Goal: Task Accomplishment & Management: Complete application form

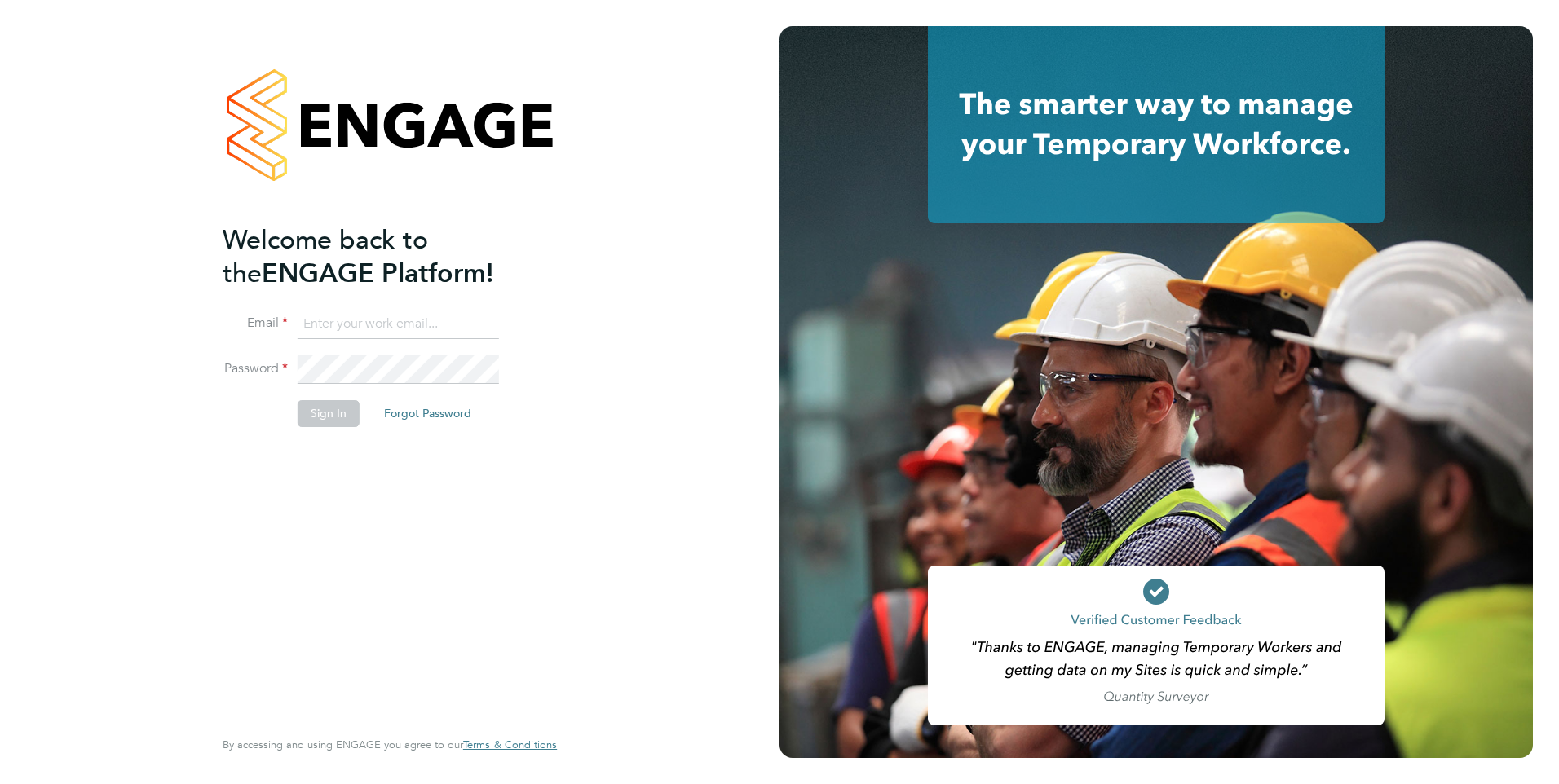
type input "[EMAIL_ADDRESS][DOMAIN_NAME]"
click at [347, 414] on button "Sign In" at bounding box center [328, 413] width 62 height 26
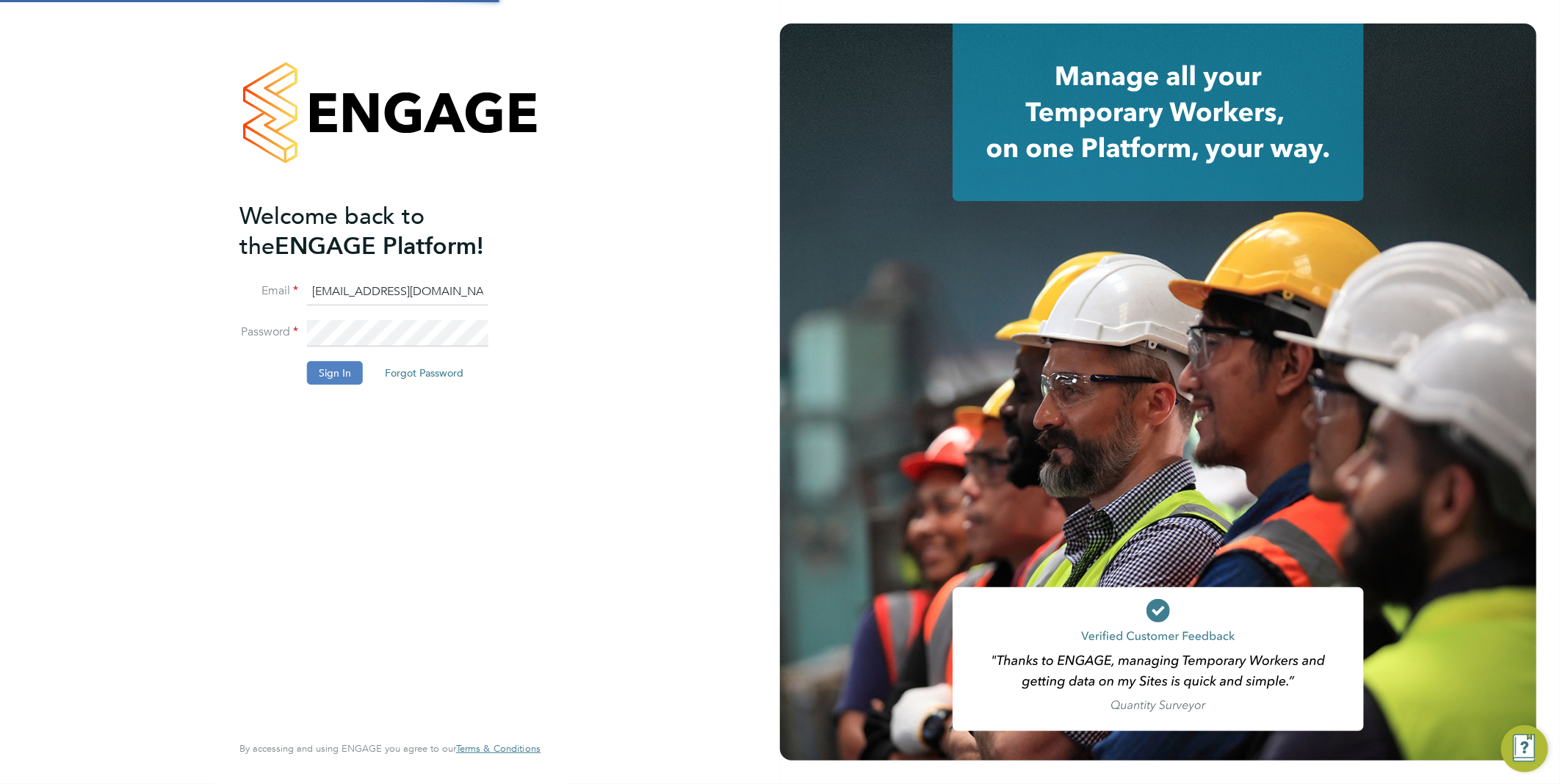
click at [350, 376] on button "Sign In" at bounding box center [334, 373] width 56 height 24
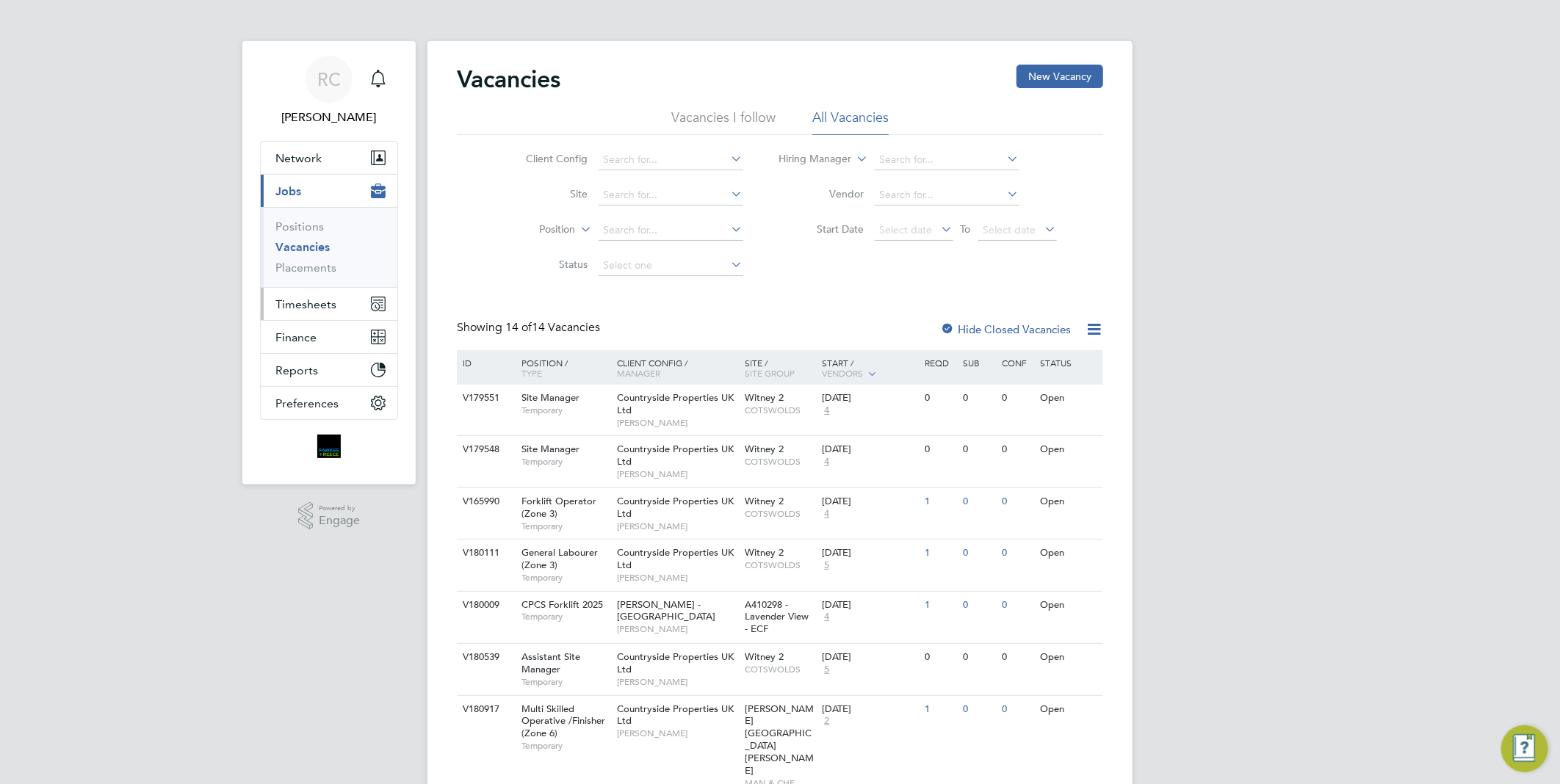
click at [310, 303] on span "Timesheets" at bounding box center [305, 304] width 61 height 14
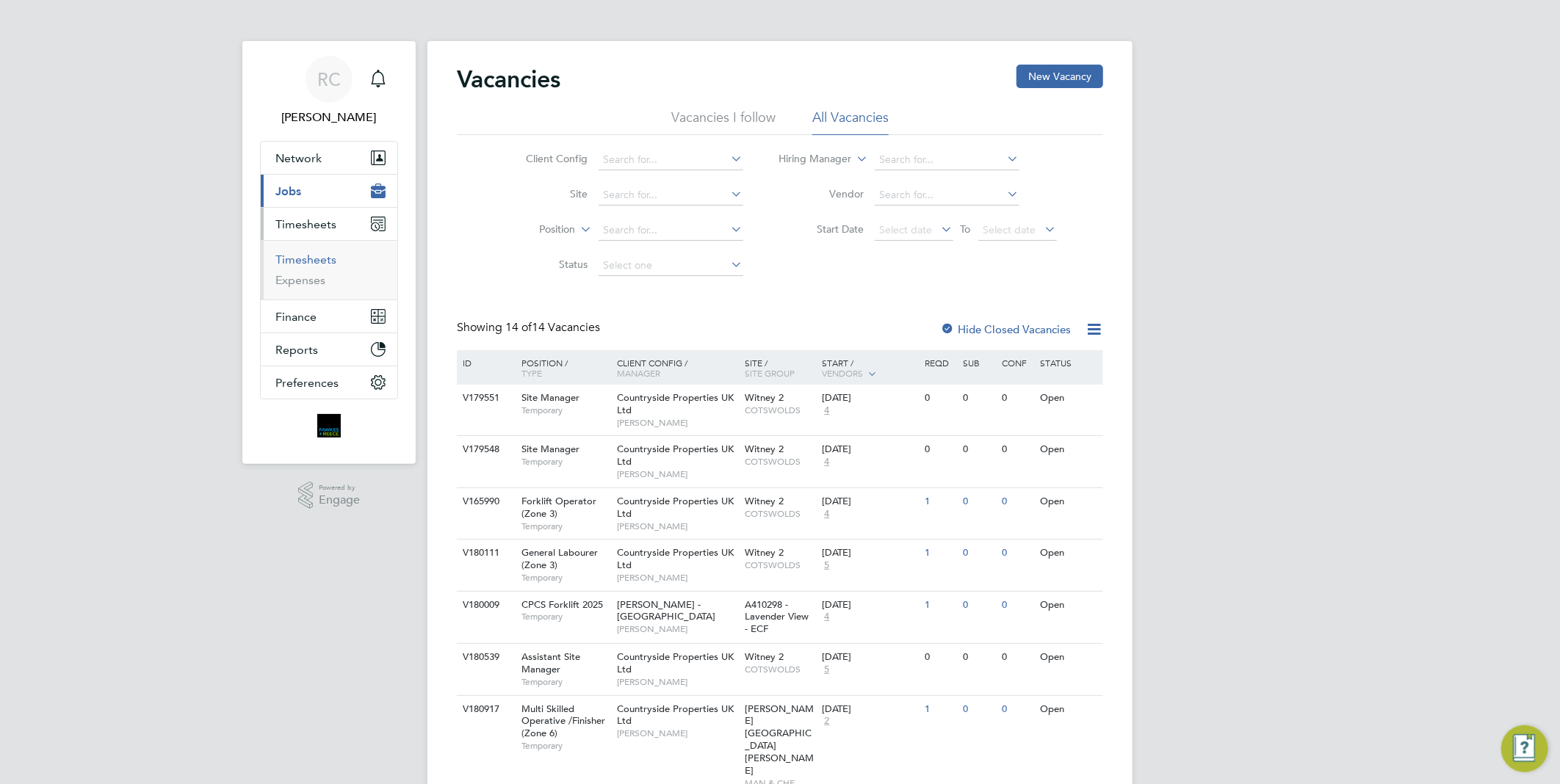
click at [306, 265] on link "Timesheets" at bounding box center [305, 259] width 61 height 14
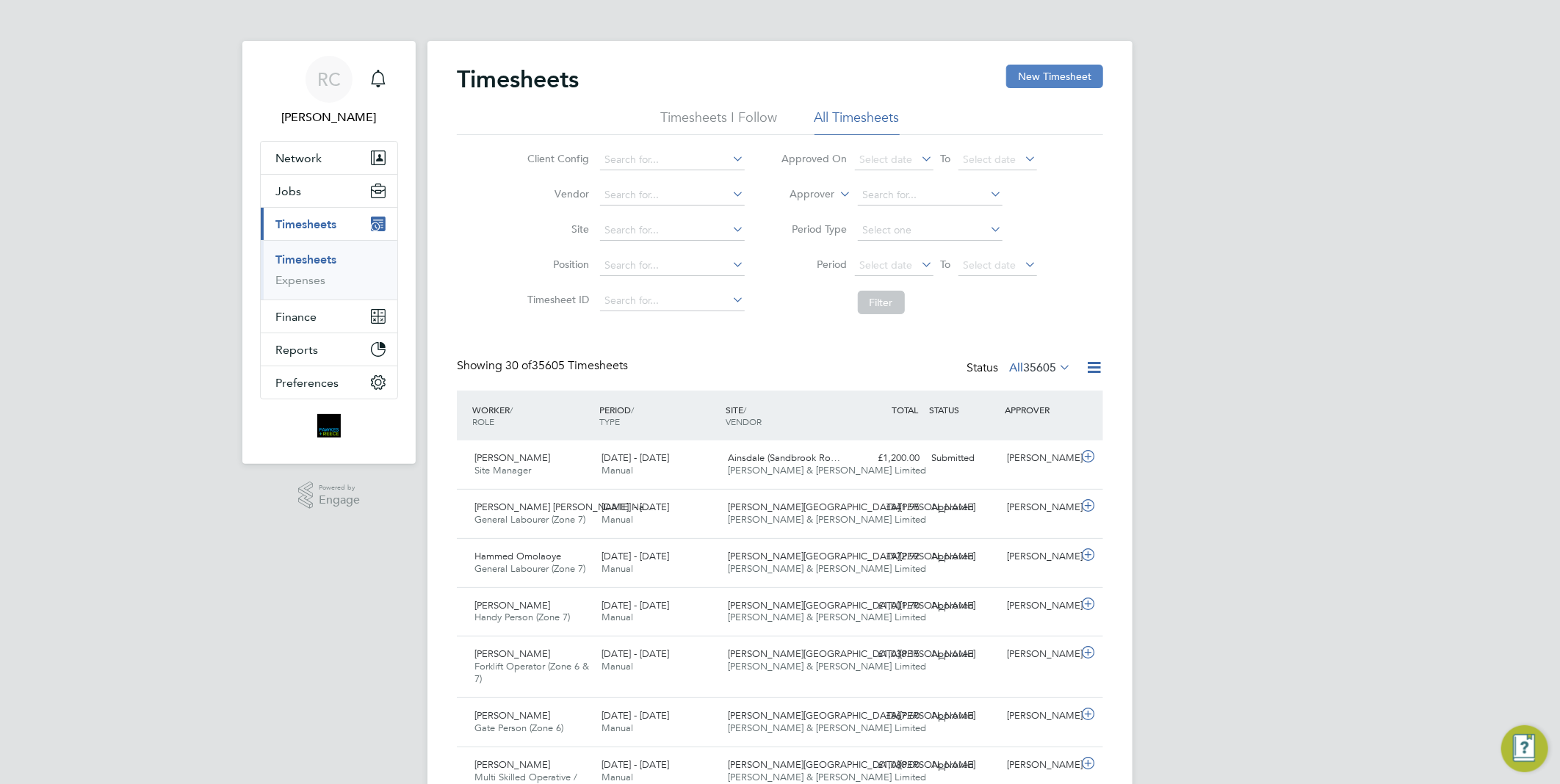
click at [1034, 81] on button "New Timesheet" at bounding box center [1054, 76] width 97 height 24
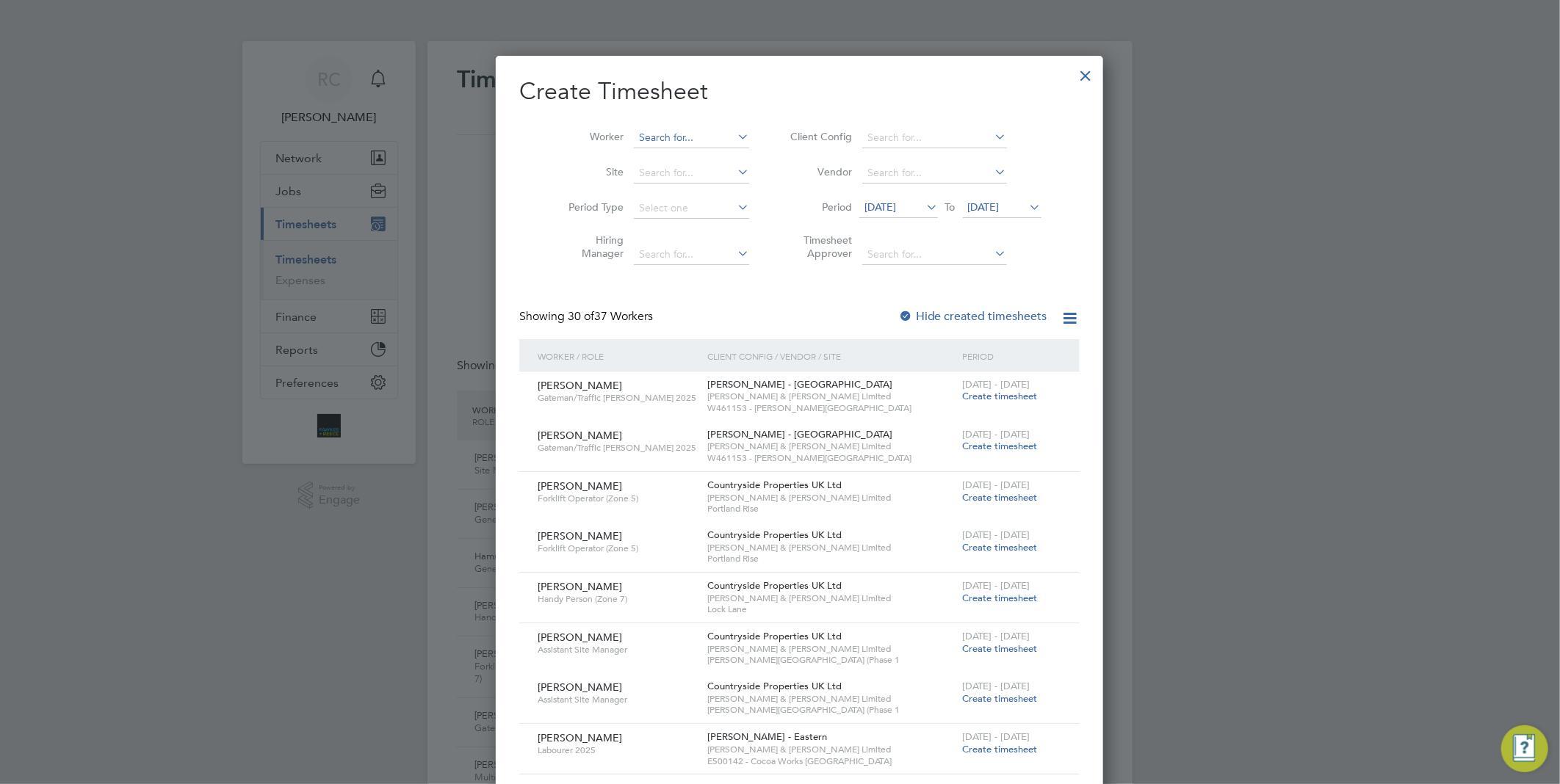
click at [648, 142] on input at bounding box center [691, 138] width 115 height 21
click at [704, 173] on b "Grad" at bounding box center [715, 178] width 24 height 13
type input "Vasile Grad"
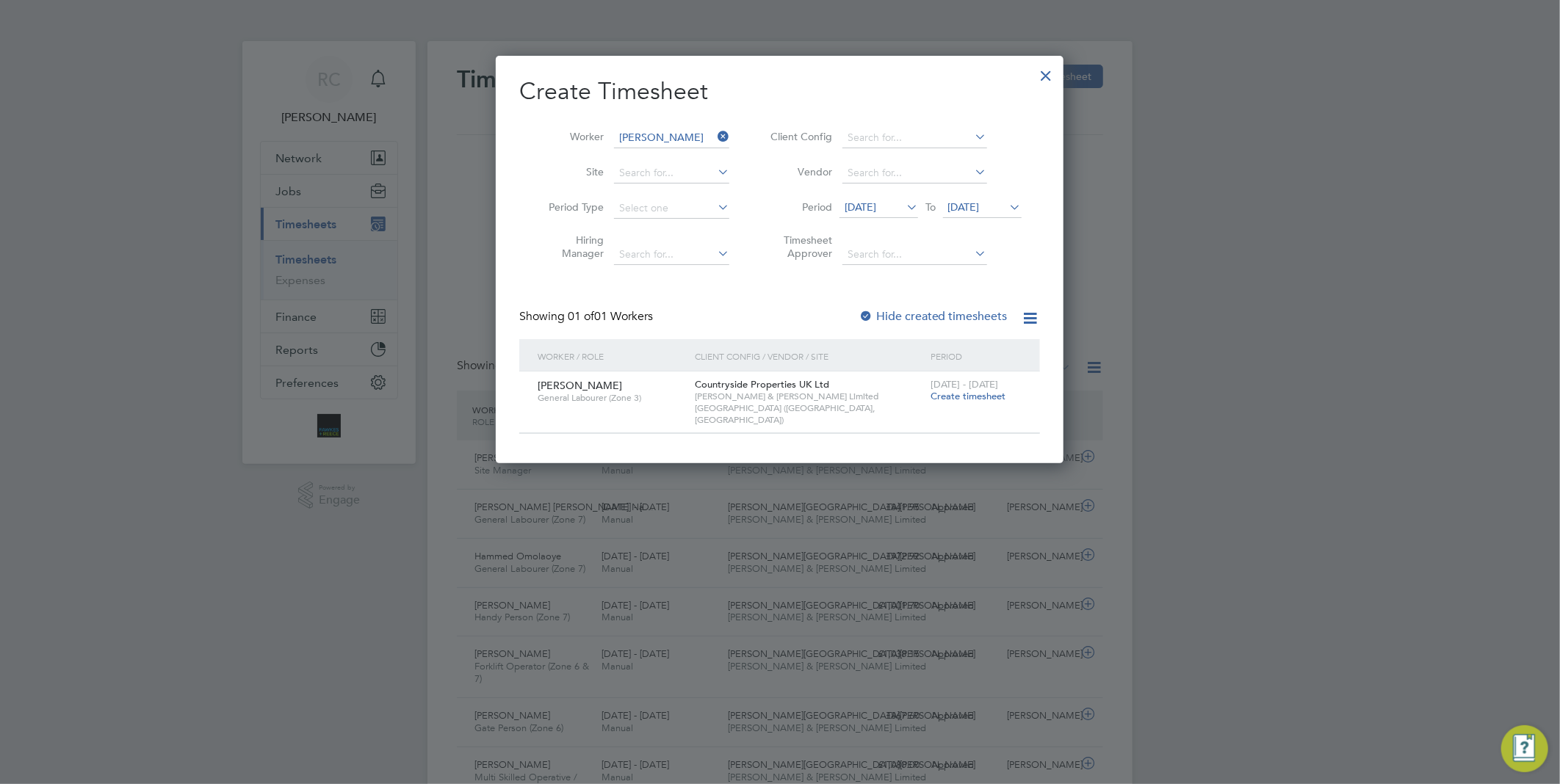
click at [988, 395] on span "Create timesheet" at bounding box center [968, 396] width 75 height 13
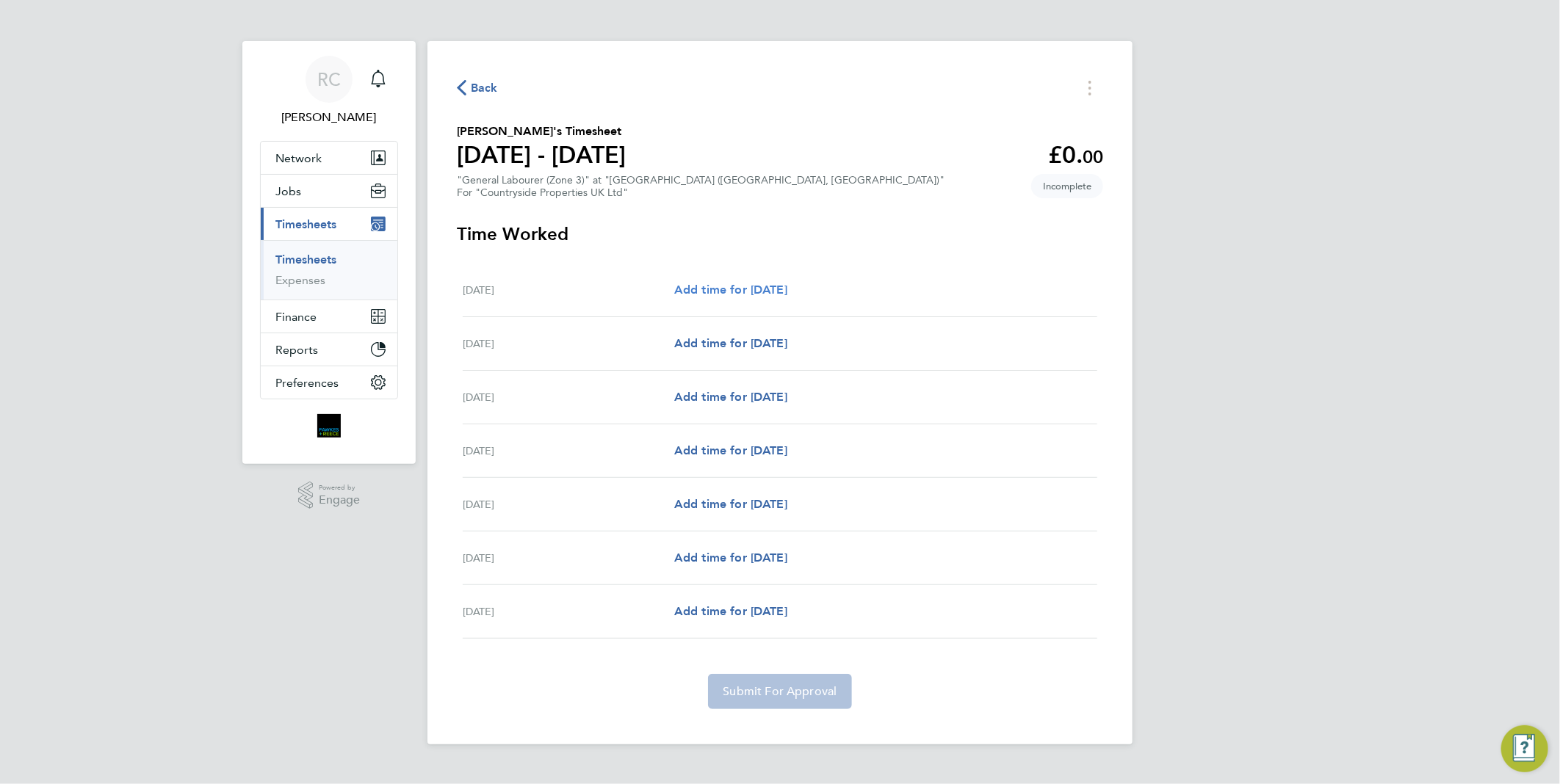
click at [787, 290] on span "Add time for Mon 15 Sep" at bounding box center [730, 289] width 113 height 14
select select "30"
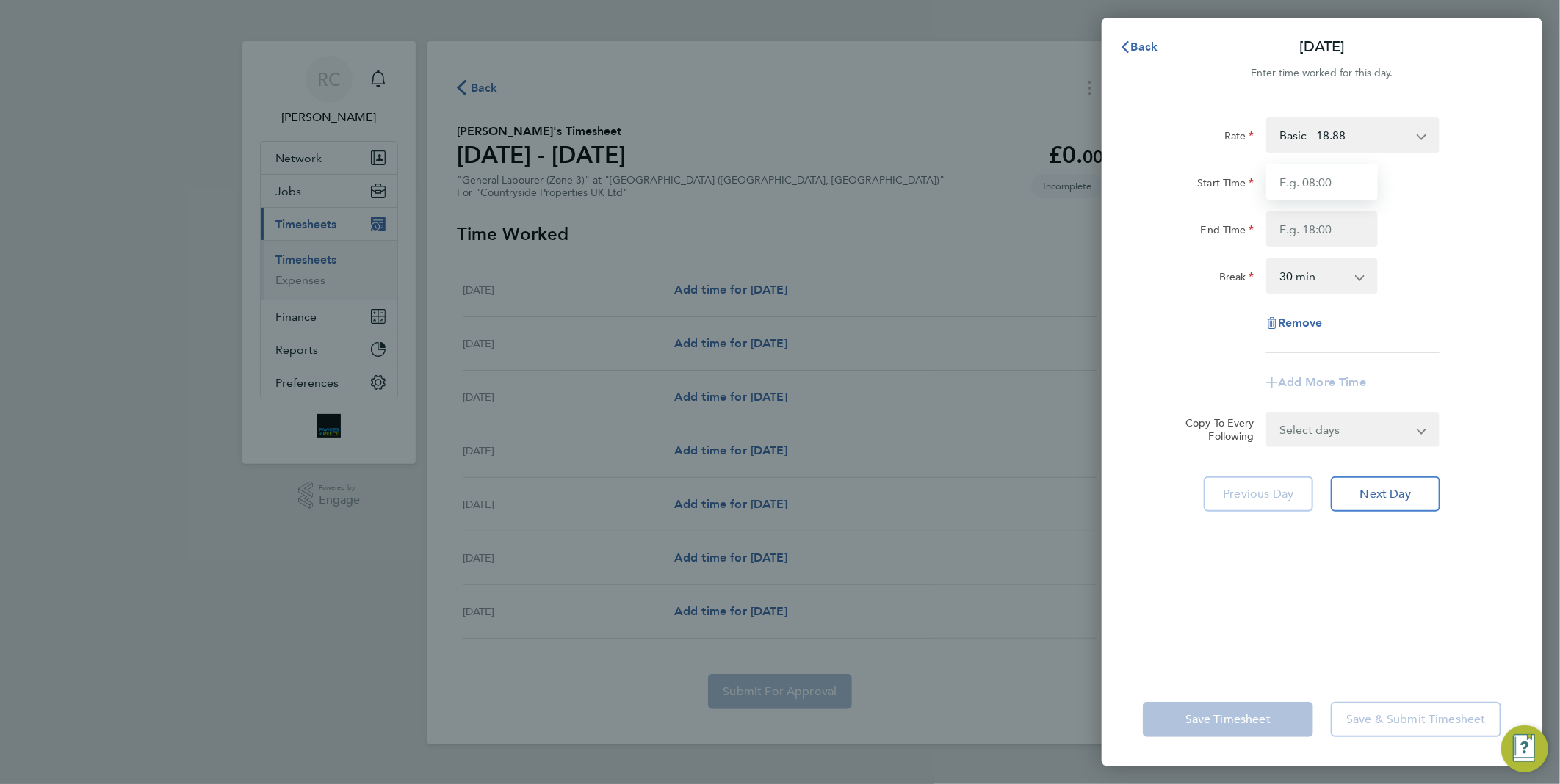
drag, startPoint x: 1303, startPoint y: 179, endPoint x: 1315, endPoint y: 187, distance: 14.4
click at [1303, 179] on input "Start Time" at bounding box center [1321, 182] width 112 height 36
type input "07:30"
type input "17:00"
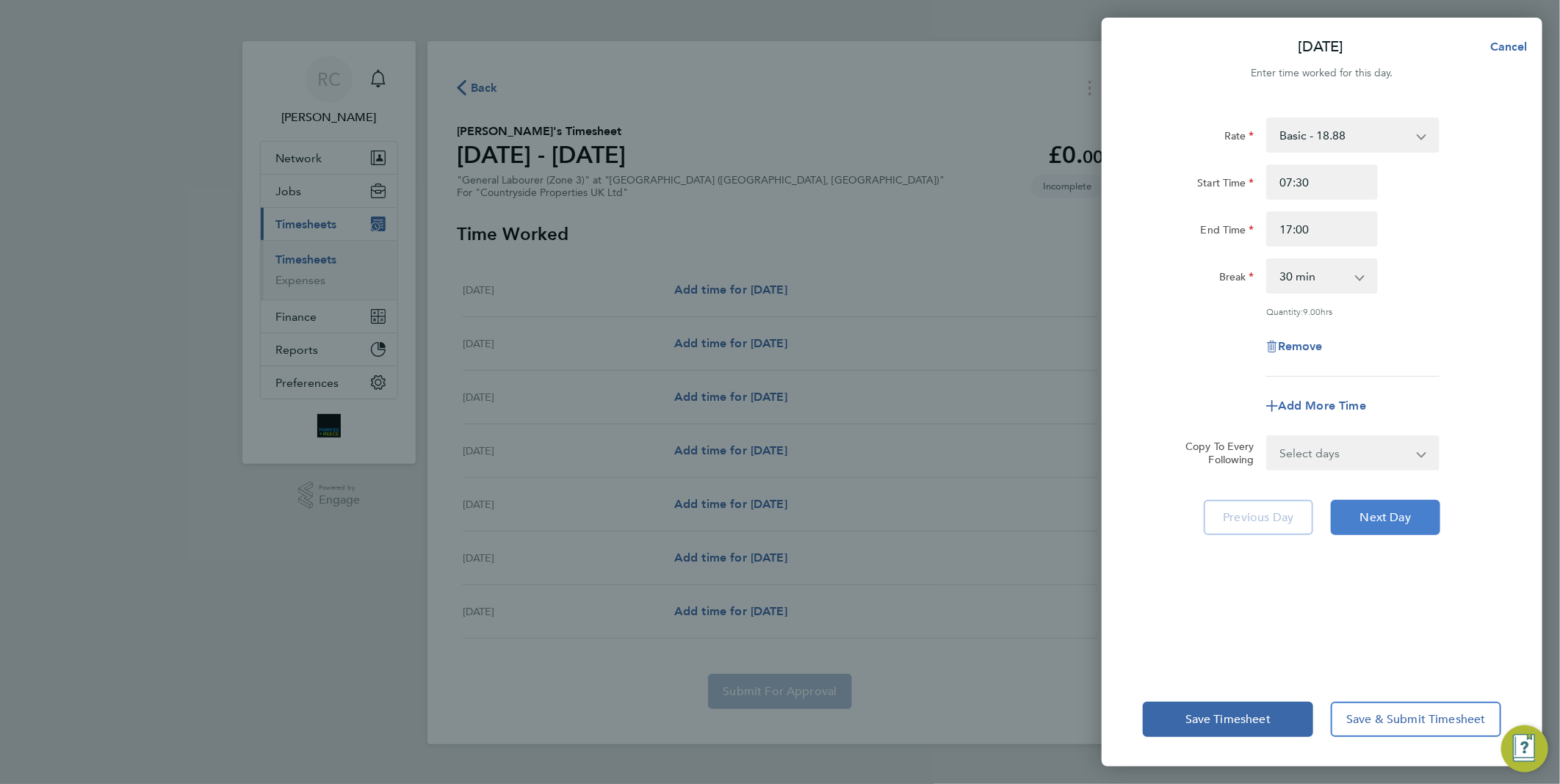
drag, startPoint x: 1382, startPoint y: 514, endPoint x: 1361, endPoint y: 394, distance: 121.8
click at [1384, 511] on span "Next Day" at bounding box center [1385, 517] width 50 height 15
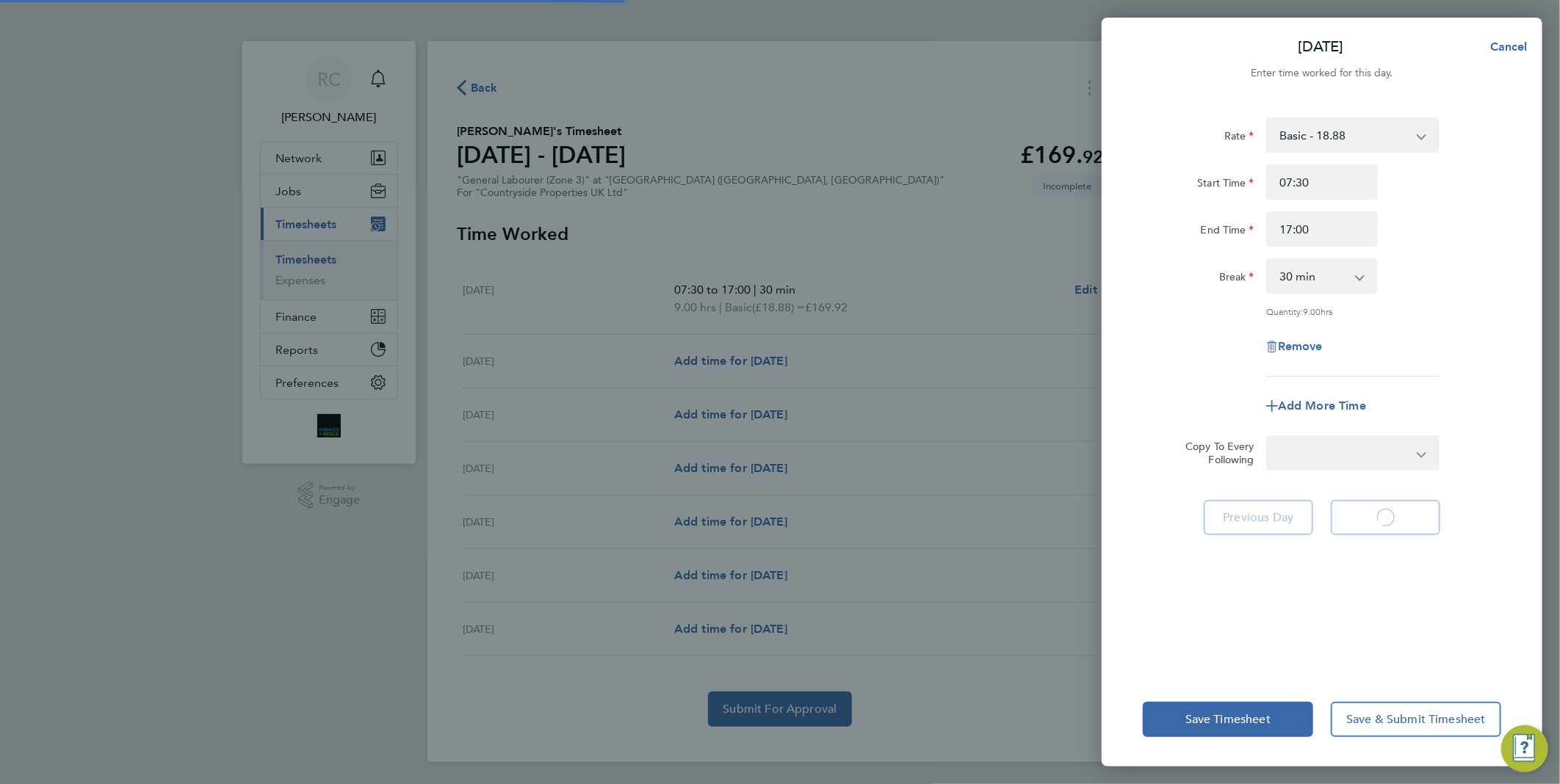
select select "30"
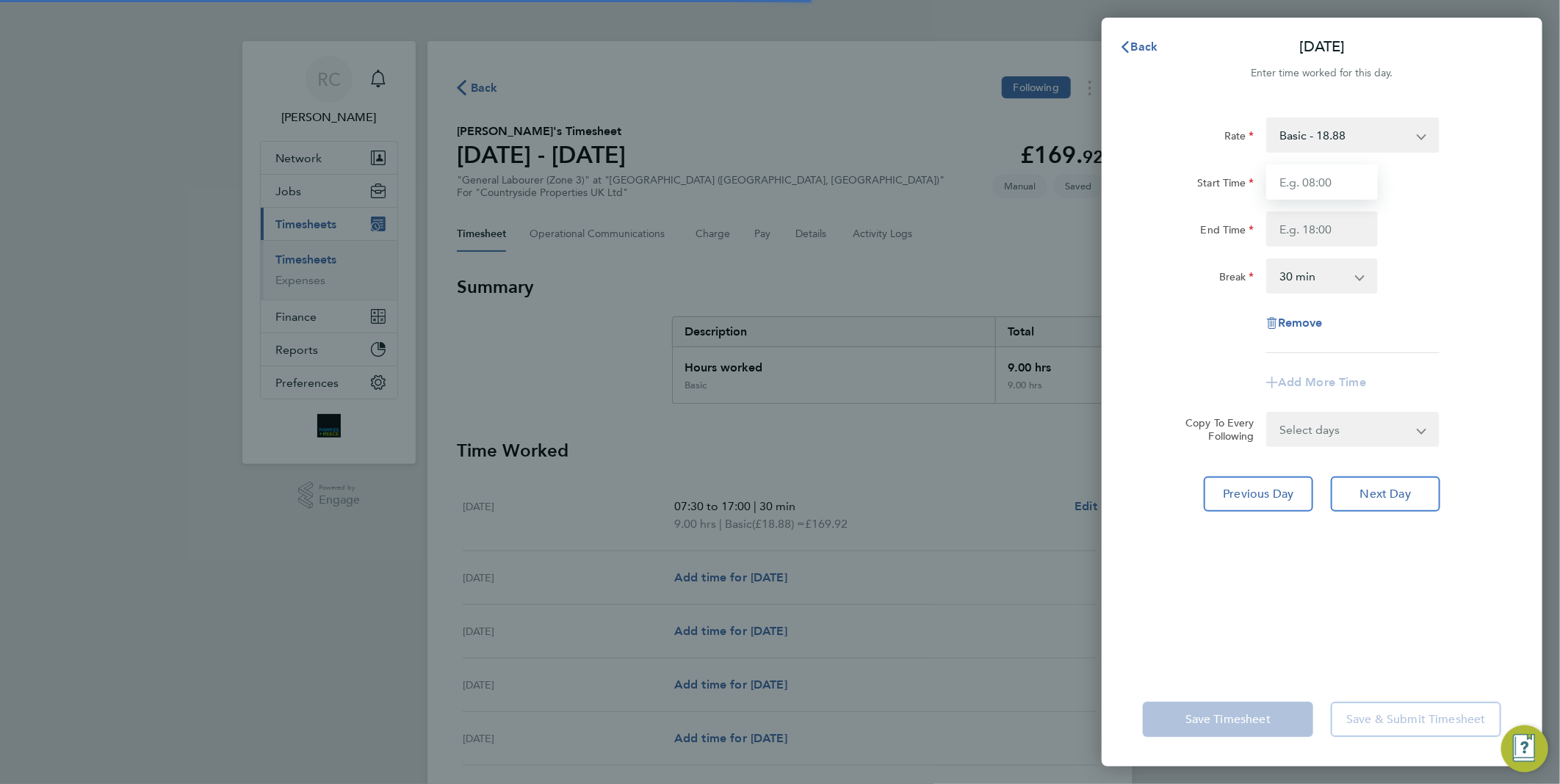
drag, startPoint x: 1309, startPoint y: 176, endPoint x: 1320, endPoint y: 189, distance: 17.0
click at [1309, 176] on input "Start Time" at bounding box center [1321, 182] width 112 height 36
type input "07:30"
type input "17:00"
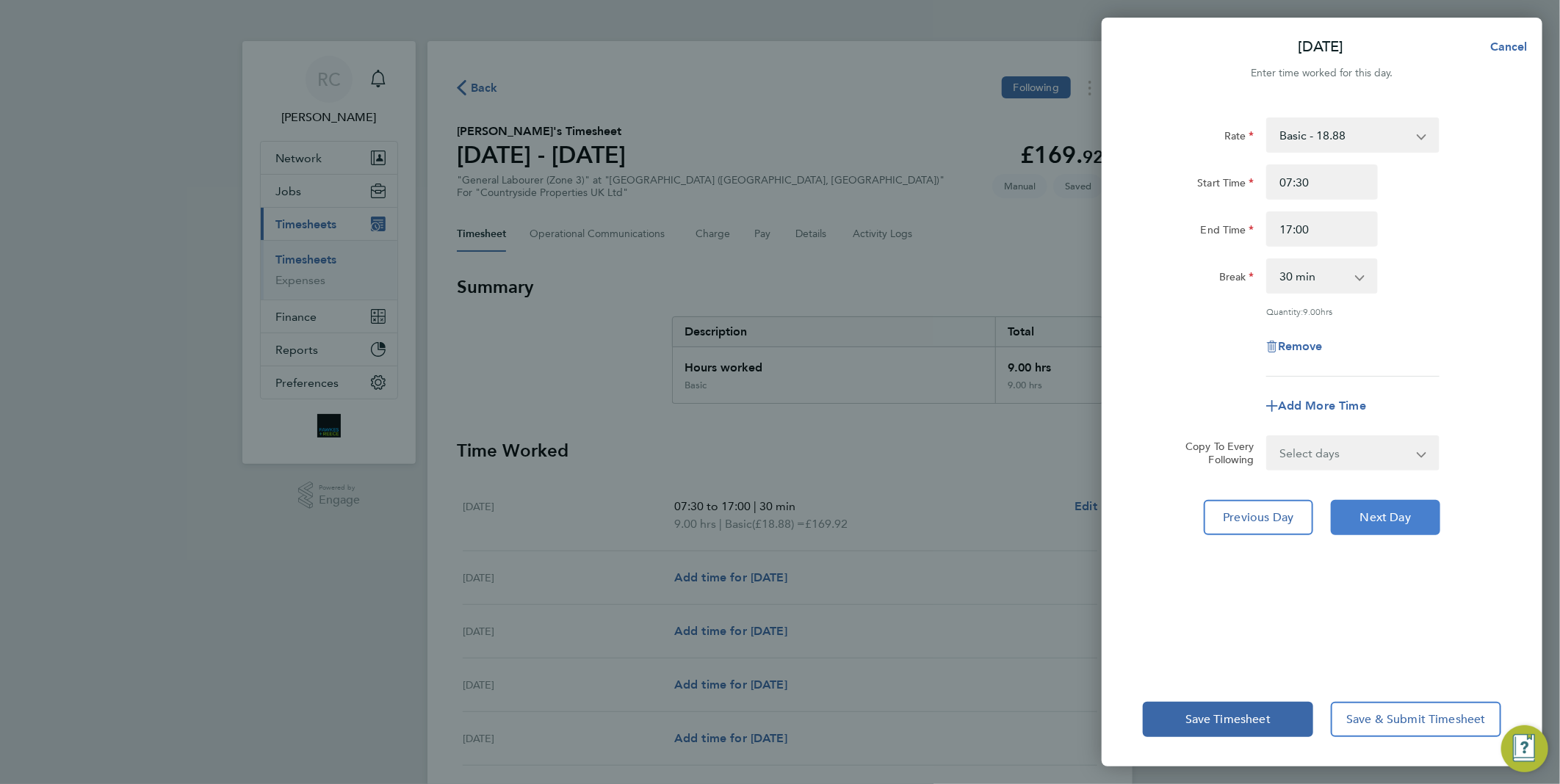
drag, startPoint x: 1393, startPoint y: 528, endPoint x: 1398, endPoint y: 522, distance: 7.8
click at [1394, 528] on button "Next Day" at bounding box center [1386, 517] width 110 height 36
select select "30"
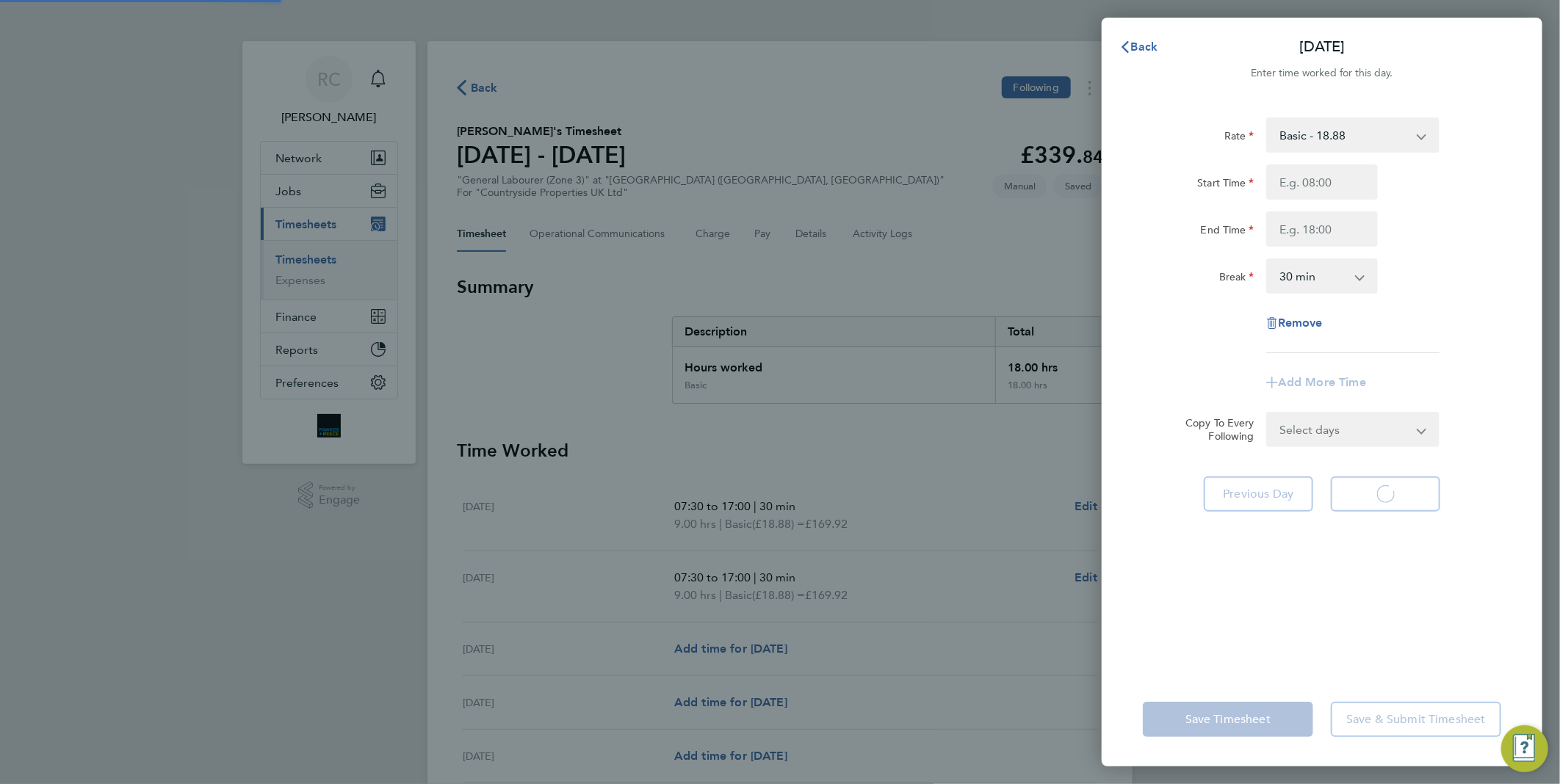
select select "30"
click at [1321, 181] on input "Start Time" at bounding box center [1321, 182] width 112 height 36
type input "07:30"
type input "17:00"
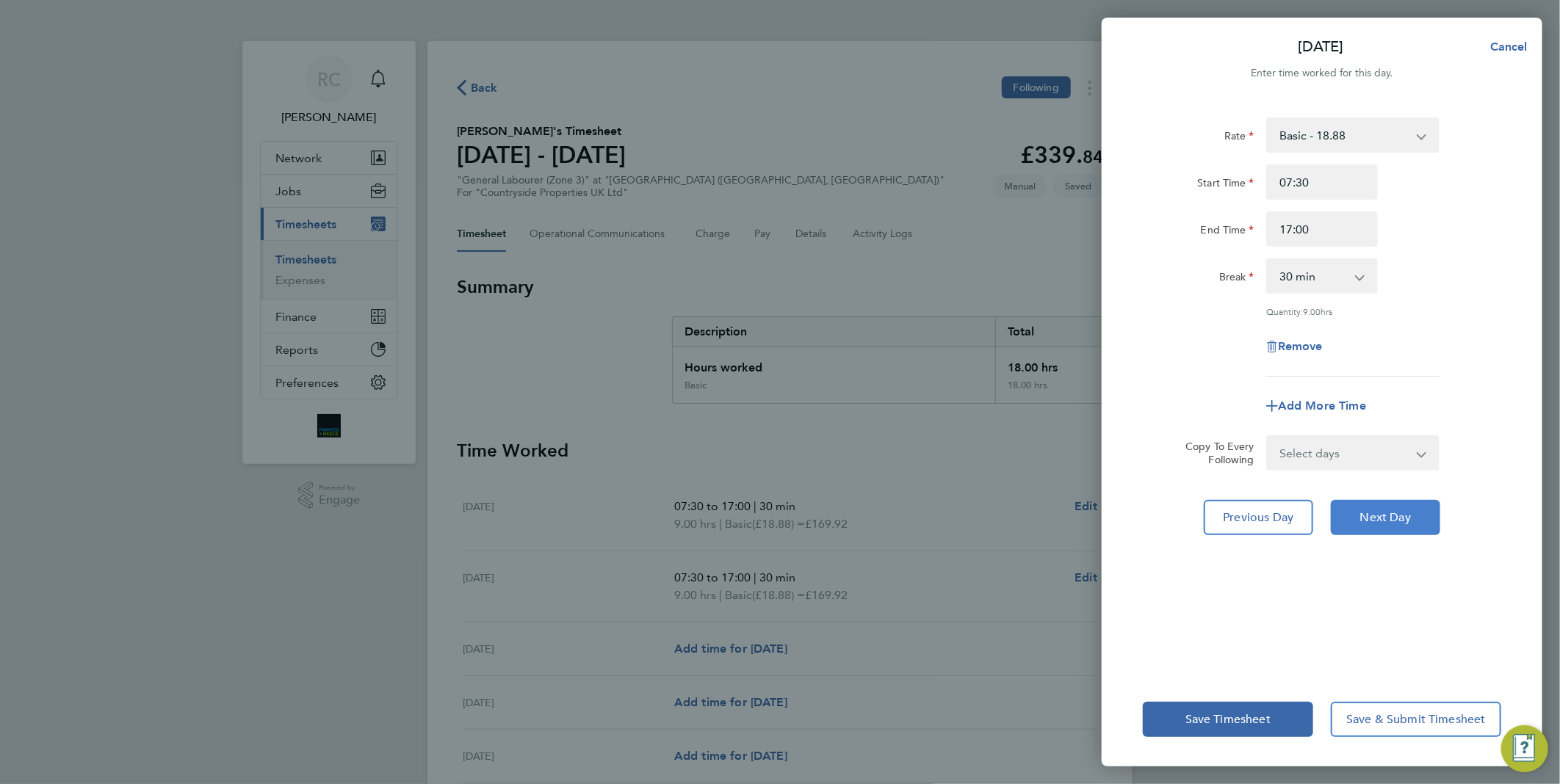
click at [1386, 517] on span "Next Day" at bounding box center [1385, 517] width 50 height 15
select select "30"
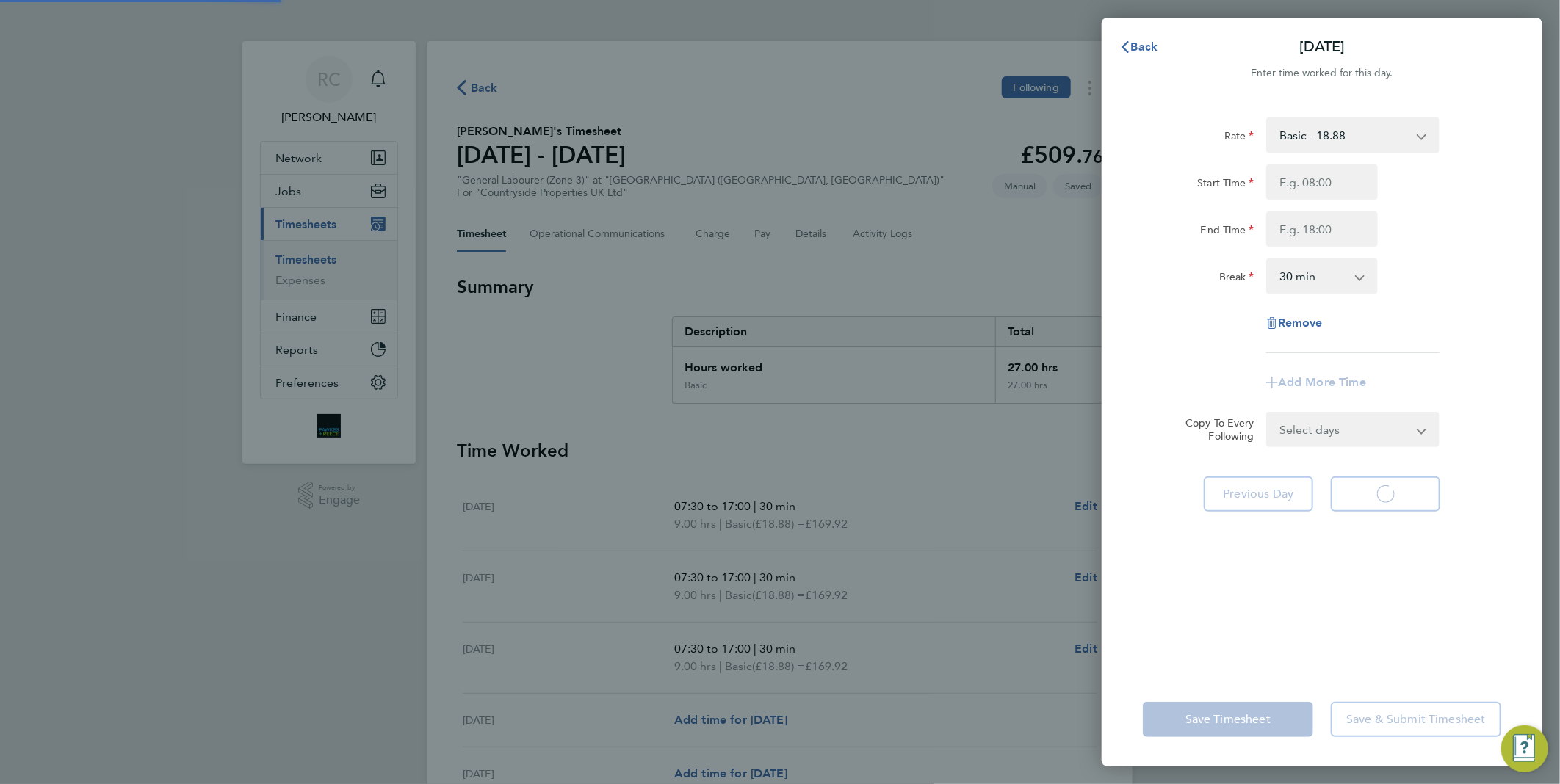
select select "30"
click at [1318, 186] on input "Start Time" at bounding box center [1321, 182] width 112 height 36
type input "07:30"
type input "17:00"
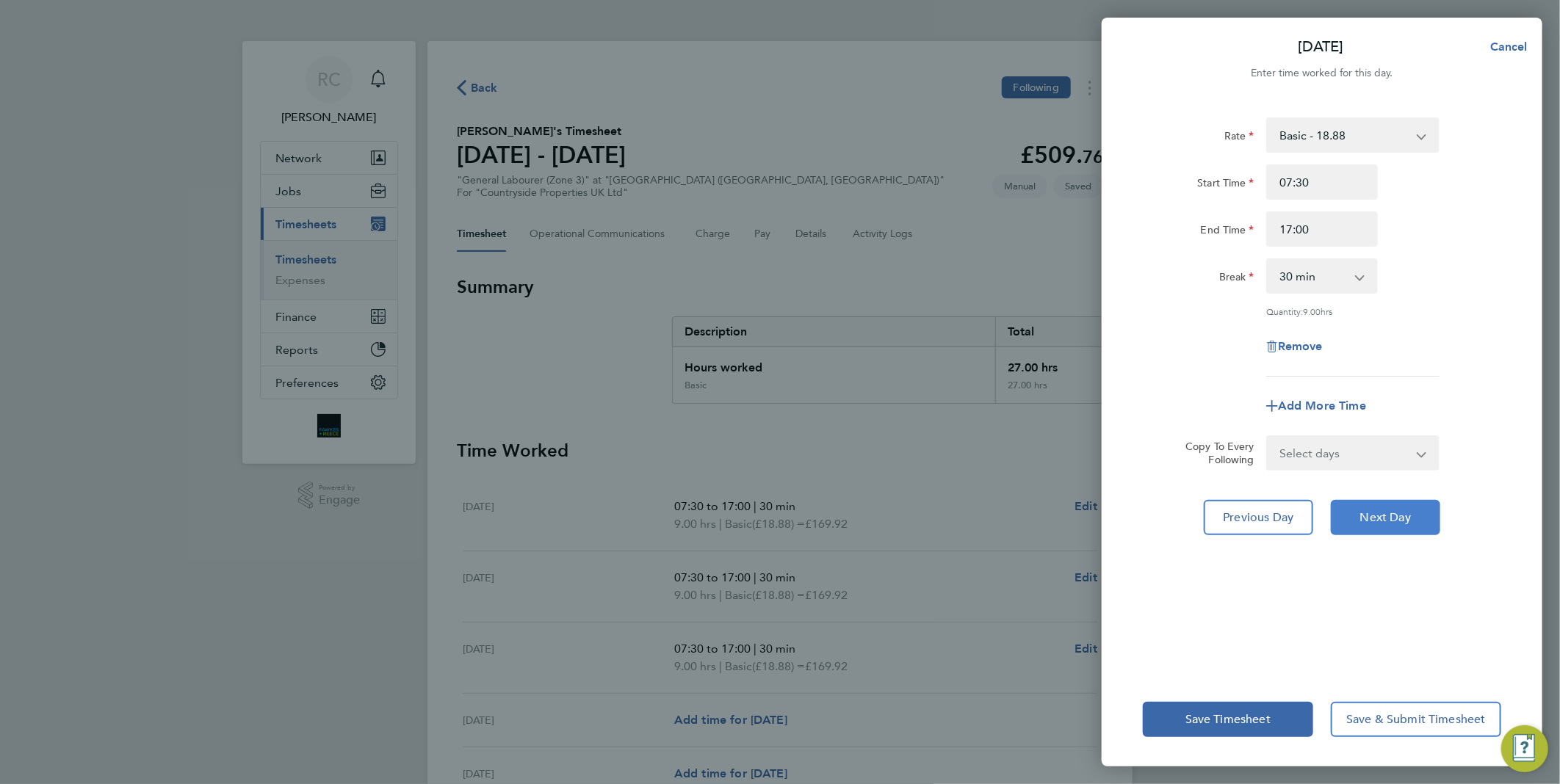
drag, startPoint x: 1386, startPoint y: 514, endPoint x: 1383, endPoint y: 363, distance: 151.0
click at [1387, 514] on span "Next Day" at bounding box center [1385, 517] width 50 height 15
select select "30"
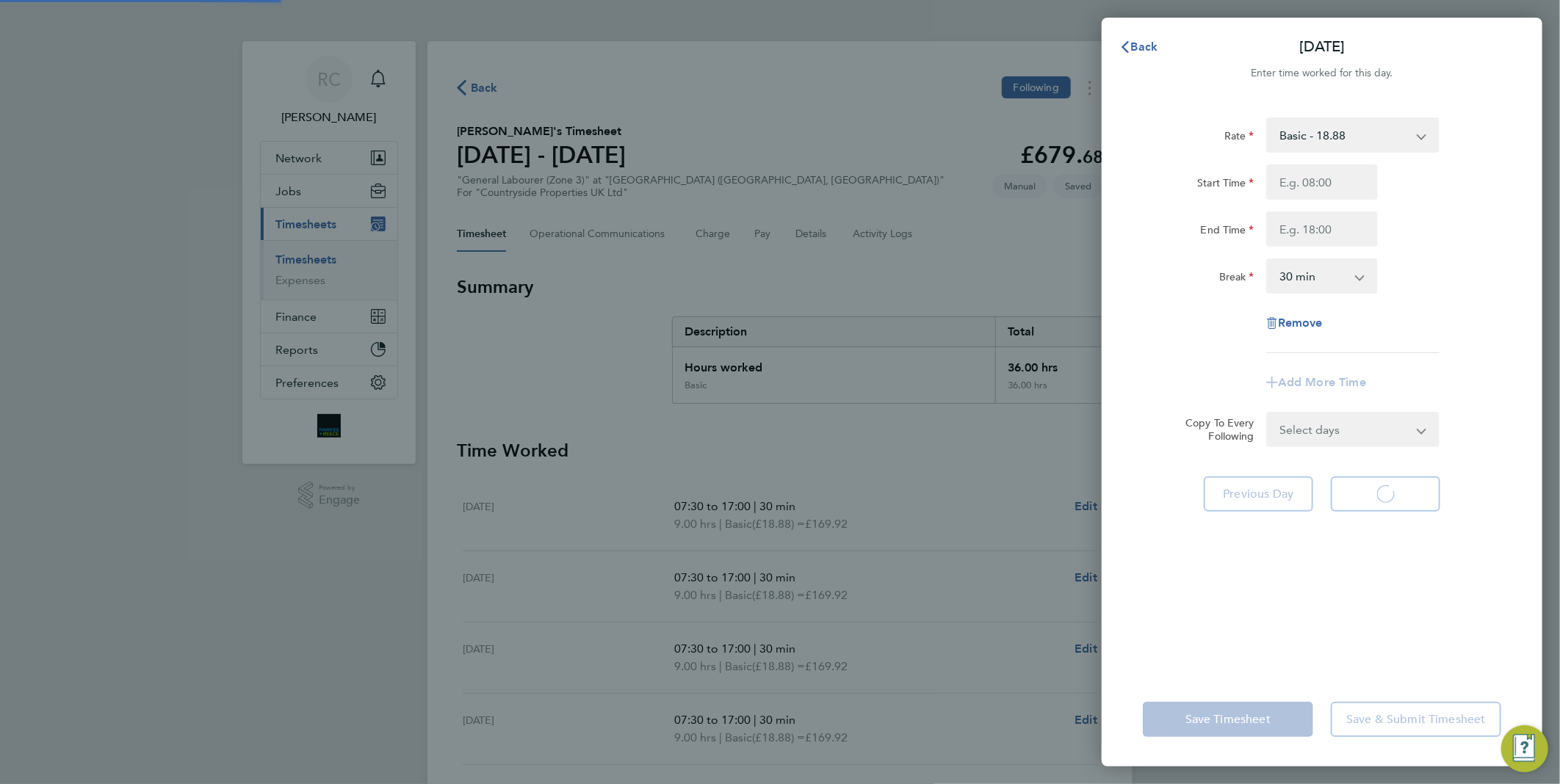
select select "30"
drag, startPoint x: 1323, startPoint y: 178, endPoint x: 1332, endPoint y: 190, distance: 15.0
click at [1323, 179] on input "Start Time" at bounding box center [1321, 182] width 112 height 36
type input "07:30"
type input "17:00"
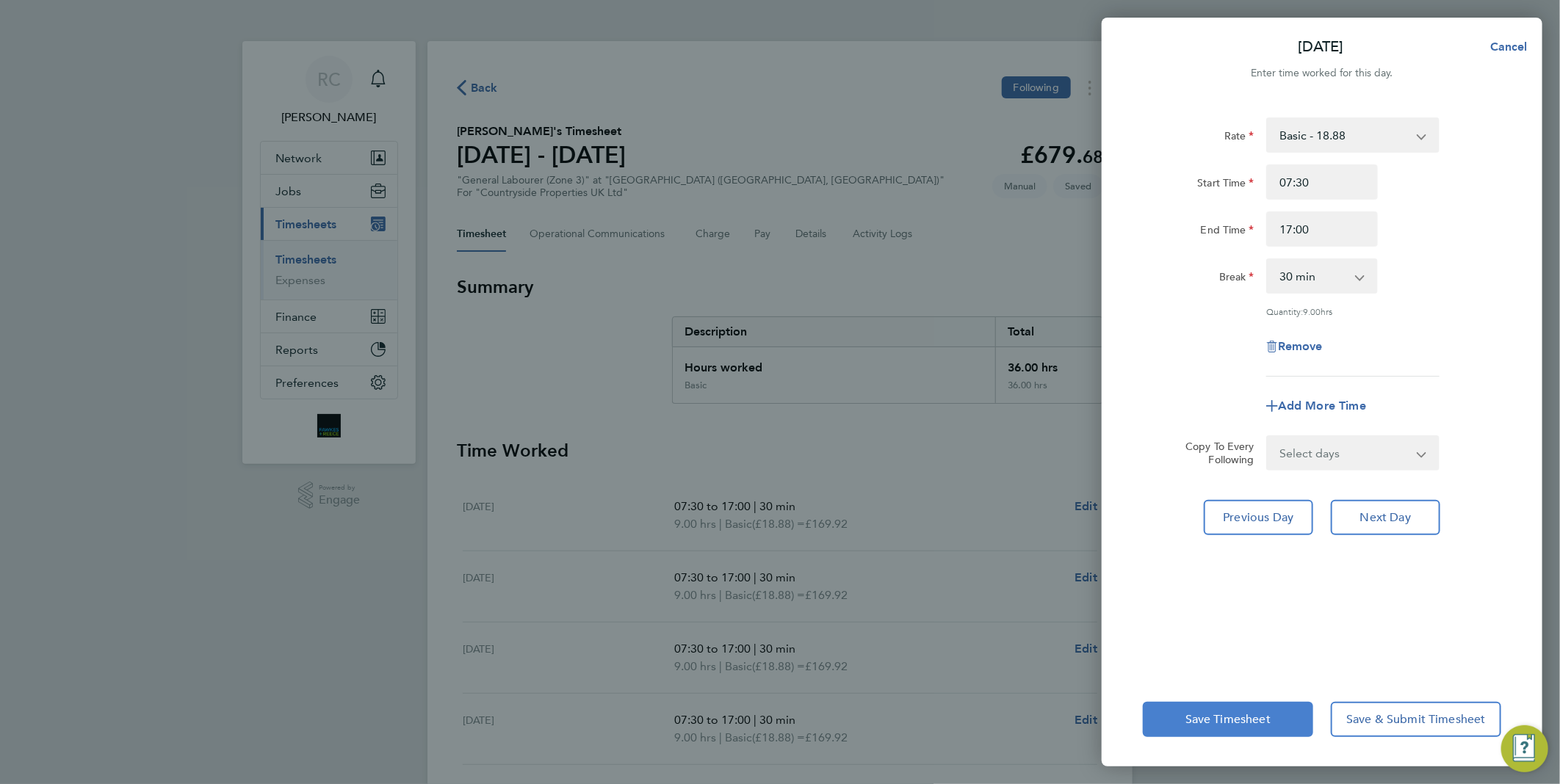
click at [1278, 723] on button "Save Timesheet" at bounding box center [1228, 720] width 171 height 36
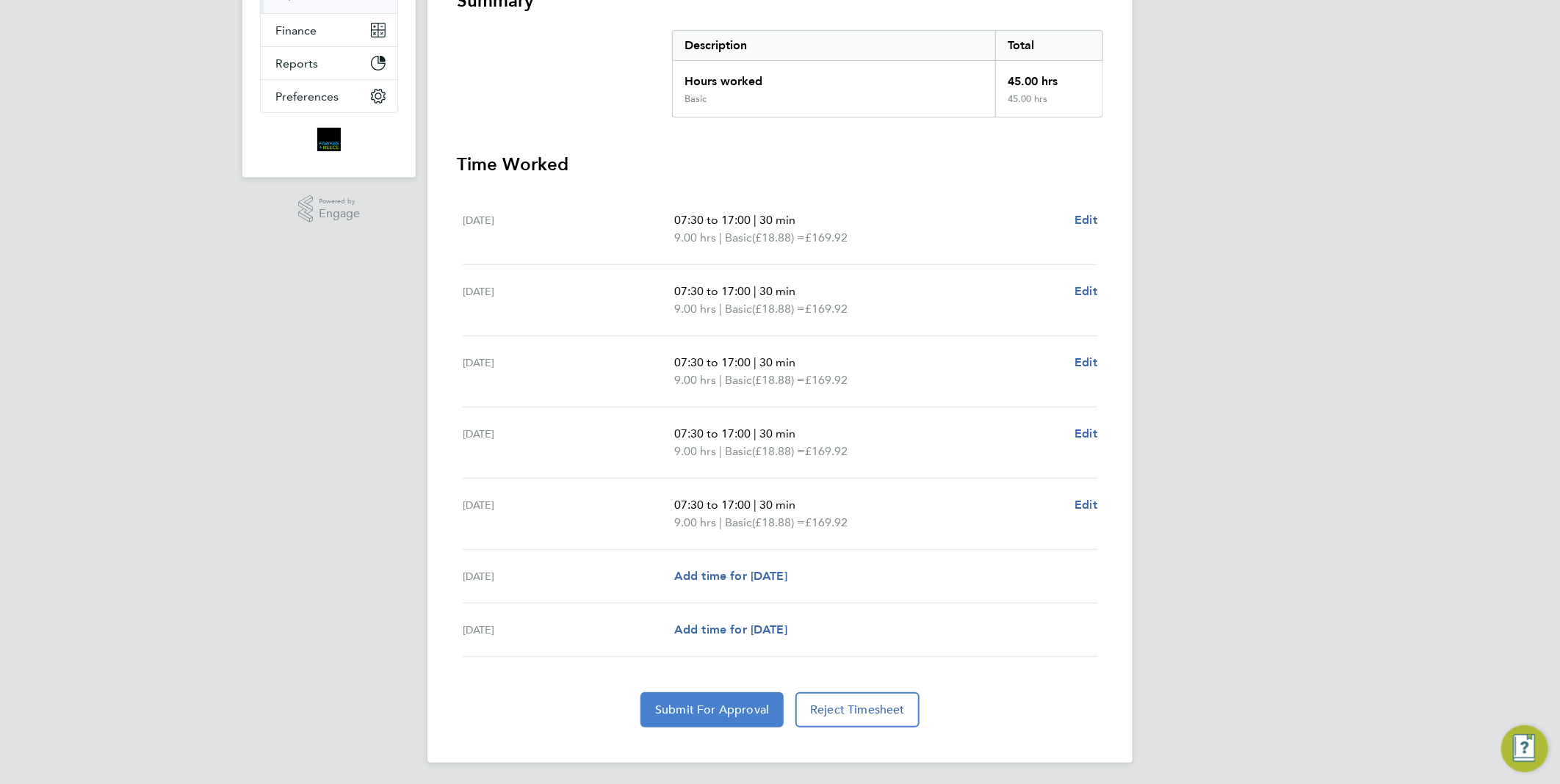
click at [722, 707] on span "Submit For Approval" at bounding box center [712, 710] width 114 height 15
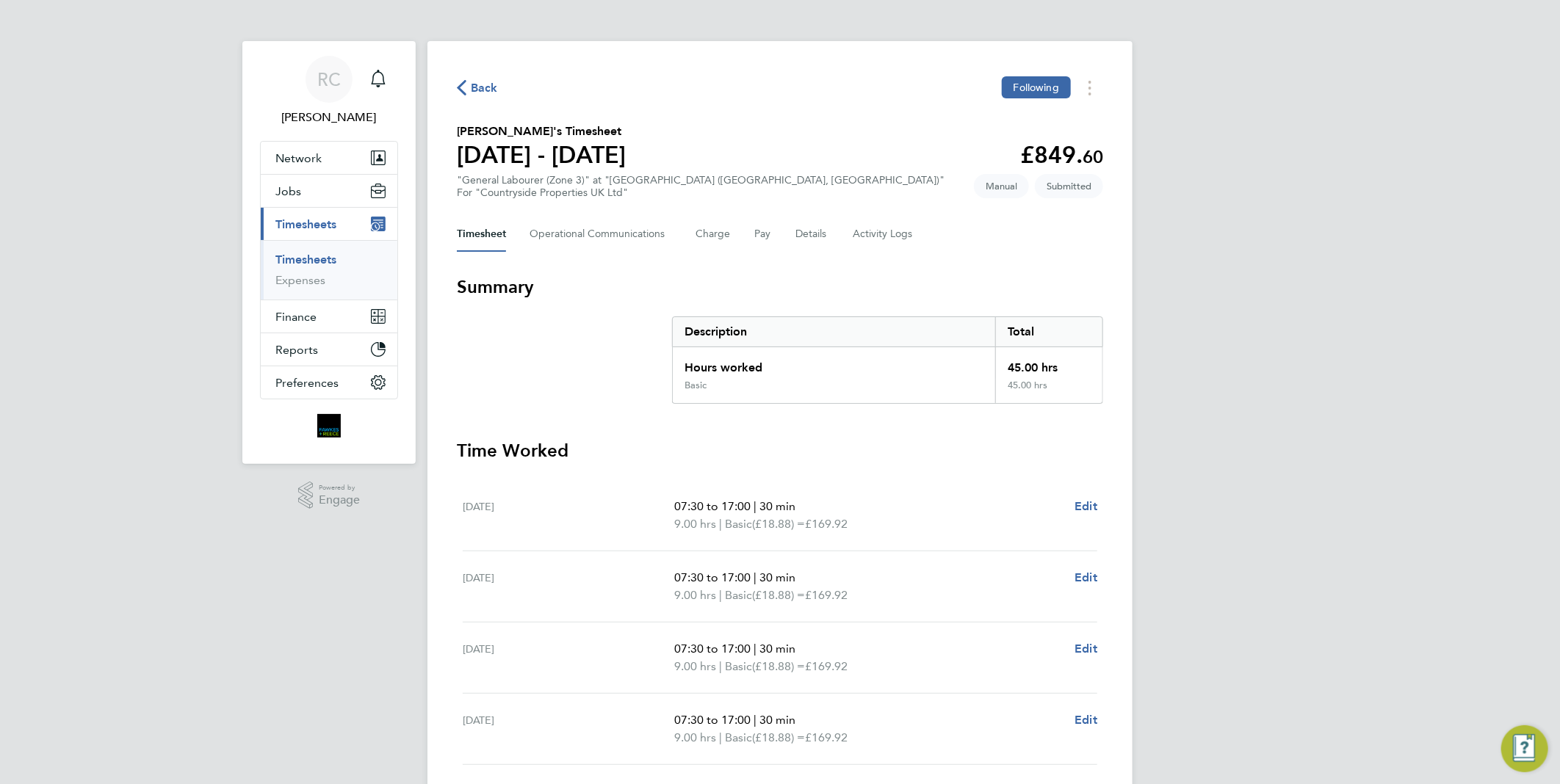
click at [475, 81] on span "Back" at bounding box center [484, 88] width 27 height 18
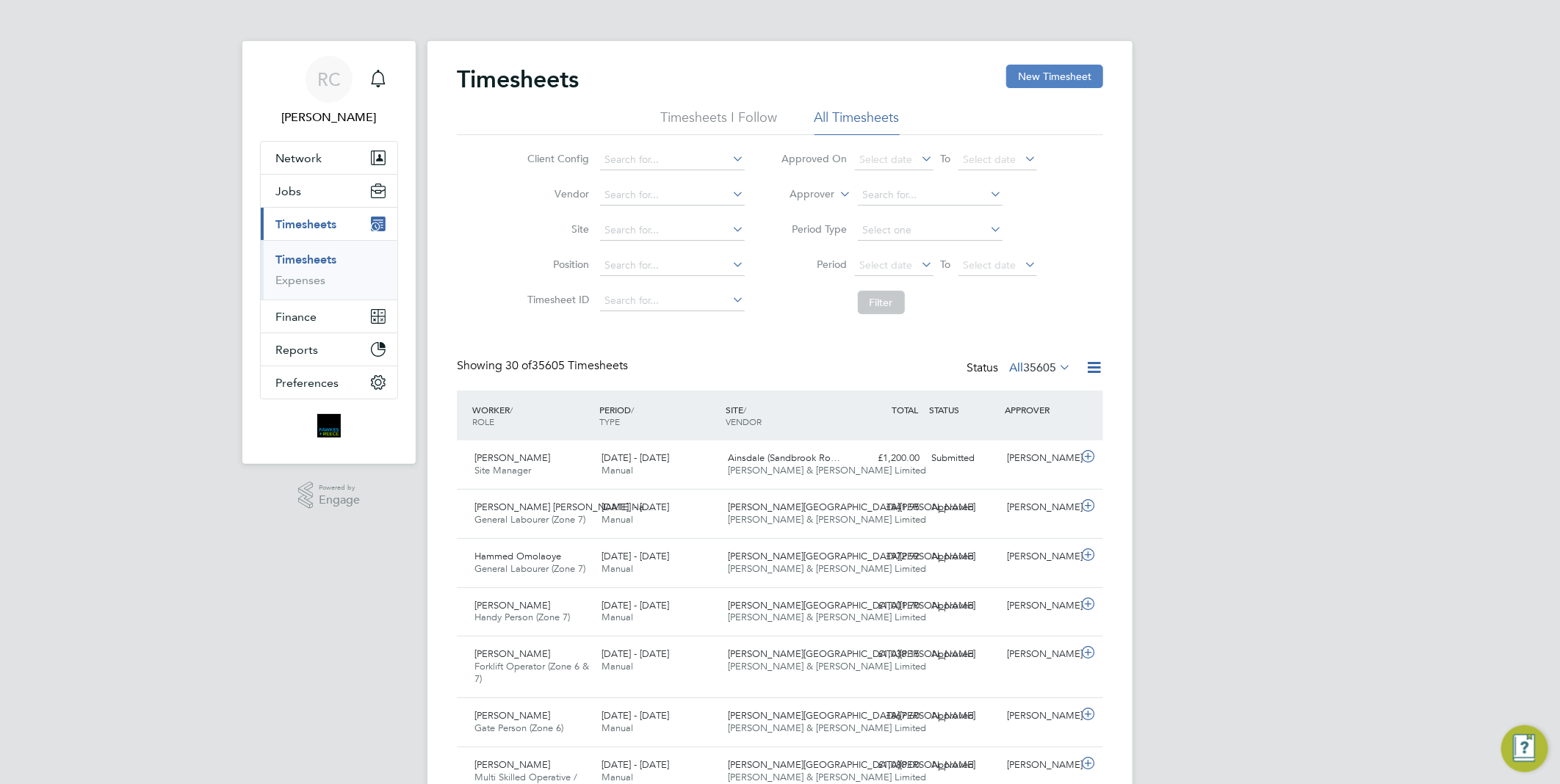
click at [1056, 76] on button "New Timesheet" at bounding box center [1054, 76] width 97 height 24
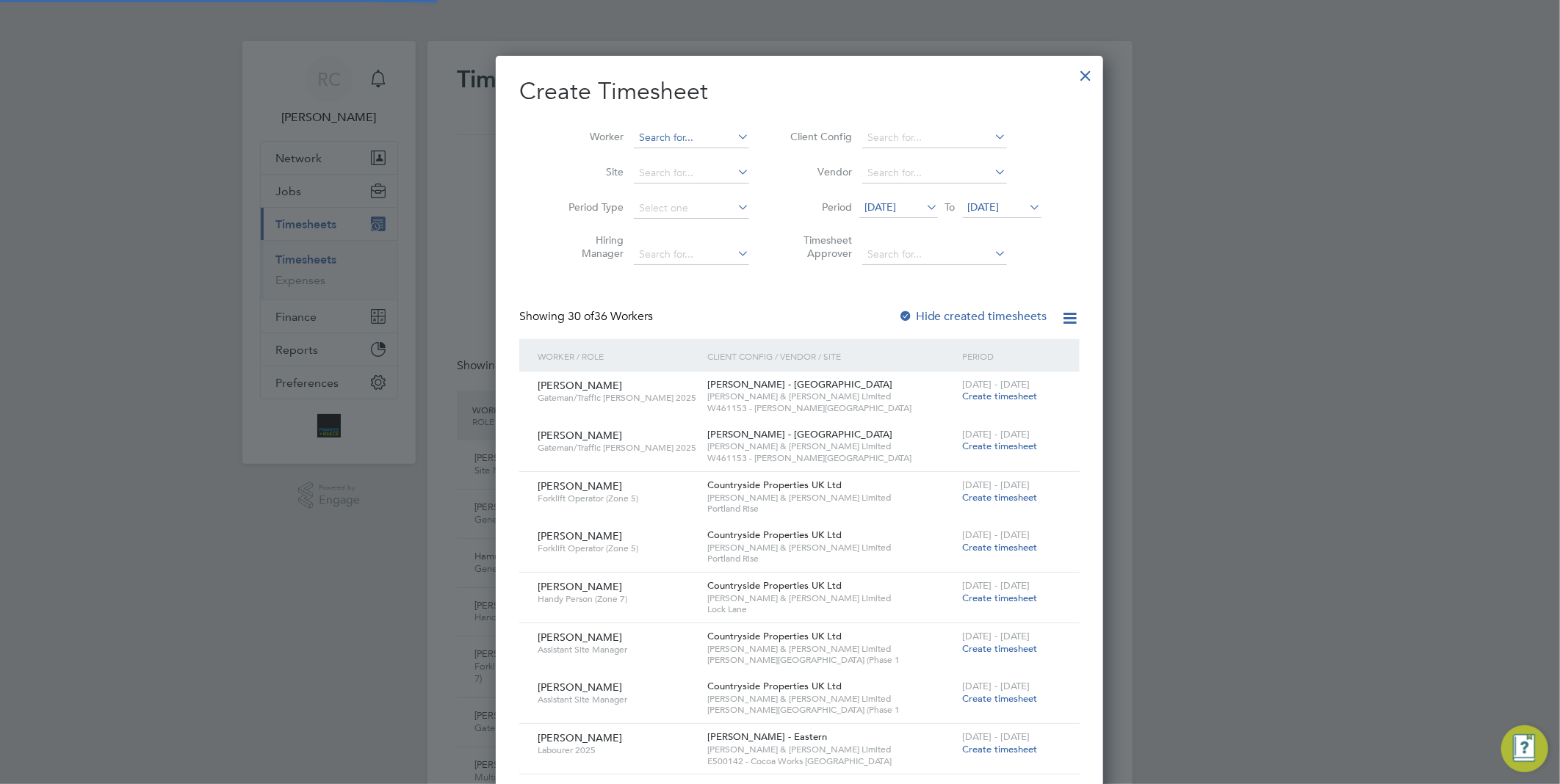
click at [650, 130] on input at bounding box center [691, 138] width 115 height 21
click at [672, 194] on li "Iulia Constantin" at bounding box center [675, 198] width 125 height 20
type input "Iulia Constantin"
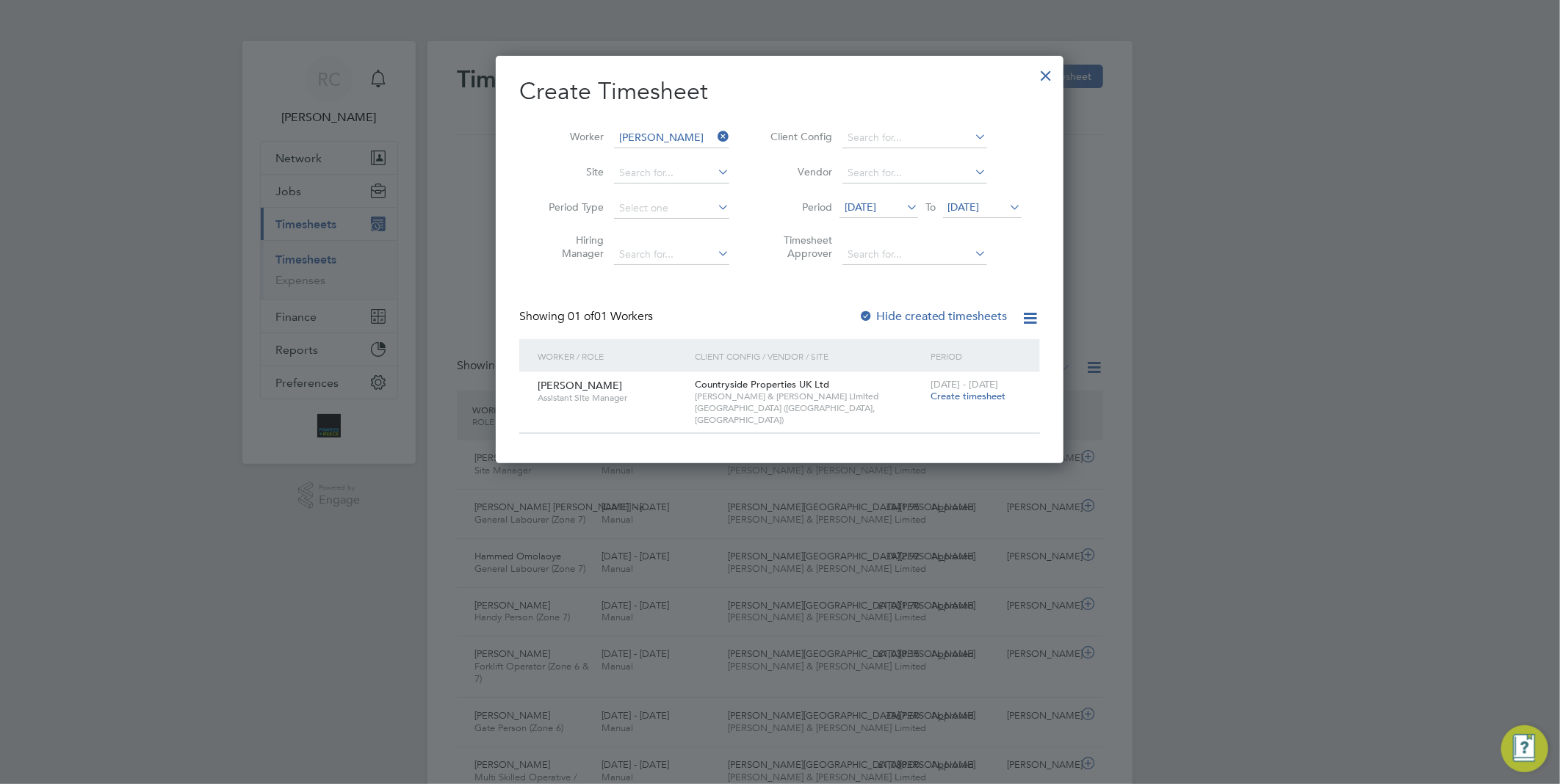
click at [975, 397] on span "Create timesheet" at bounding box center [968, 396] width 75 height 13
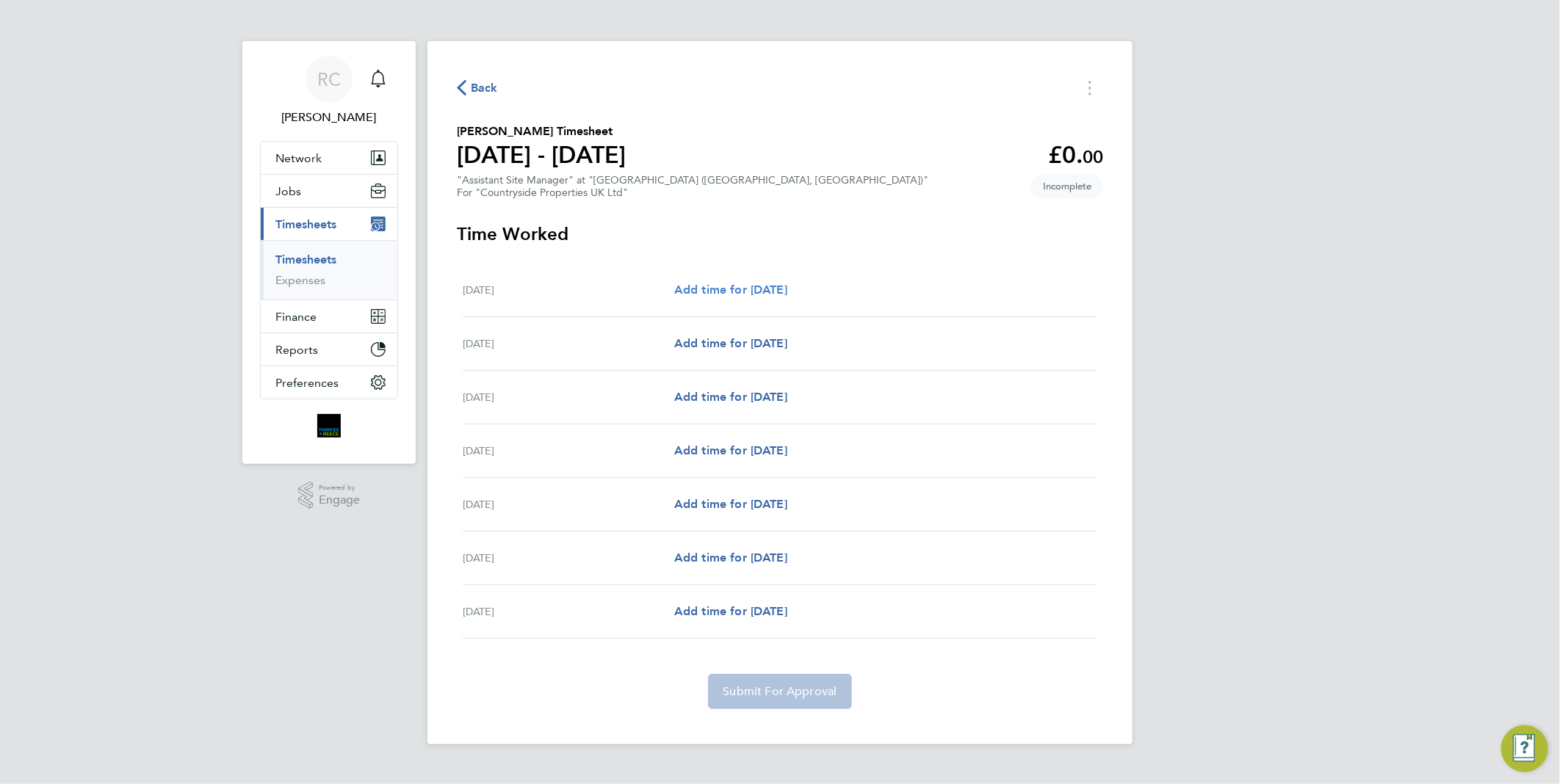
click at [787, 286] on span "Add time for Mon 15 Sep" at bounding box center [730, 289] width 113 height 14
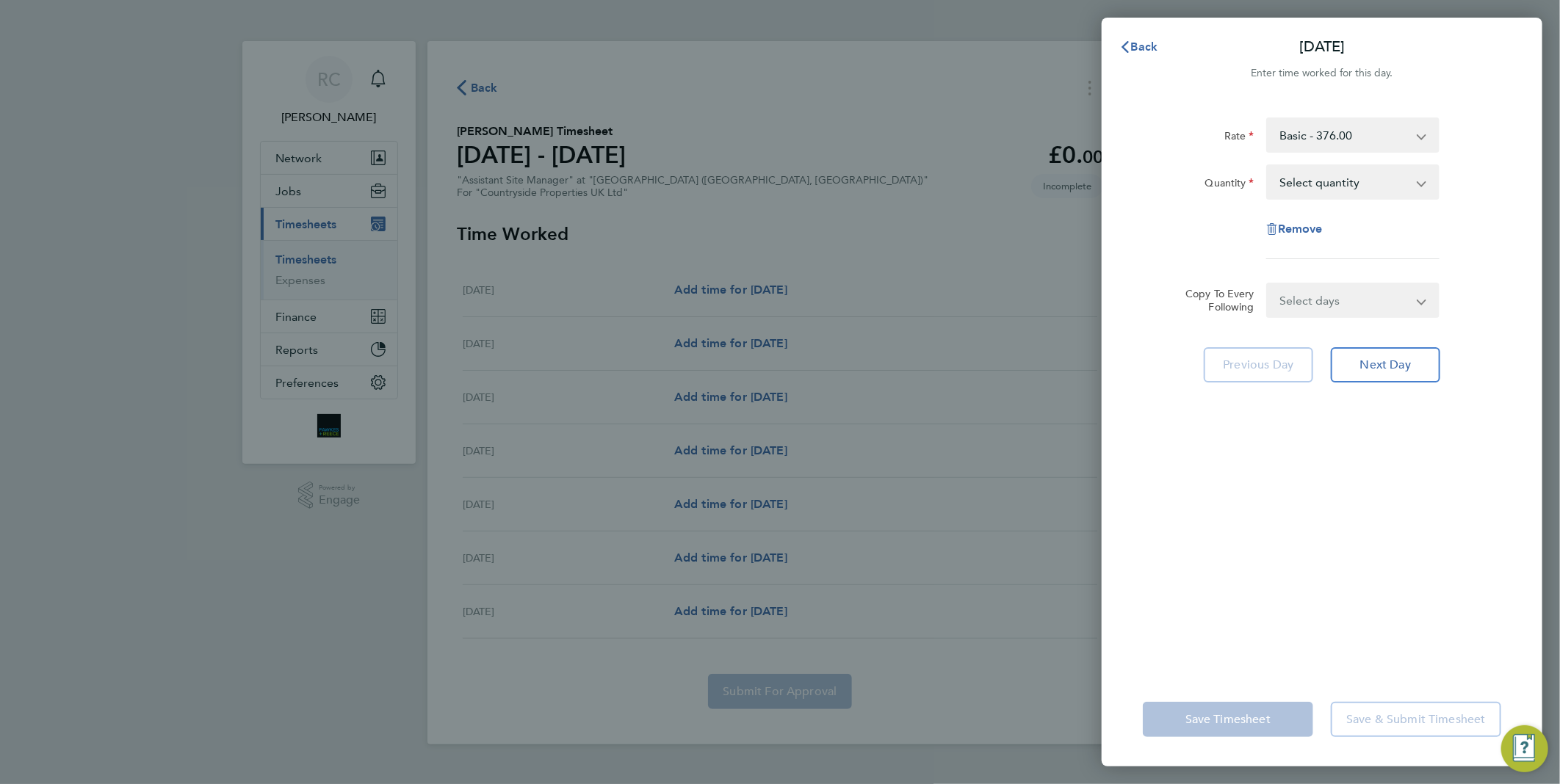
click at [1306, 185] on select "Select quantity 0.5 1" at bounding box center [1343, 182] width 153 height 33
select select "1"
click at [1267, 166] on select "Select quantity 0.5 1" at bounding box center [1343, 182] width 153 height 33
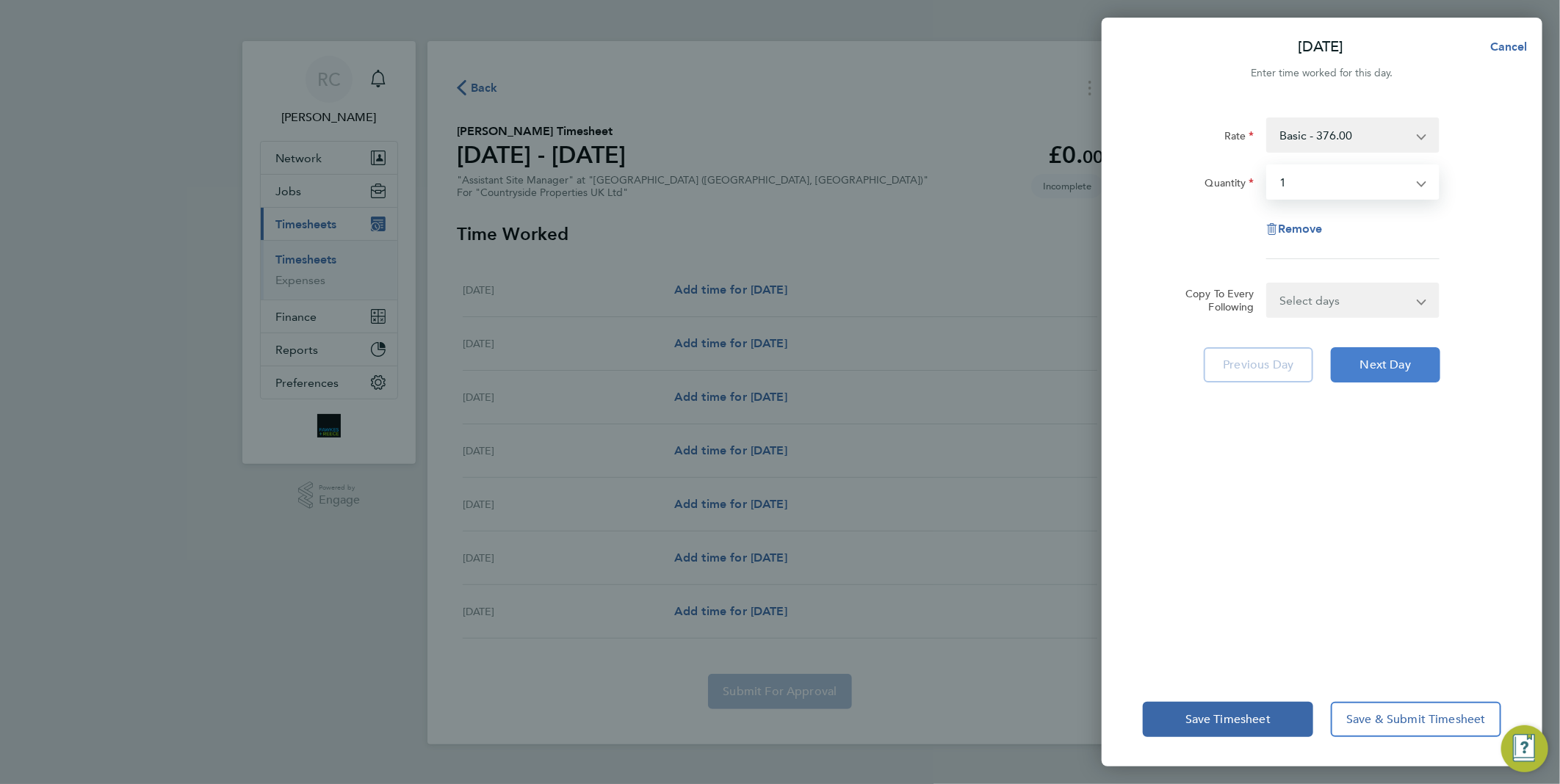
click at [1382, 360] on span "Next Day" at bounding box center [1385, 365] width 50 height 15
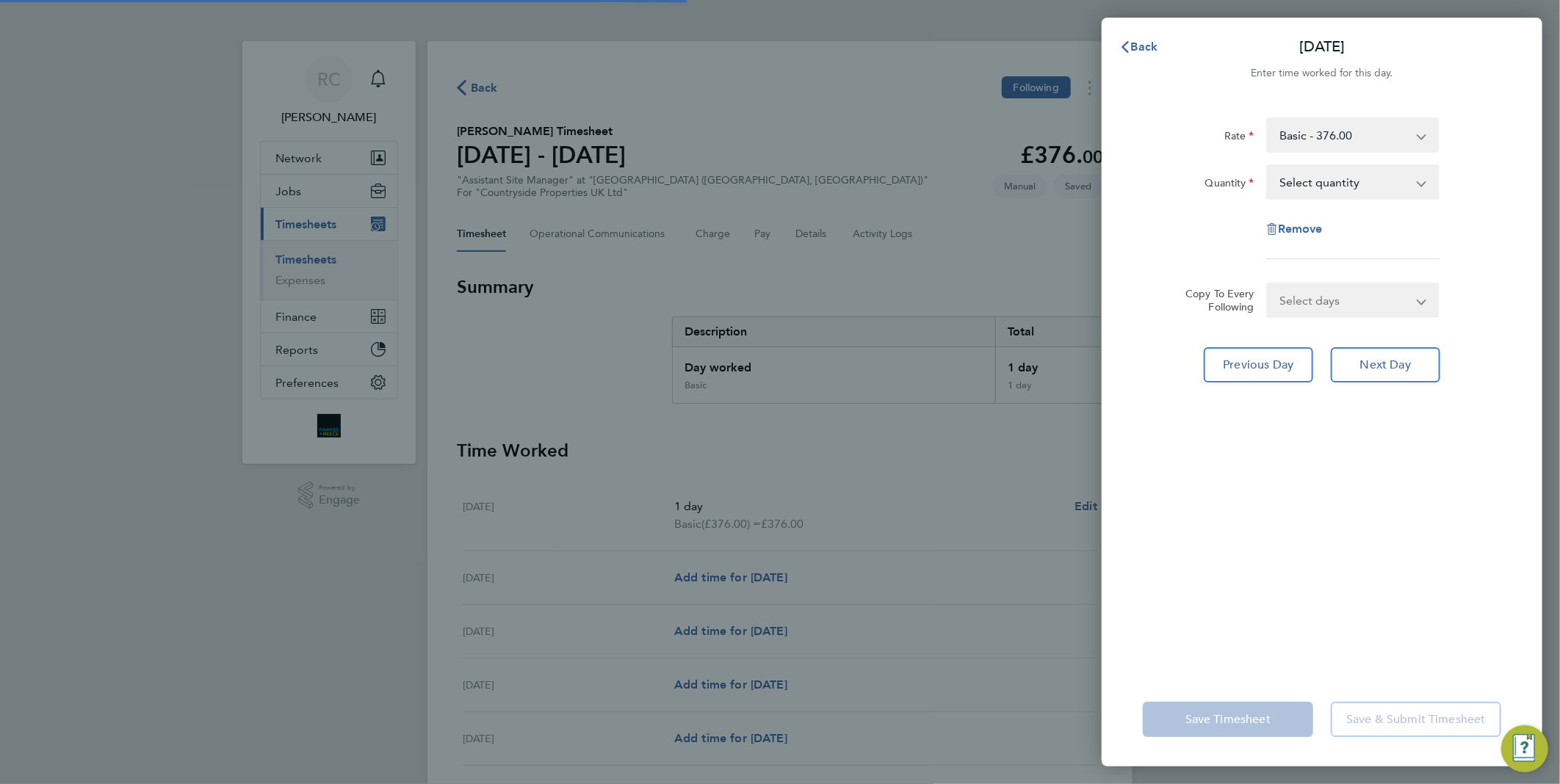
drag, startPoint x: 1344, startPoint y: 177, endPoint x: 1346, endPoint y: 186, distance: 9.2
click at [1344, 177] on select "Select quantity 0.5 1" at bounding box center [1343, 182] width 153 height 33
select select "1"
click at [1267, 166] on select "Select quantity 0.5 1" at bounding box center [1343, 182] width 153 height 33
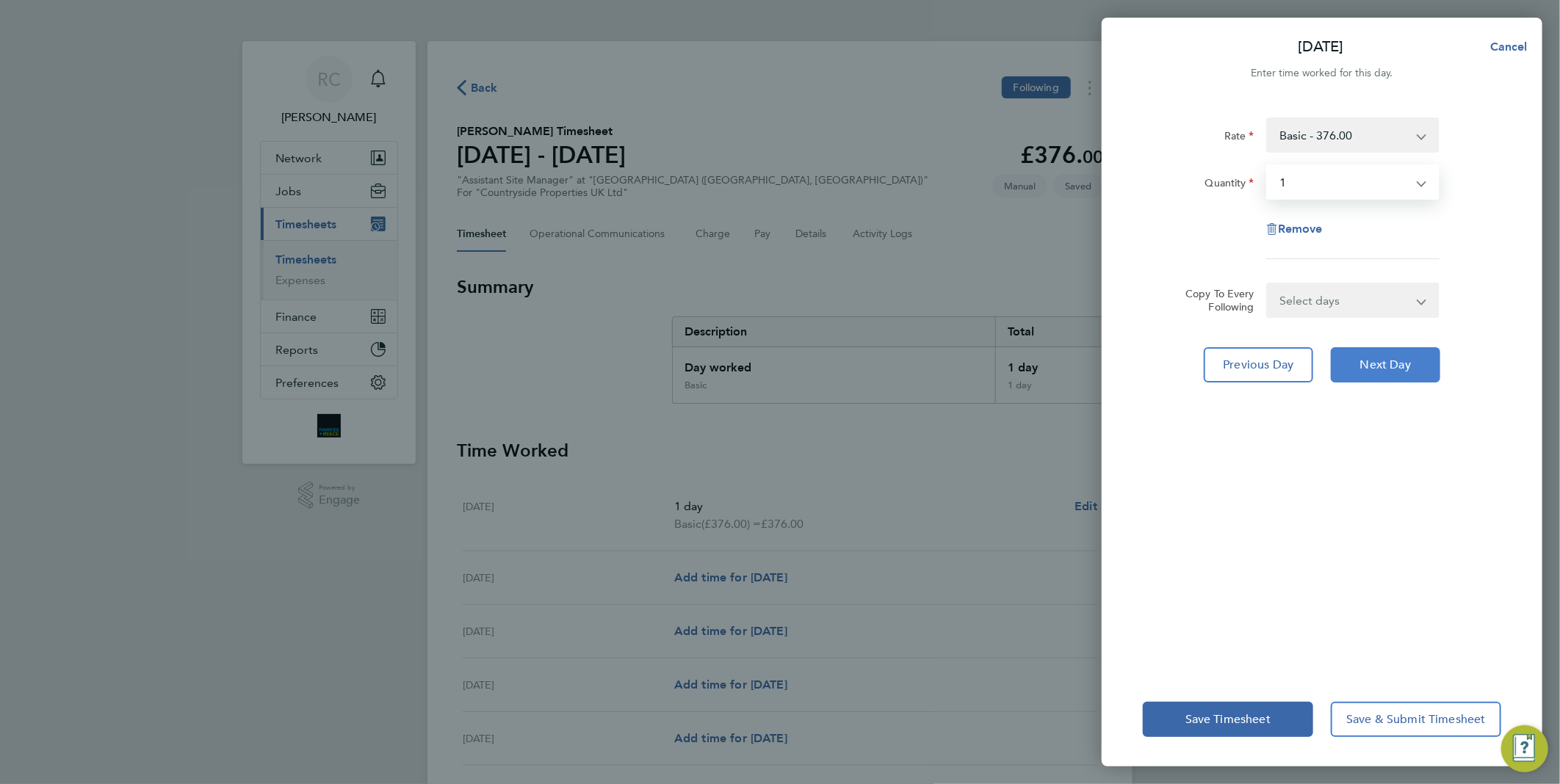
drag, startPoint x: 1384, startPoint y: 373, endPoint x: 1385, endPoint y: 362, distance: 11.0
click at [1385, 374] on button "Next Day" at bounding box center [1386, 365] width 110 height 36
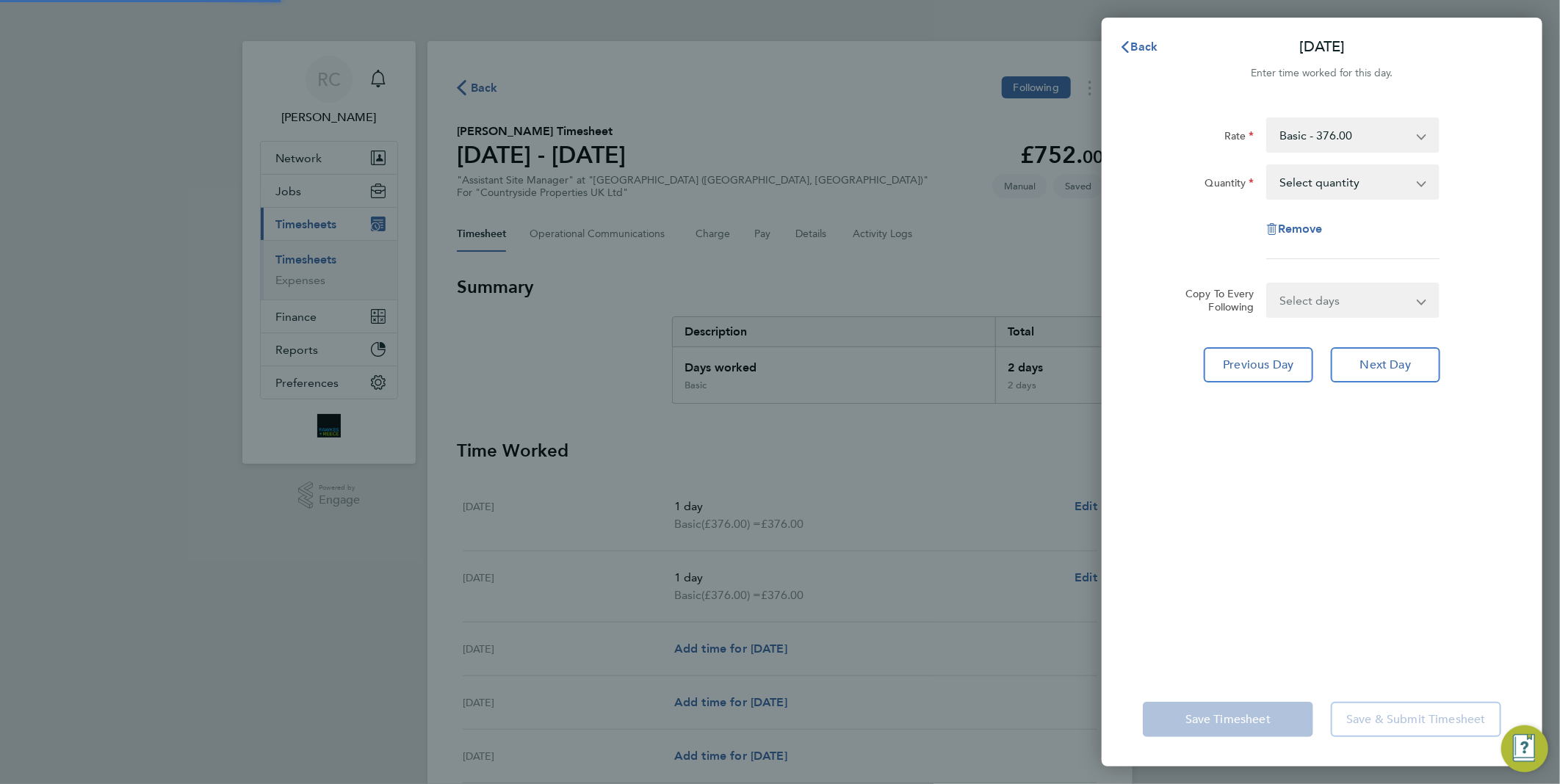
click at [1329, 182] on select "Select quantity 0.5 1" at bounding box center [1343, 182] width 153 height 33
select select "1"
click at [1267, 166] on select "Select quantity 0.5 1" at bounding box center [1343, 182] width 153 height 33
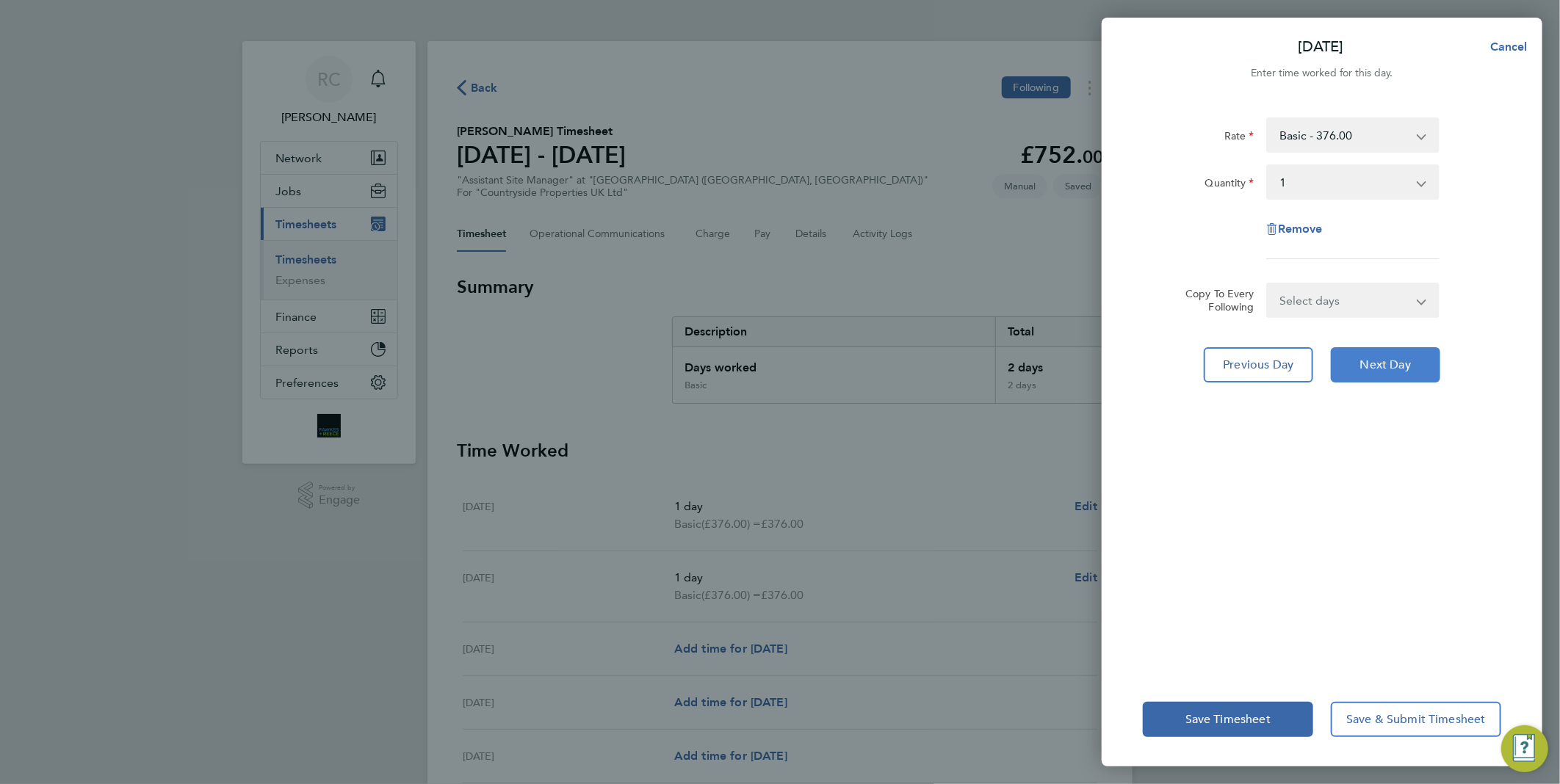
click at [1383, 361] on span "Next Day" at bounding box center [1385, 365] width 50 height 15
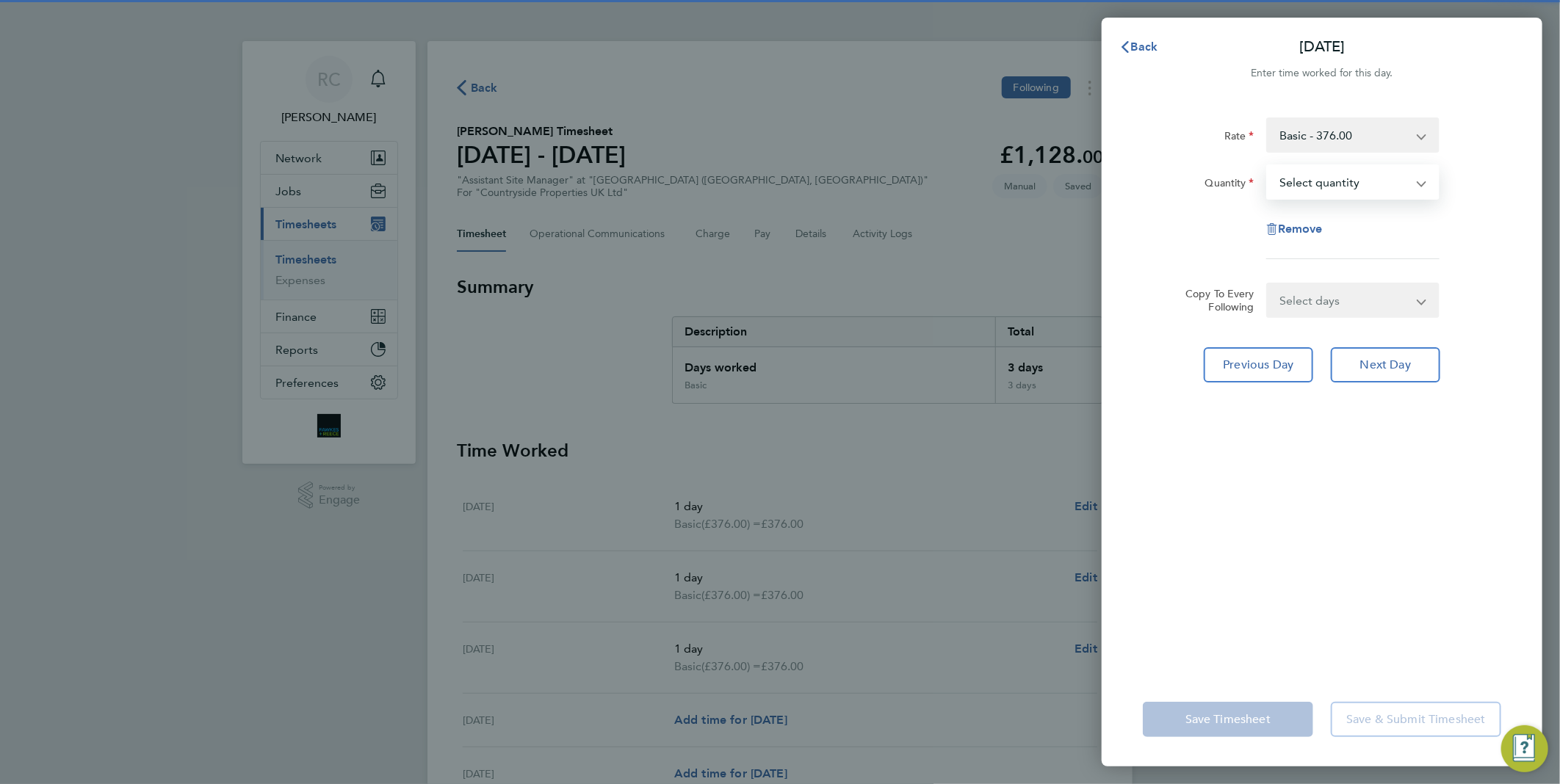
click at [1332, 173] on select "Select quantity 0.5 1" at bounding box center [1343, 182] width 153 height 33
select select "1"
click at [1267, 166] on select "Select quantity 0.5 1" at bounding box center [1343, 182] width 153 height 33
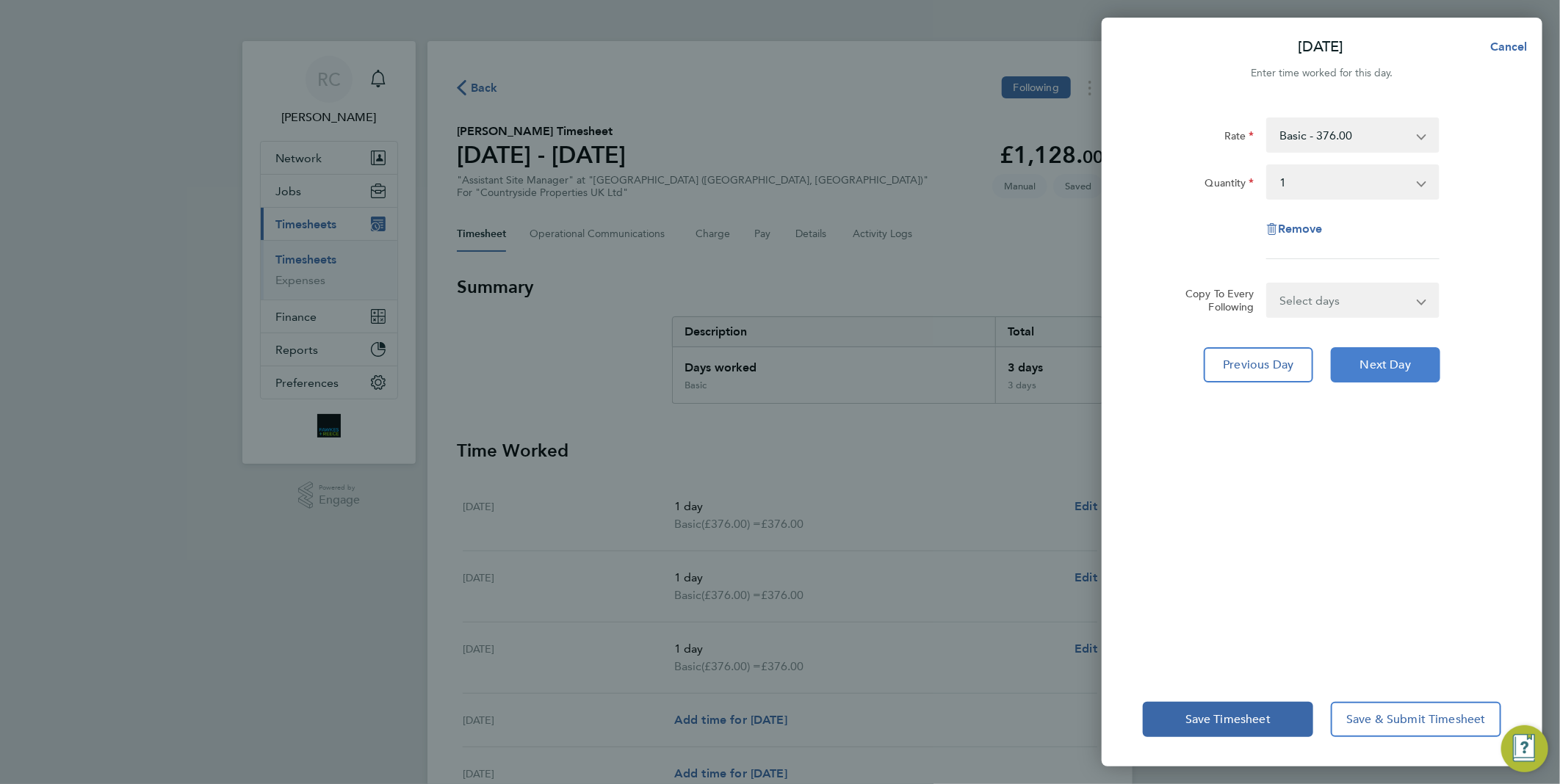
drag, startPoint x: 1385, startPoint y: 374, endPoint x: 1372, endPoint y: 290, distance: 85.0
click at [1386, 369] on button "Next Day" at bounding box center [1386, 365] width 110 height 36
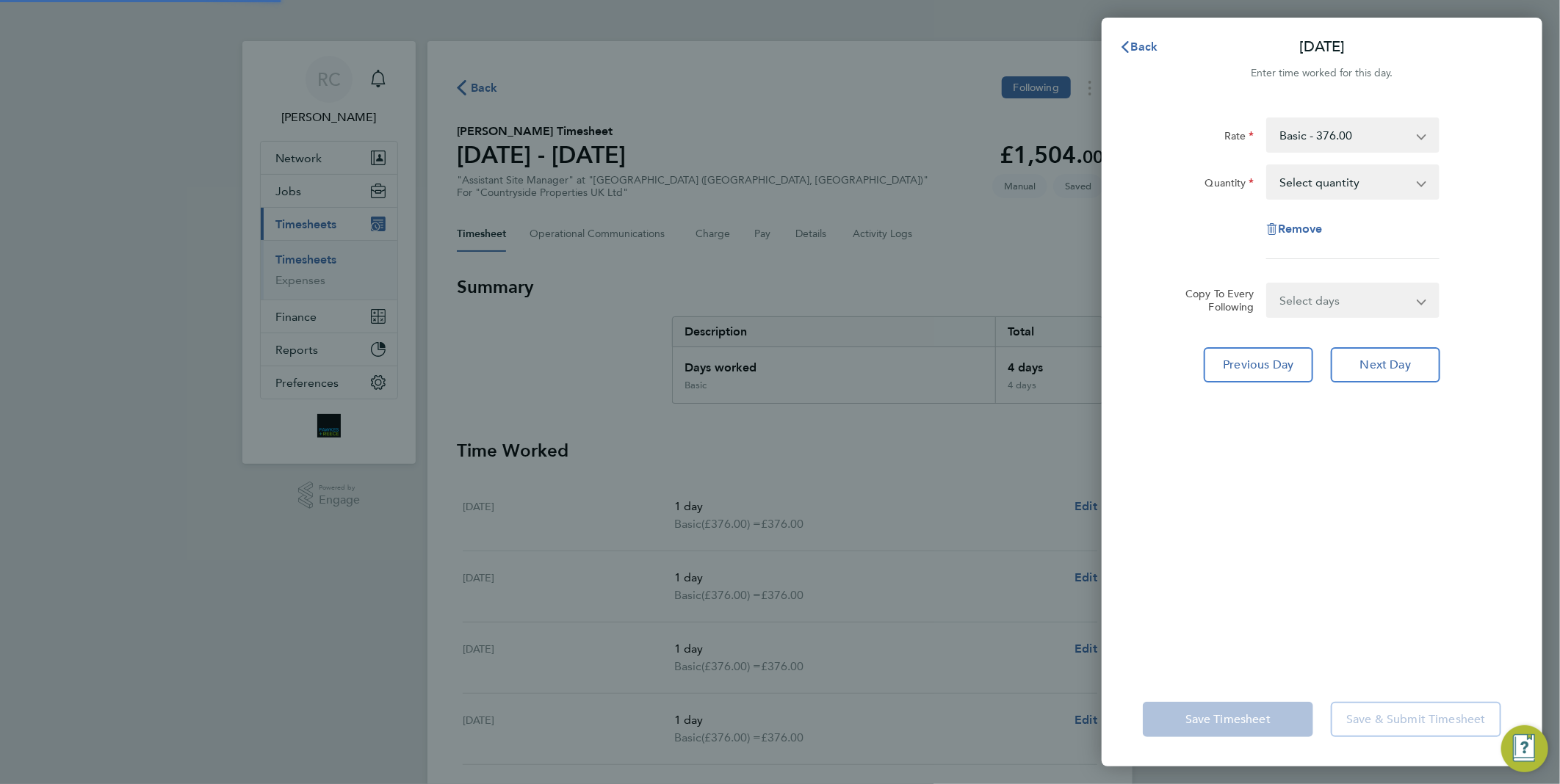
click at [1332, 182] on select "Select quantity 0.5 1" at bounding box center [1343, 182] width 153 height 33
select select "1"
click at [1267, 166] on select "Select quantity 0.5 1" at bounding box center [1343, 182] width 153 height 33
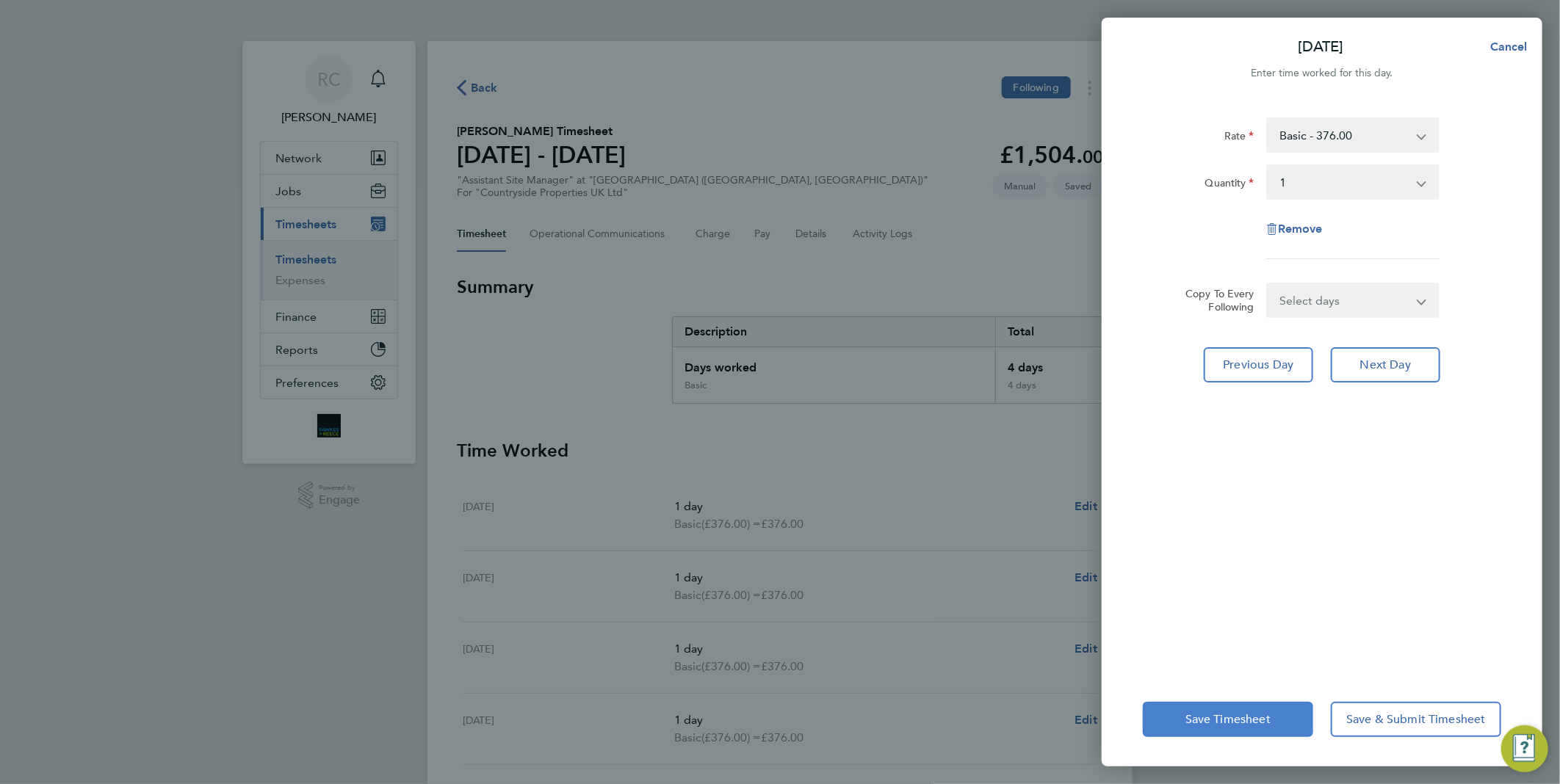
click at [1260, 715] on span "Save Timesheet" at bounding box center [1227, 720] width 85 height 15
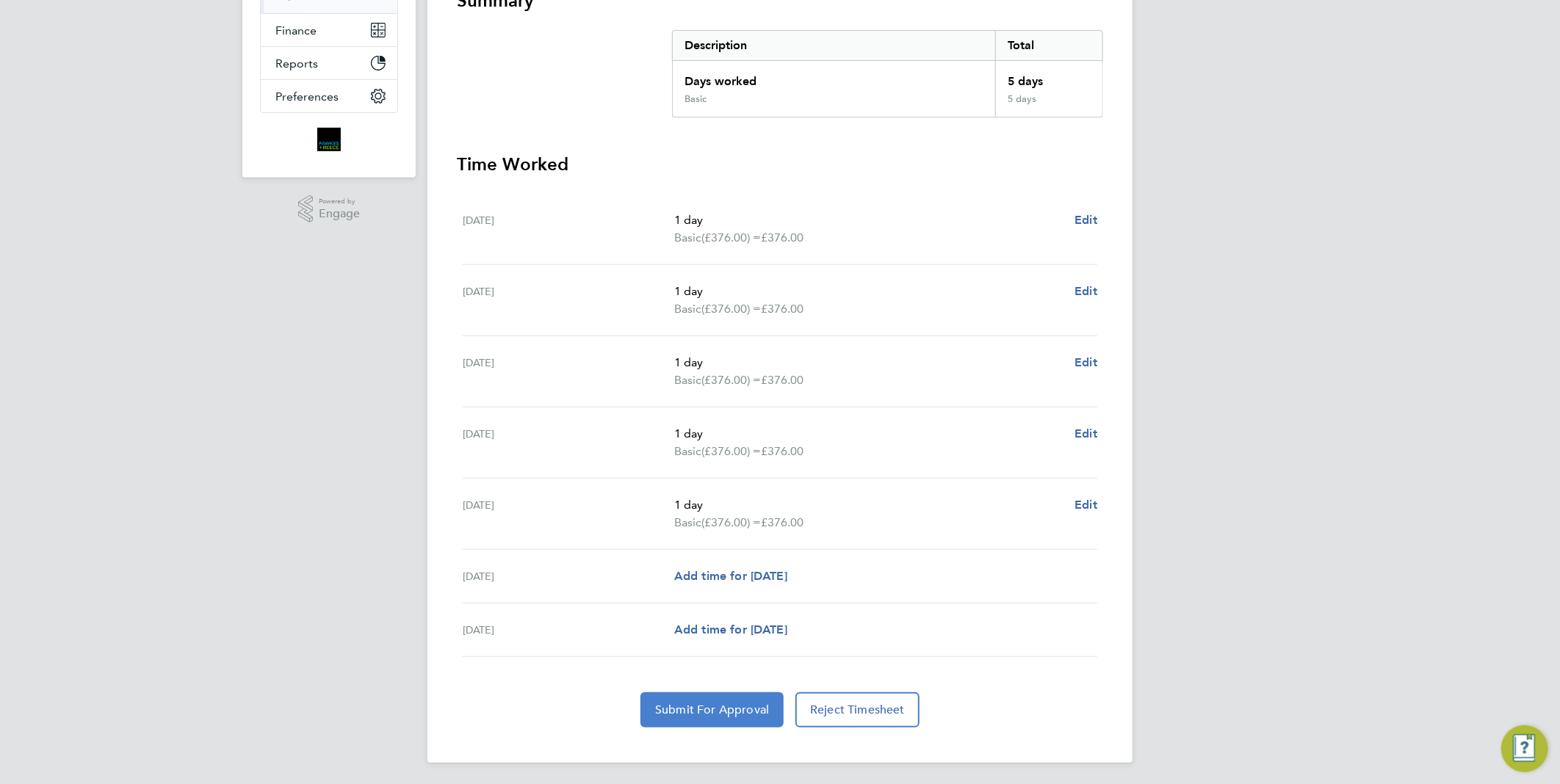
click at [750, 708] on span "Submit For Approval" at bounding box center [712, 710] width 114 height 15
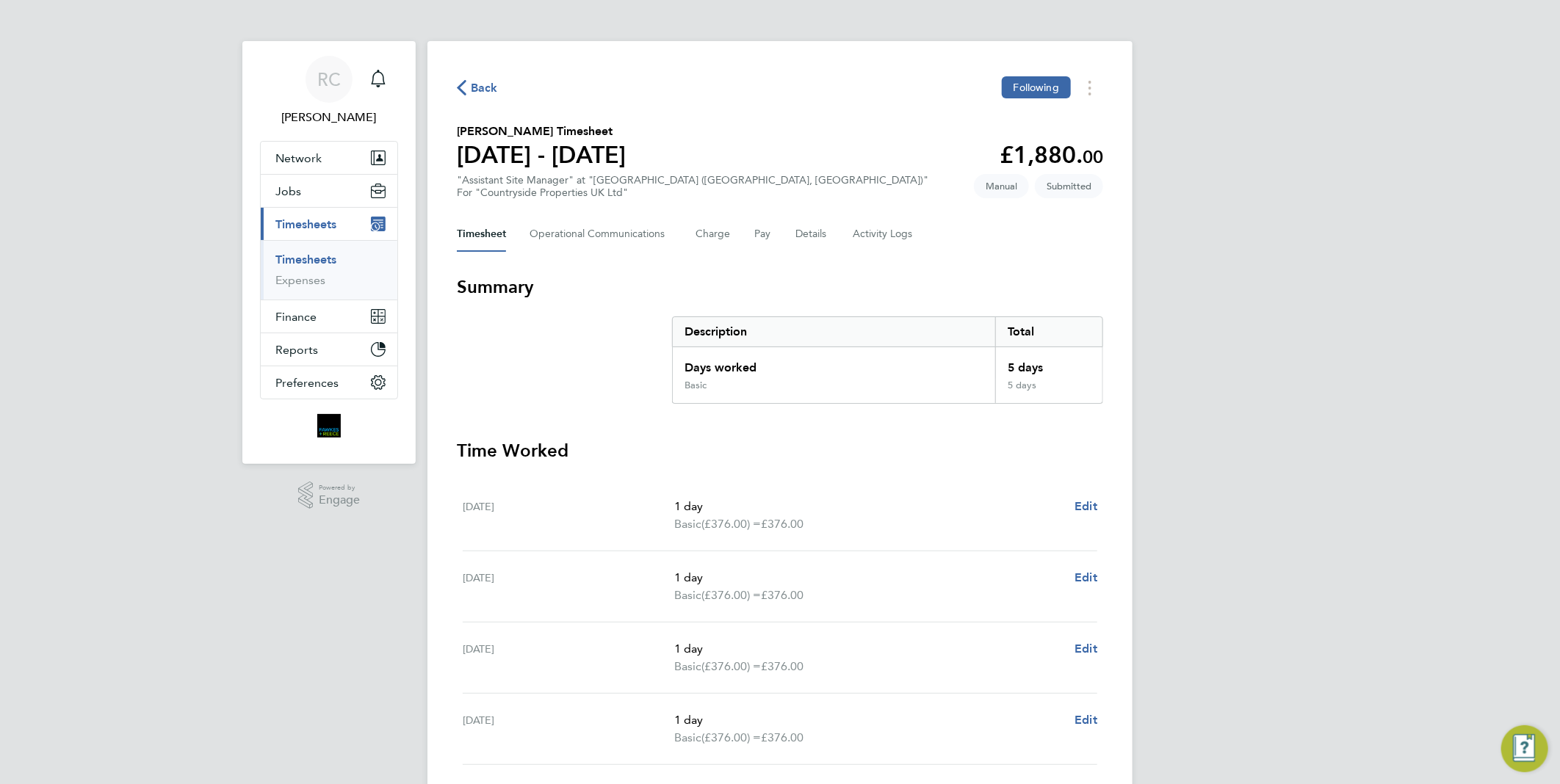
click at [472, 82] on span "Back" at bounding box center [484, 88] width 27 height 18
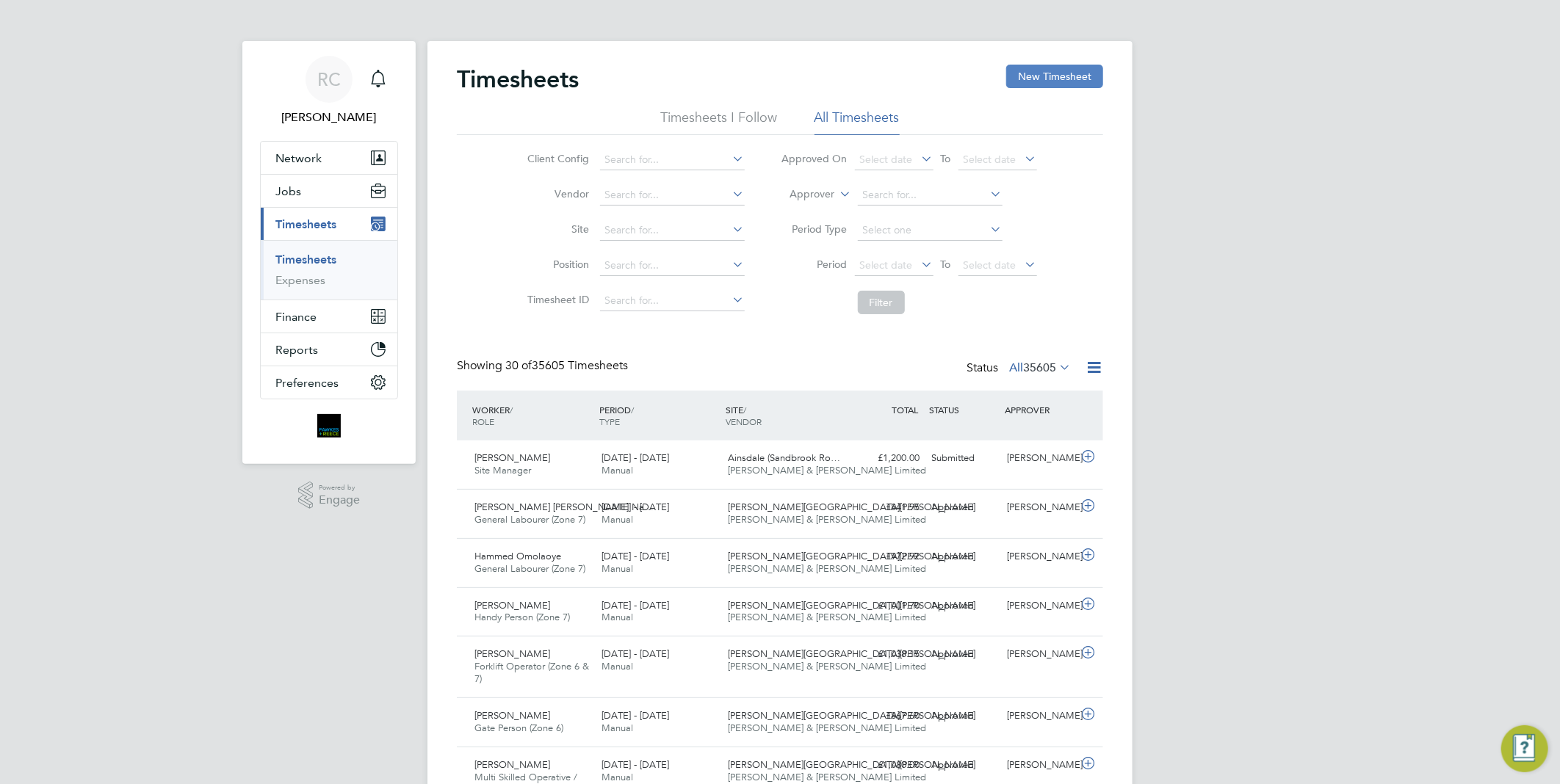
click at [1060, 72] on button "New Timesheet" at bounding box center [1054, 76] width 97 height 24
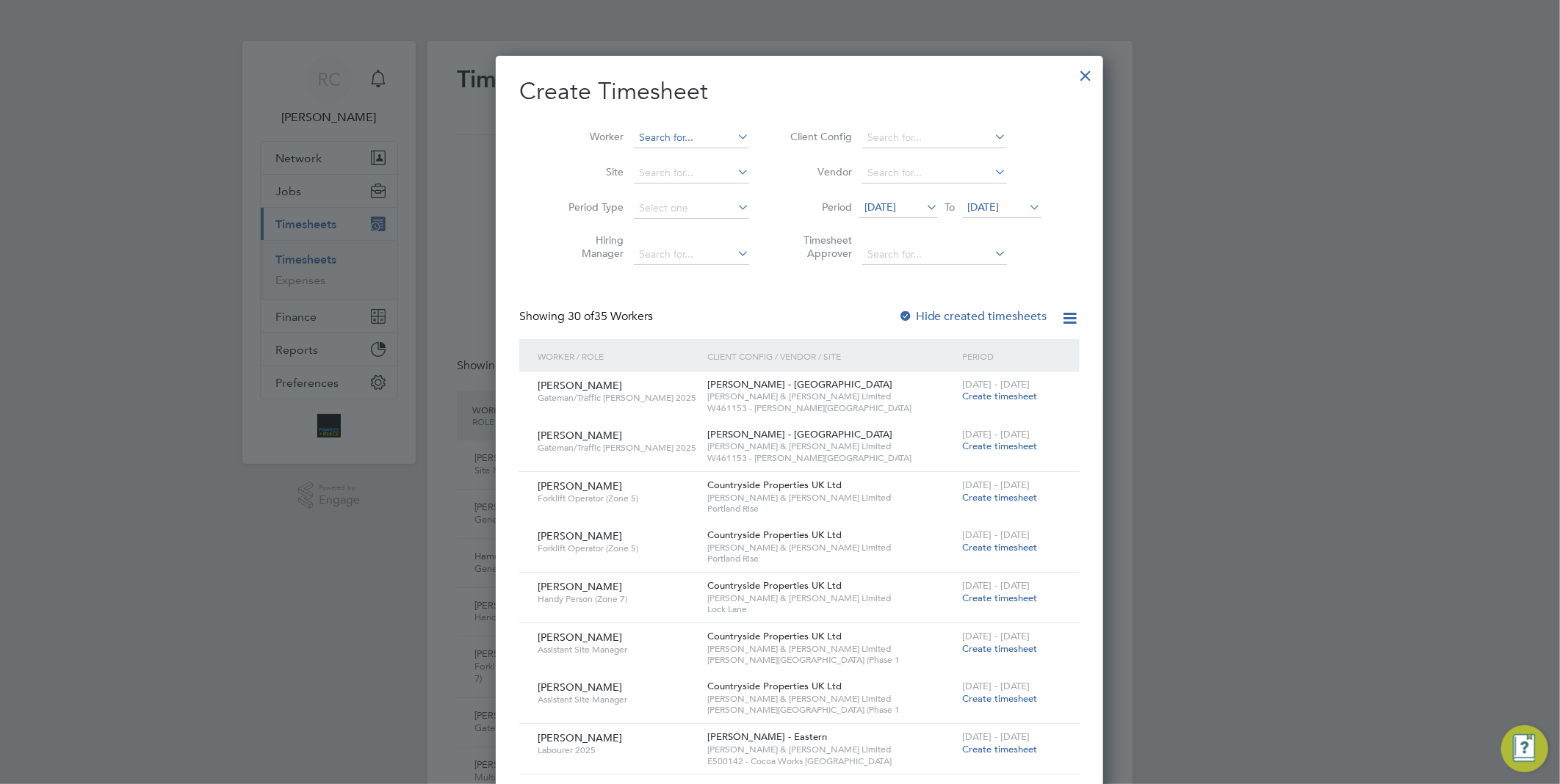
click at [648, 135] on input at bounding box center [691, 138] width 115 height 21
click at [676, 177] on li "Iulia n Petre" at bounding box center [675, 178] width 125 height 20
type input "Iulian Petre"
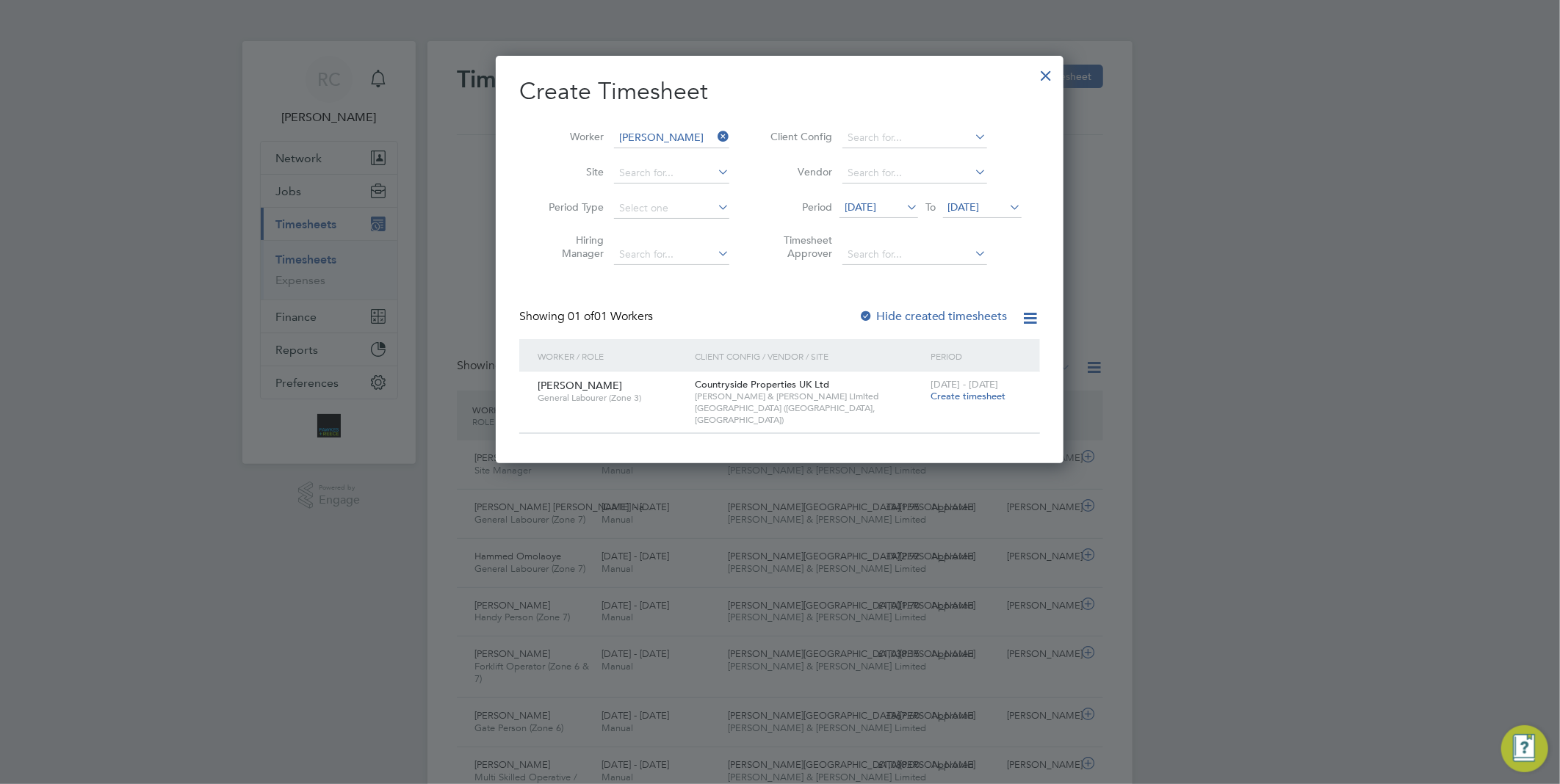
click at [982, 399] on span "Create timesheet" at bounding box center [968, 396] width 75 height 13
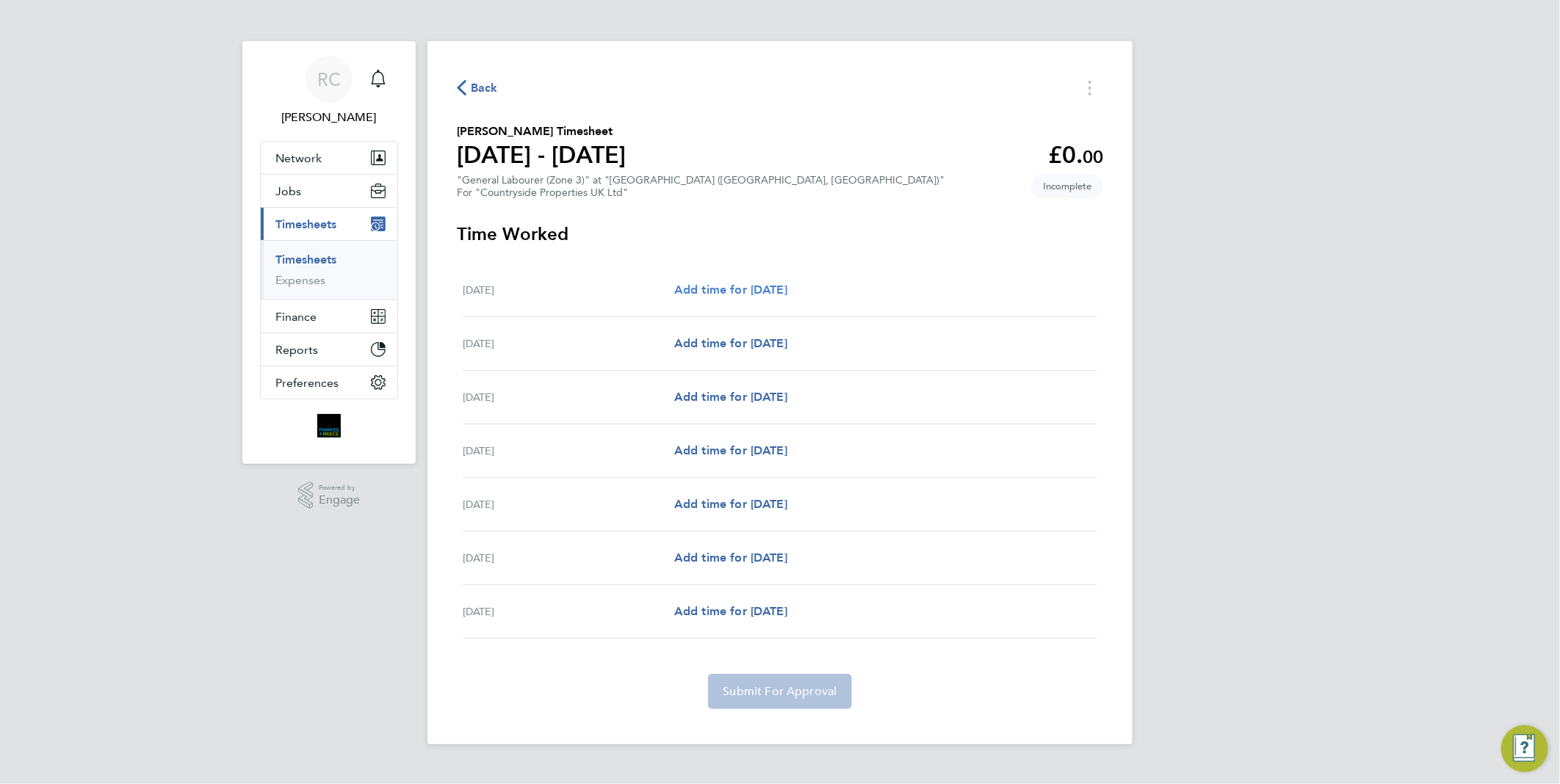
click at [787, 287] on span "Add time for Mon 15 Sep" at bounding box center [730, 289] width 113 height 14
select select "30"
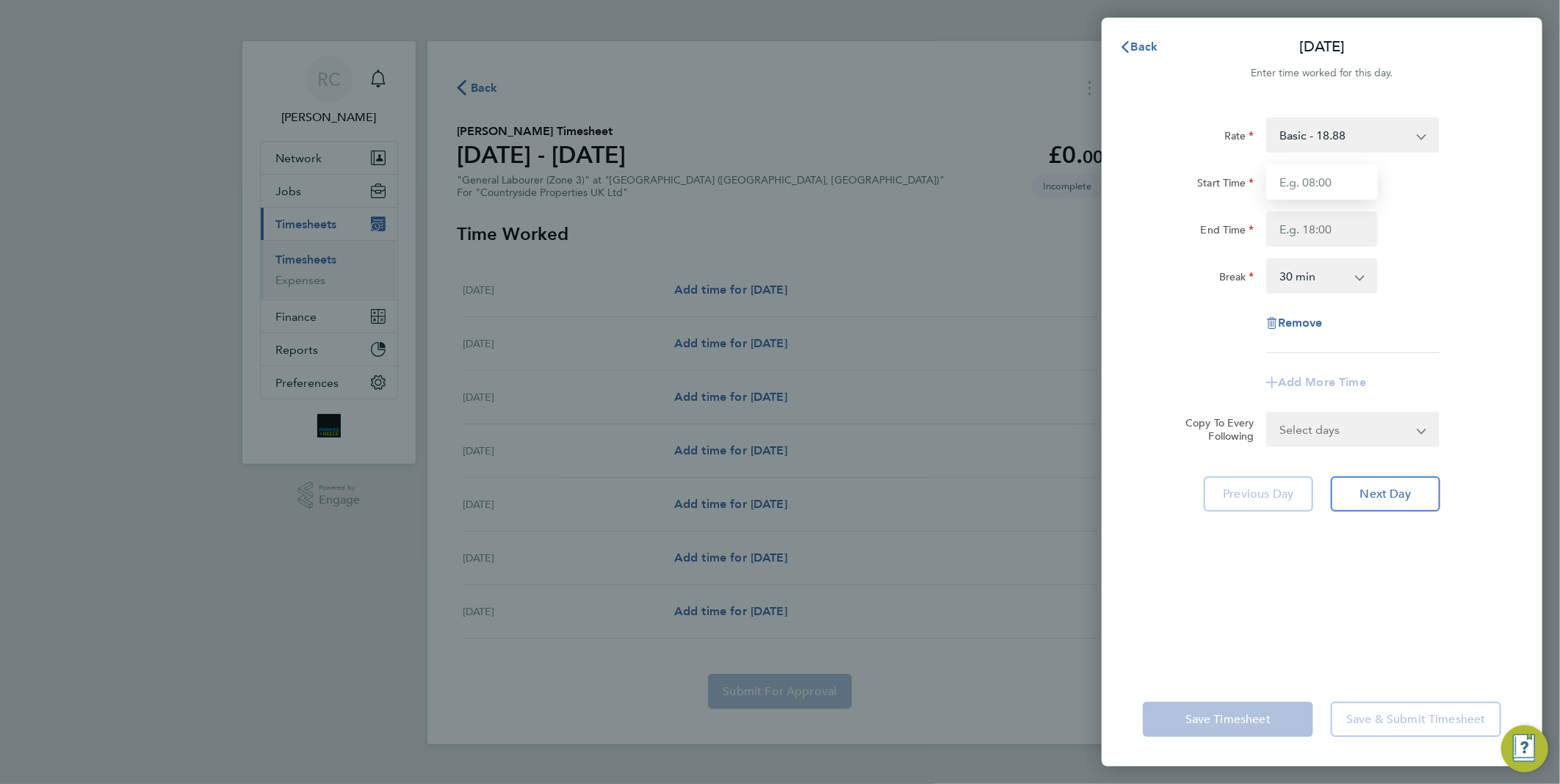
click at [1327, 182] on input "Start Time" at bounding box center [1321, 182] width 112 height 36
type input "07:30"
type input "17:00"
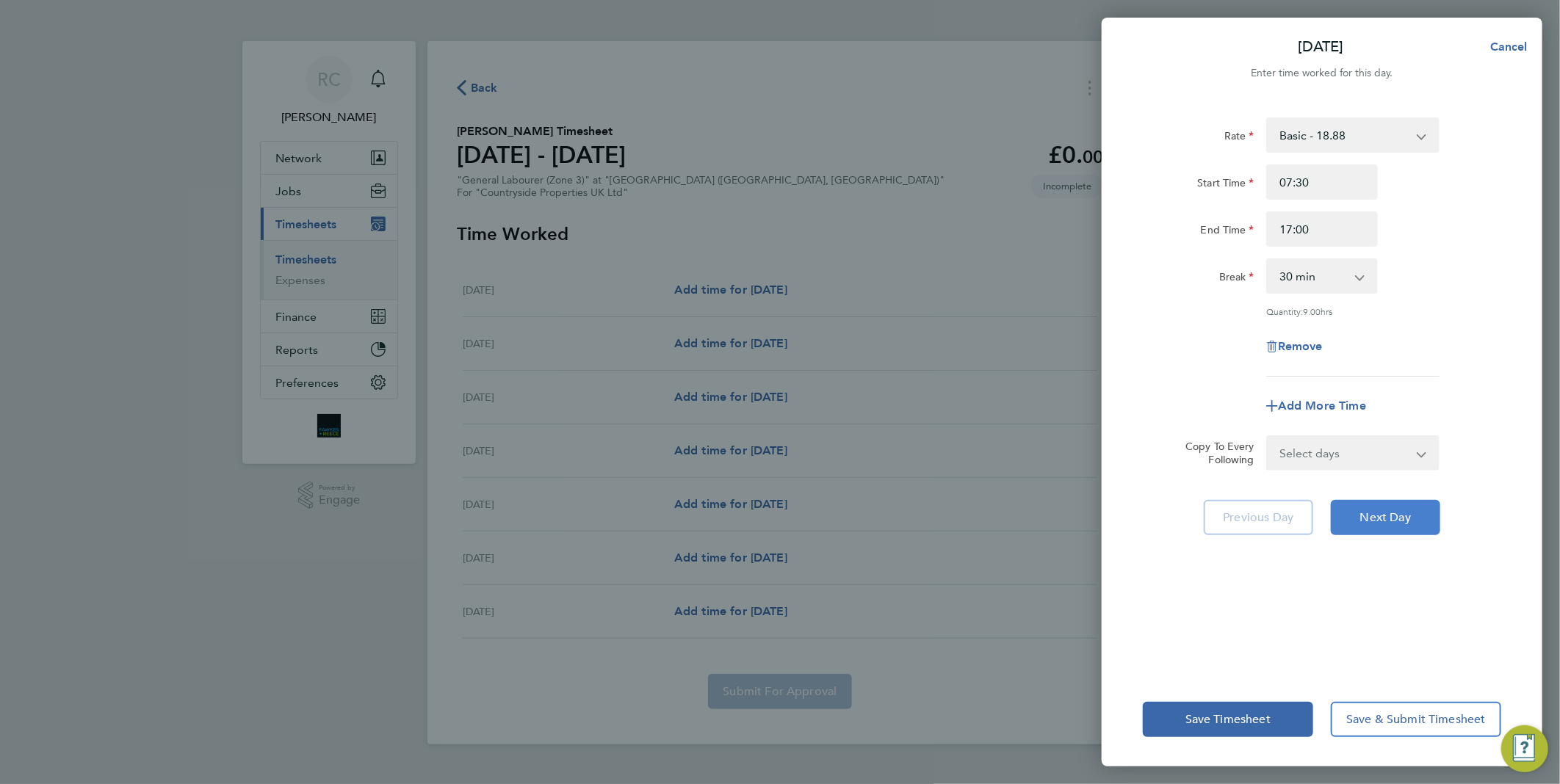
click at [1377, 515] on span "Next Day" at bounding box center [1385, 517] width 50 height 15
select select "30"
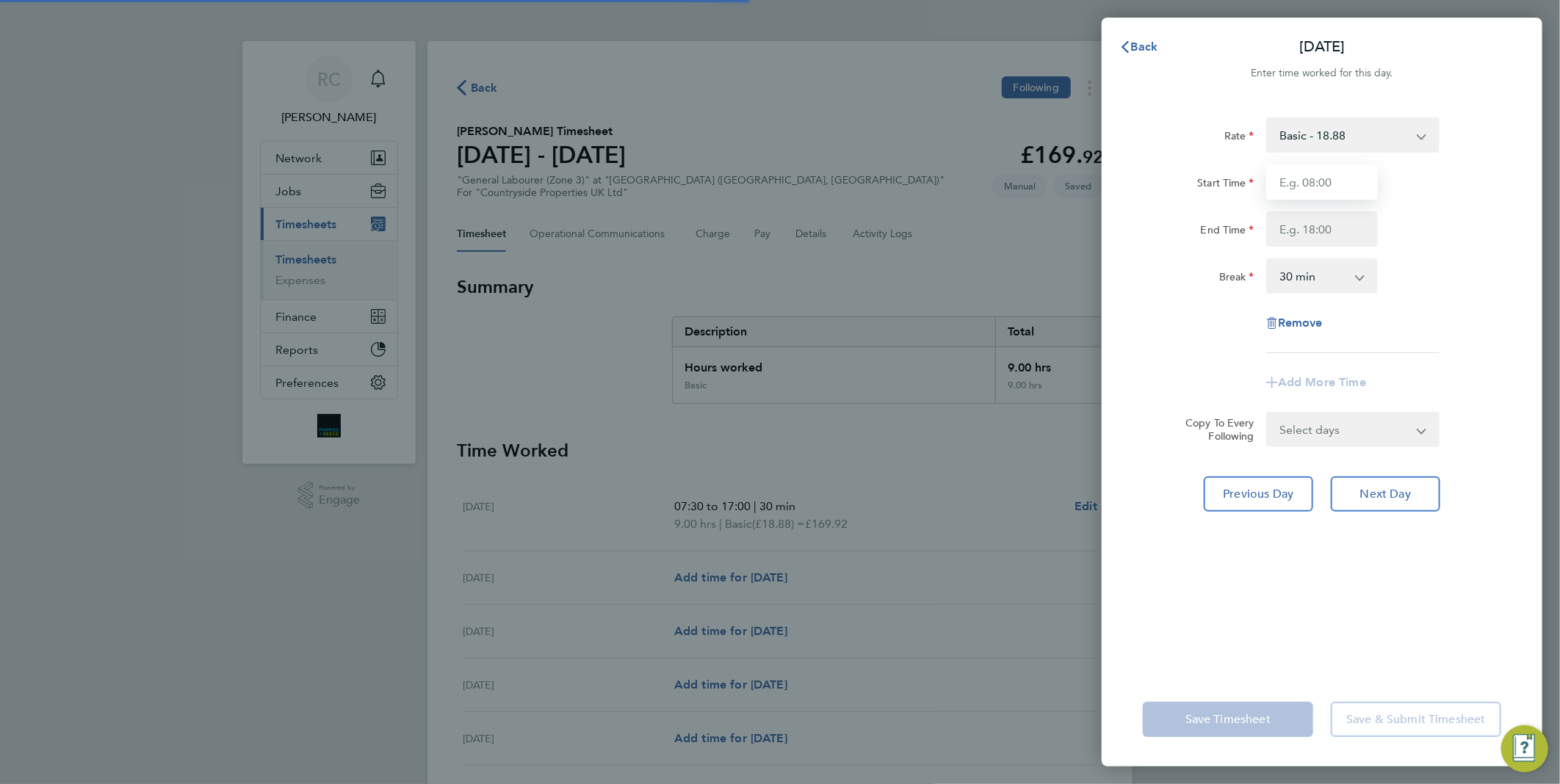
click at [1312, 182] on input "Start Time" at bounding box center [1321, 182] width 112 height 36
type input "07:30"
type input "17:00"
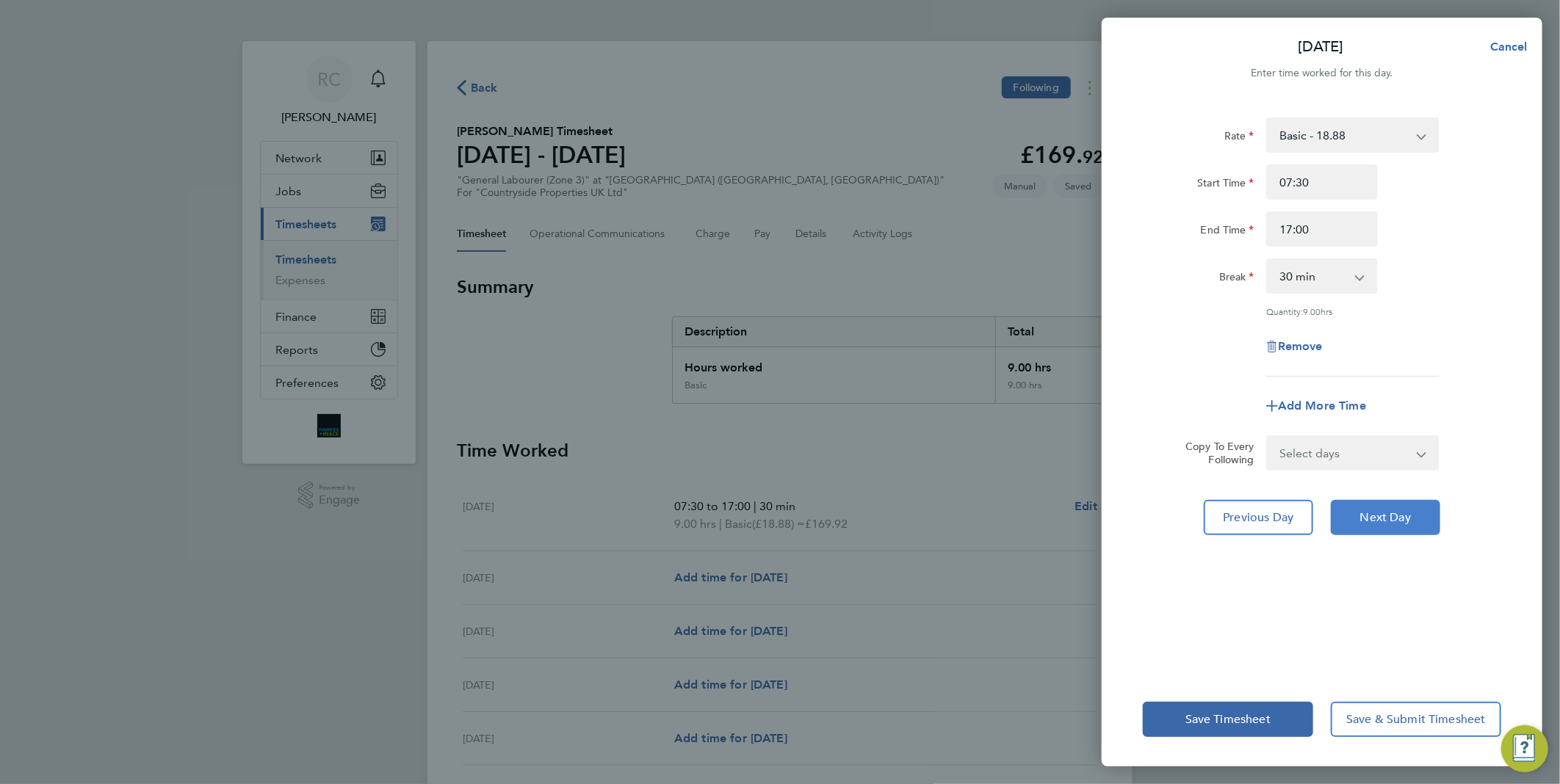
click at [1383, 512] on span "Next Day" at bounding box center [1385, 517] width 50 height 15
select select "30"
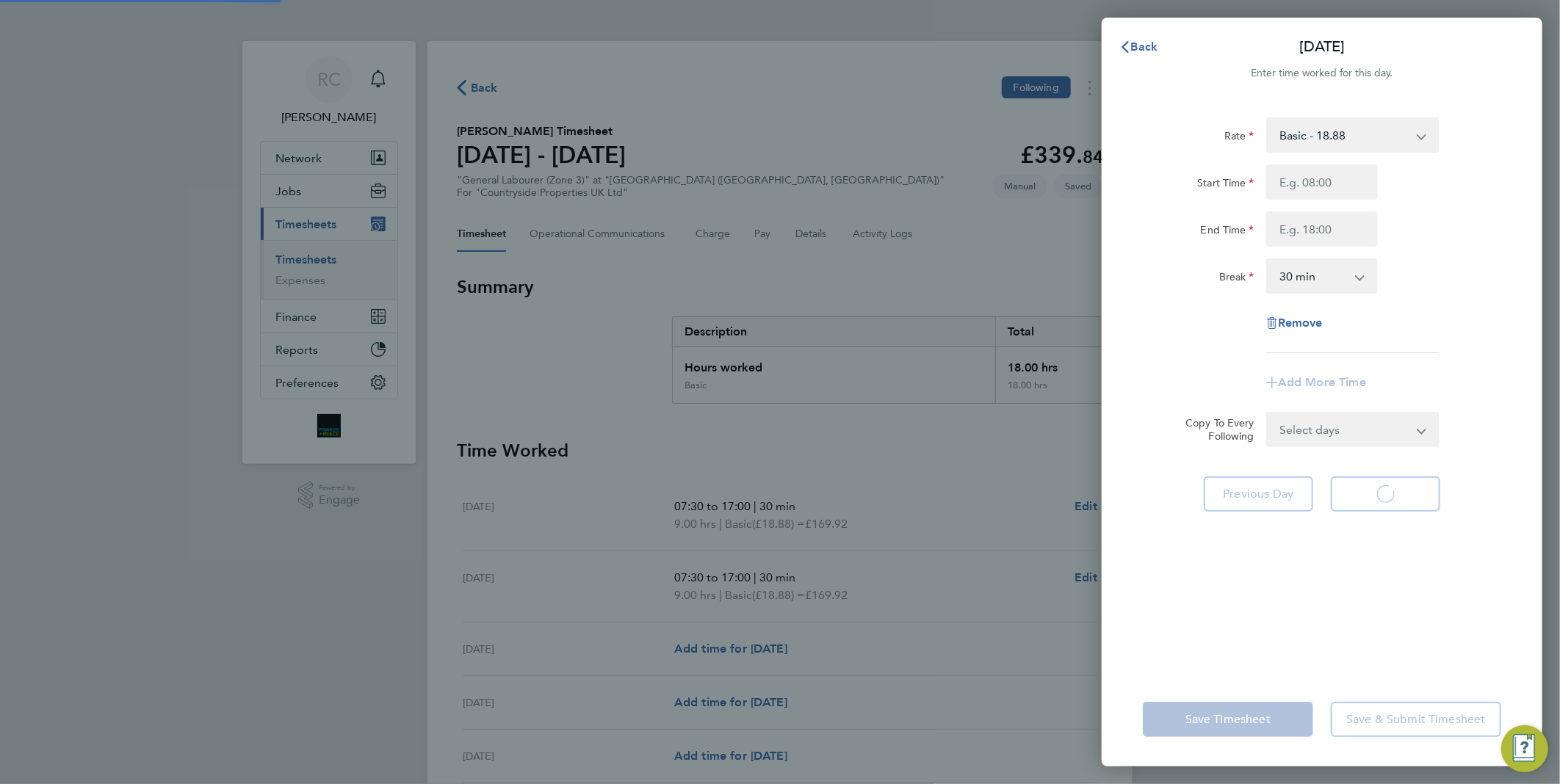
select select "30"
click at [1317, 181] on input "Start Time" at bounding box center [1321, 182] width 112 height 36
type input "07:30"
type input "17:00"
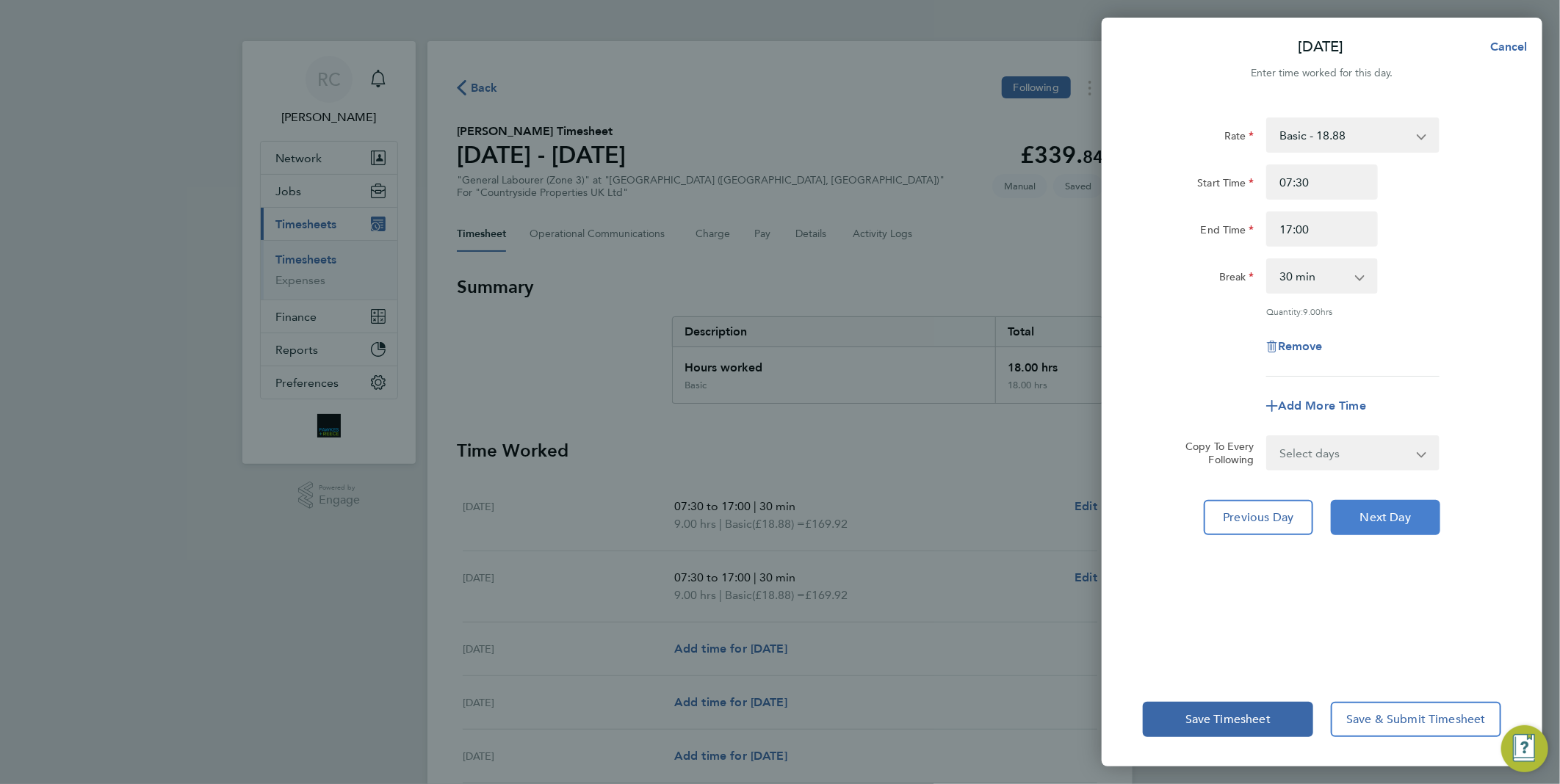
click at [1397, 504] on button "Next Day" at bounding box center [1386, 517] width 110 height 36
select select "30"
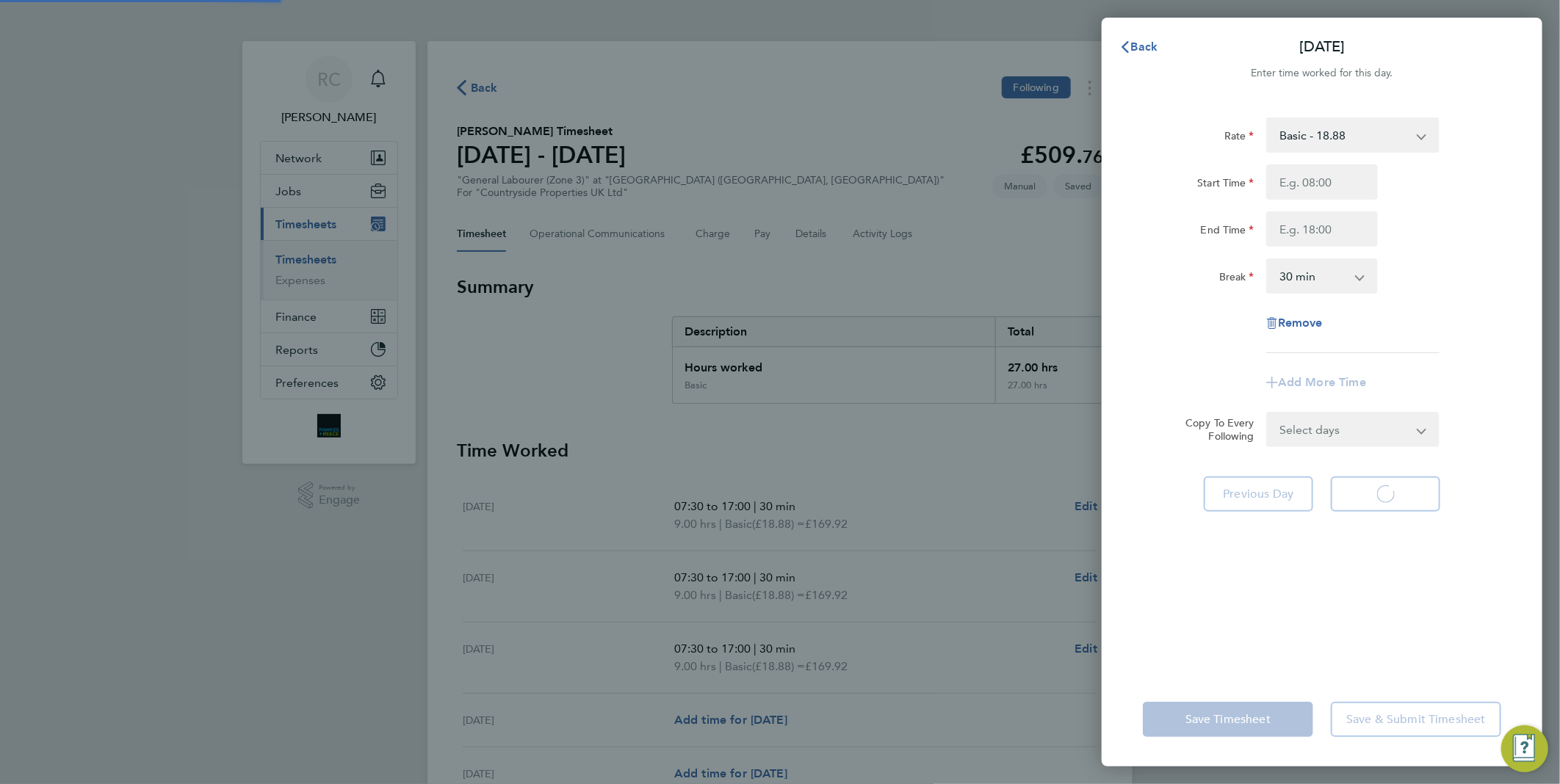
select select "30"
click at [1340, 180] on input "Start Time" at bounding box center [1321, 182] width 112 height 36
type input "07:30"
type input "17:00"
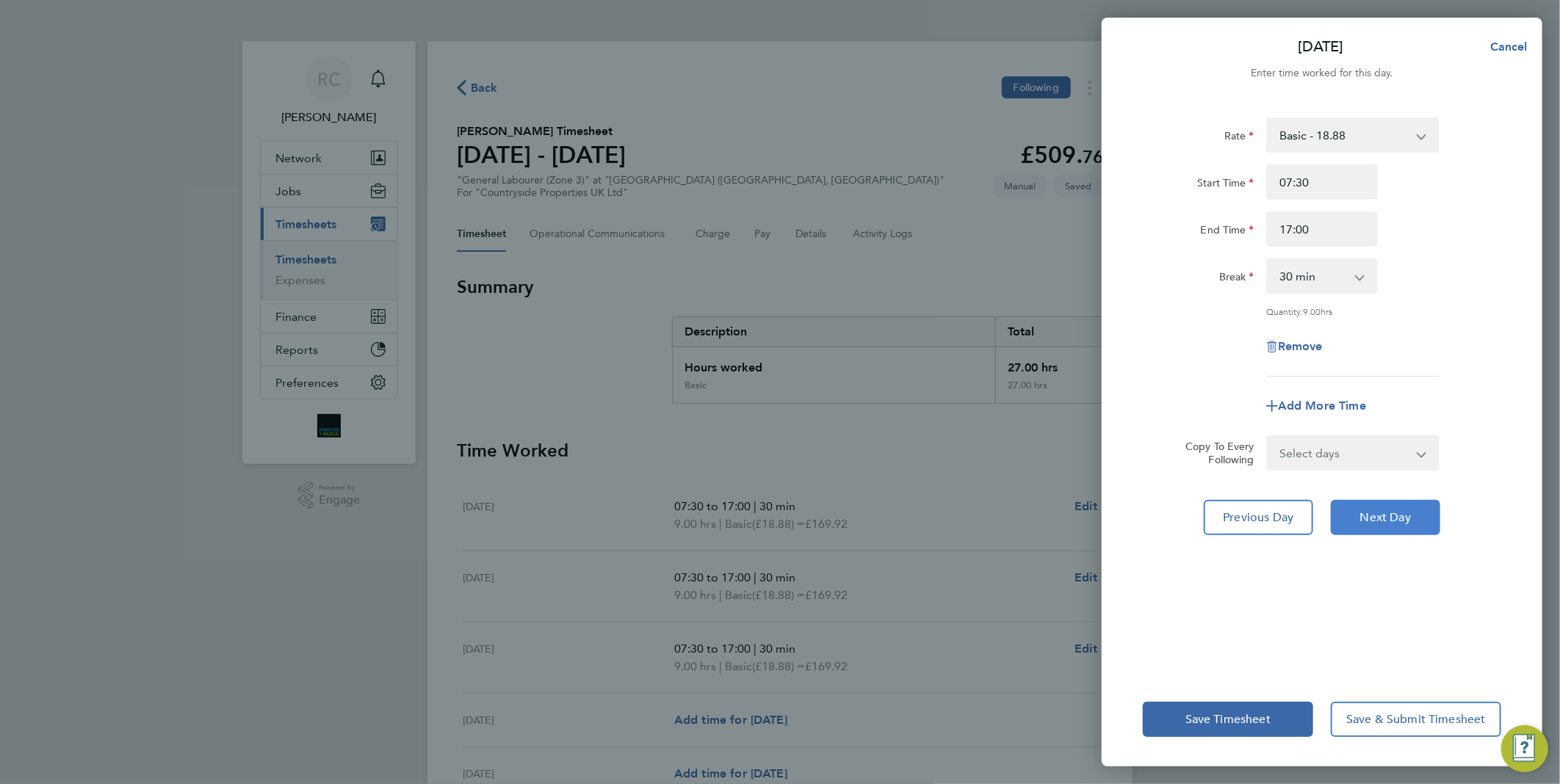
click at [1406, 516] on span "Next Day" at bounding box center [1385, 517] width 50 height 15
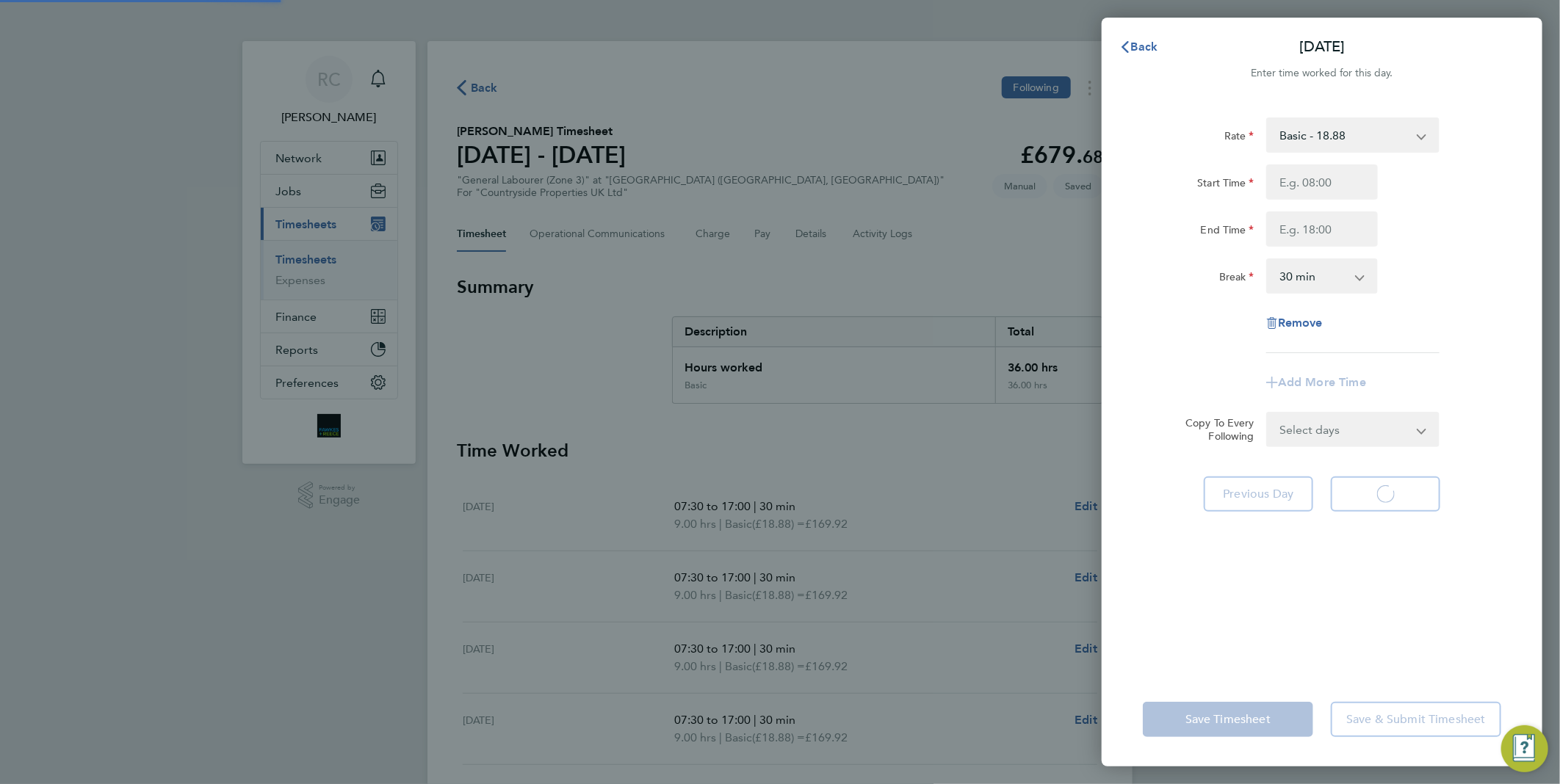
select select "30"
click at [1325, 182] on input "Start Time" at bounding box center [1321, 182] width 112 height 36
type input "07:30"
type input "17:00"
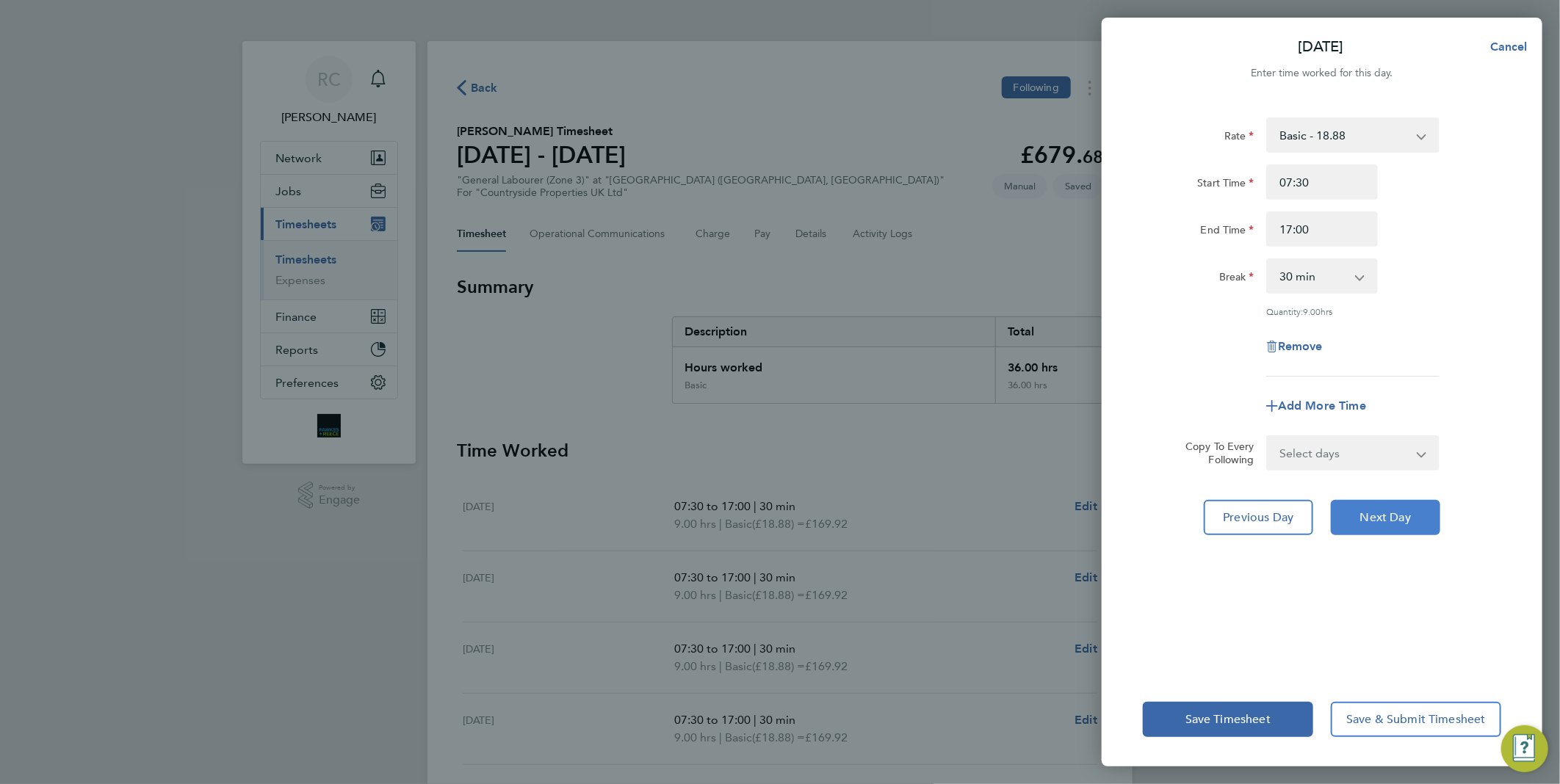
click at [1397, 511] on span "Next Day" at bounding box center [1385, 517] width 50 height 15
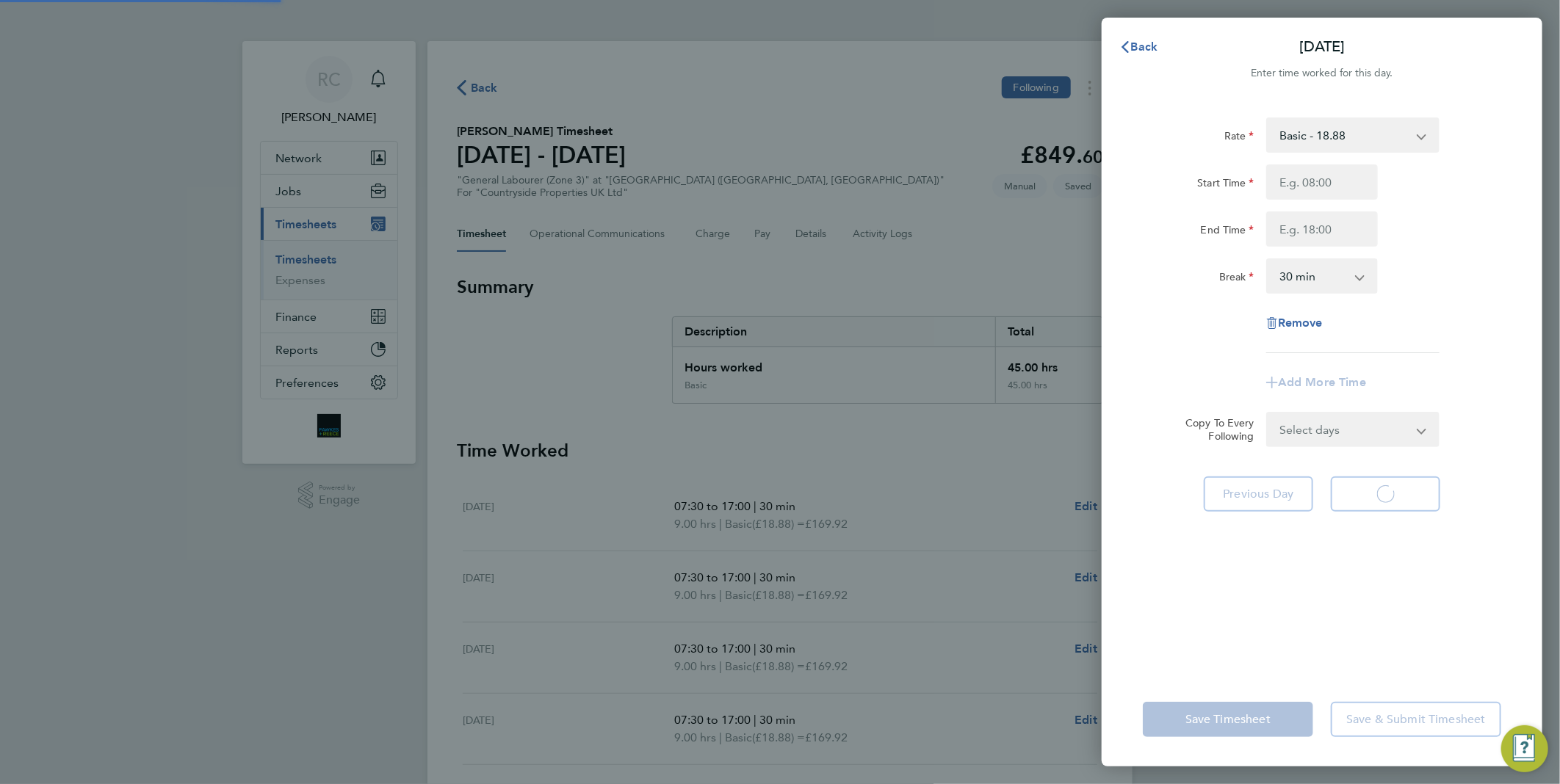
select select "30"
click at [1337, 188] on input "Start Time" at bounding box center [1321, 182] width 112 height 36
click at [1346, 554] on div "Rate Basic - 18.88 Start Time End Time Break 0 min 15 min 30 min 45 min 60 min …" at bounding box center [1322, 386] width 440 height 573
click at [1323, 179] on input "Start Time" at bounding box center [1321, 182] width 112 height 36
type input "07:30"
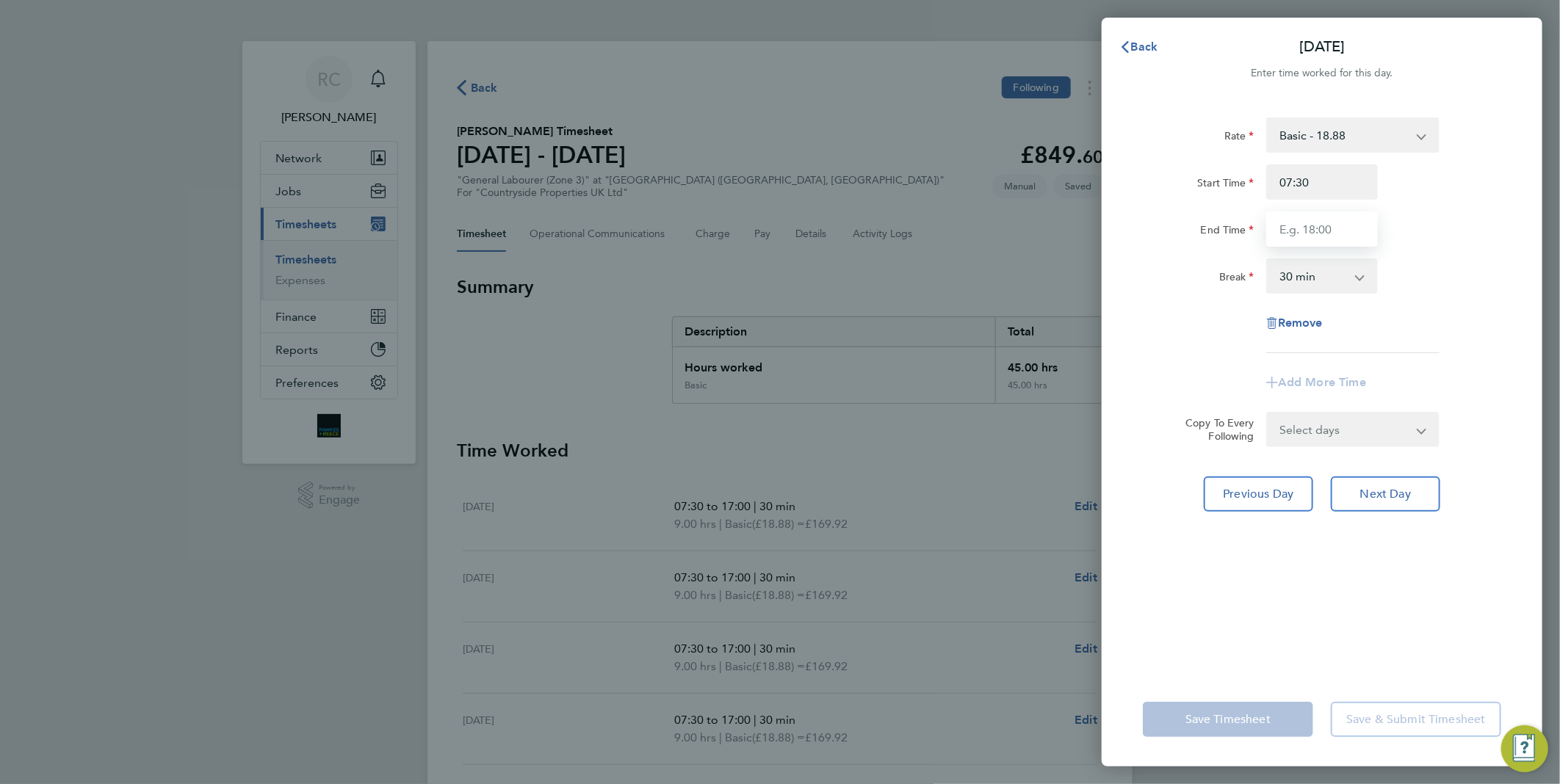
type input "17:00"
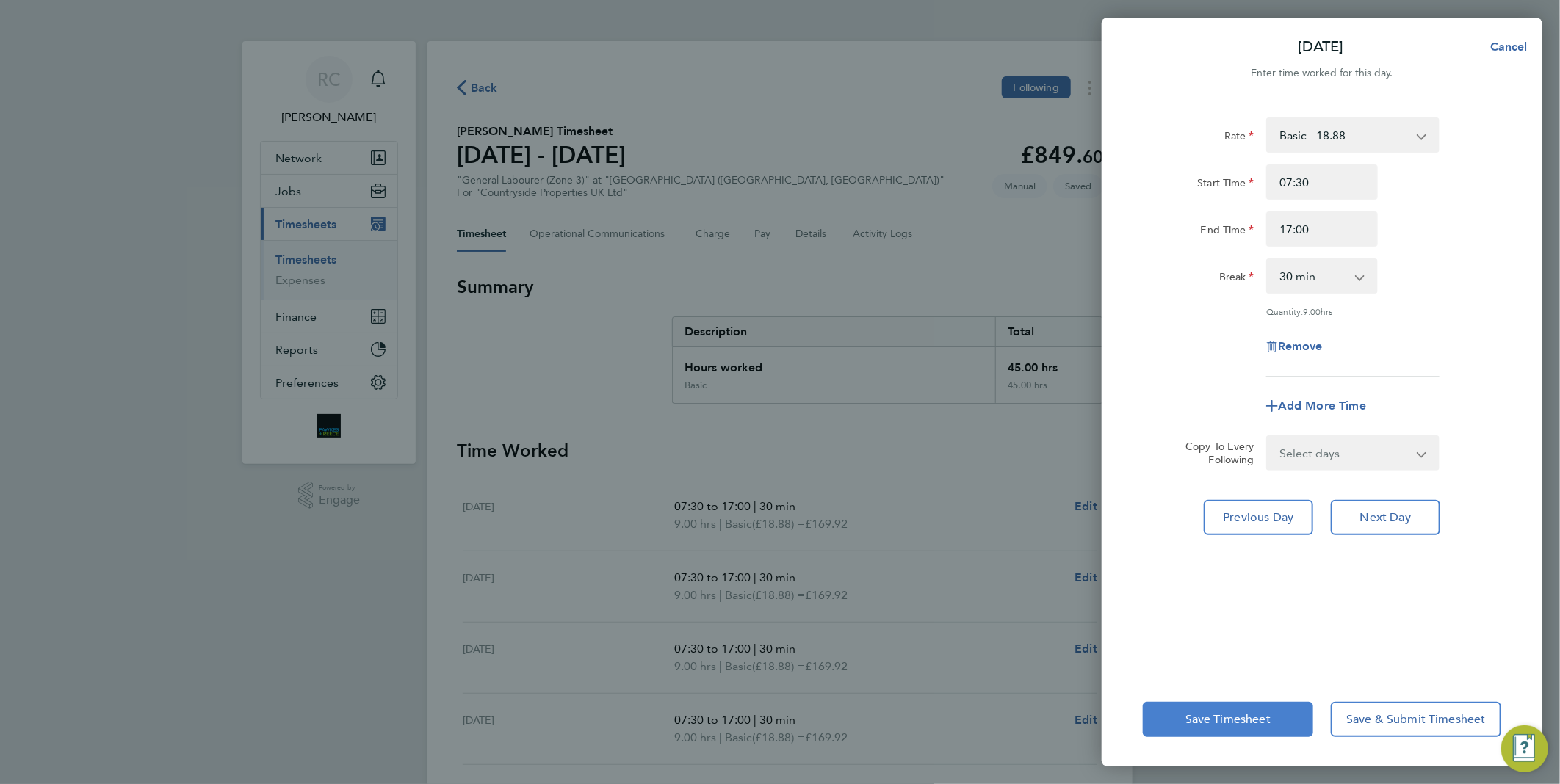
click at [1239, 729] on button "Save Timesheet" at bounding box center [1228, 720] width 171 height 36
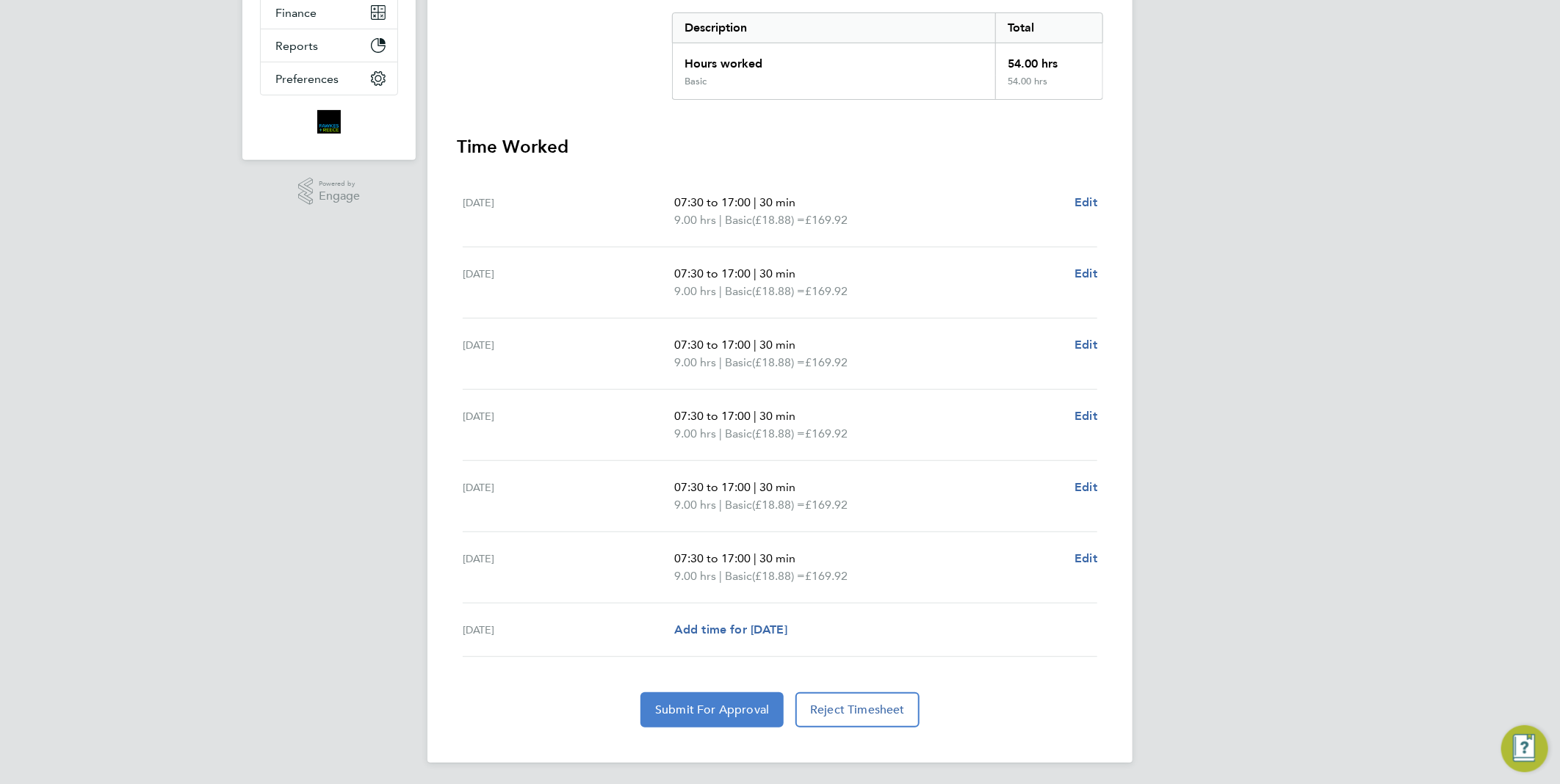
click at [757, 703] on span "Submit For Approval" at bounding box center [712, 710] width 114 height 15
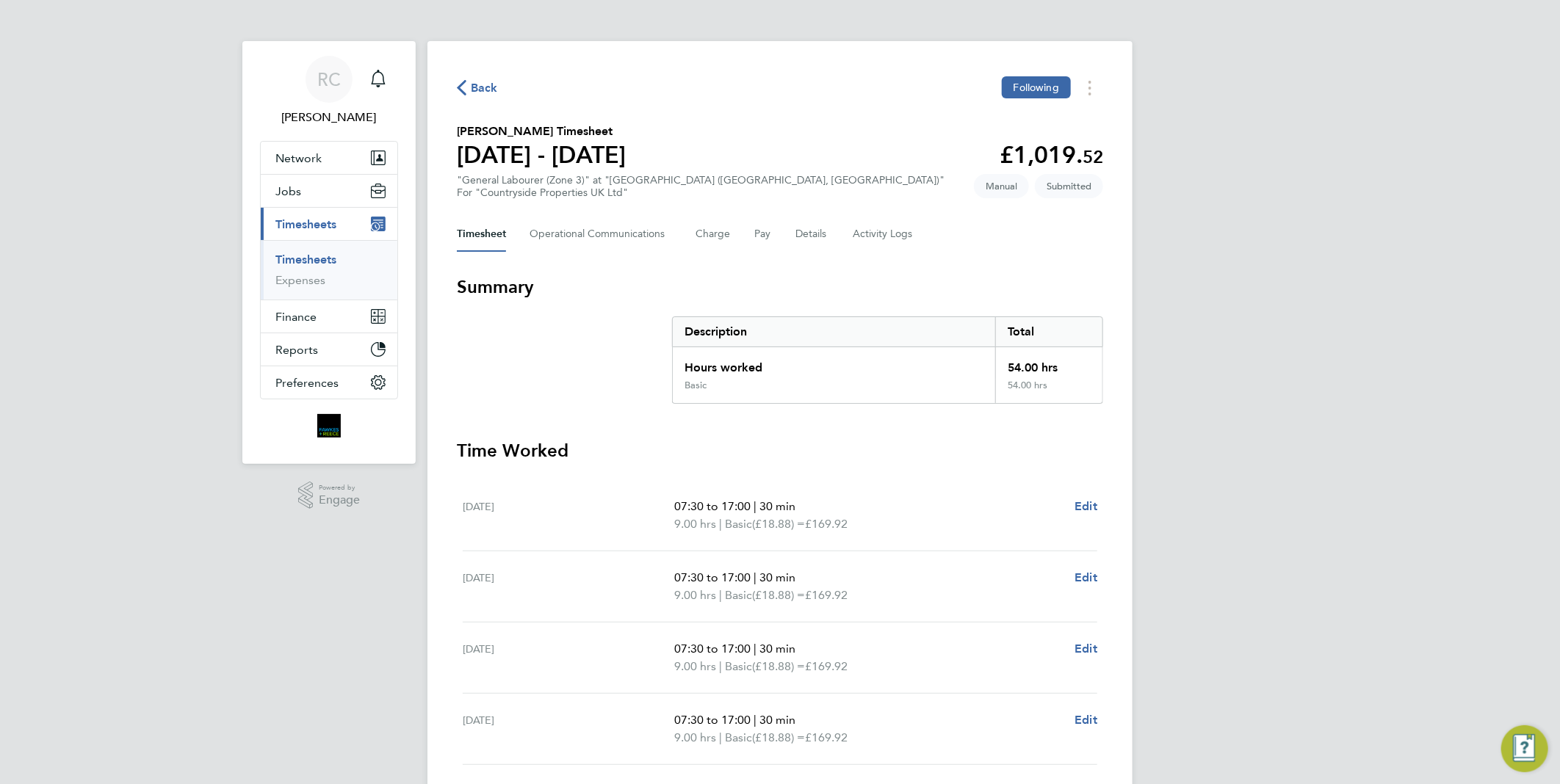
click at [479, 84] on span "Back" at bounding box center [484, 88] width 27 height 18
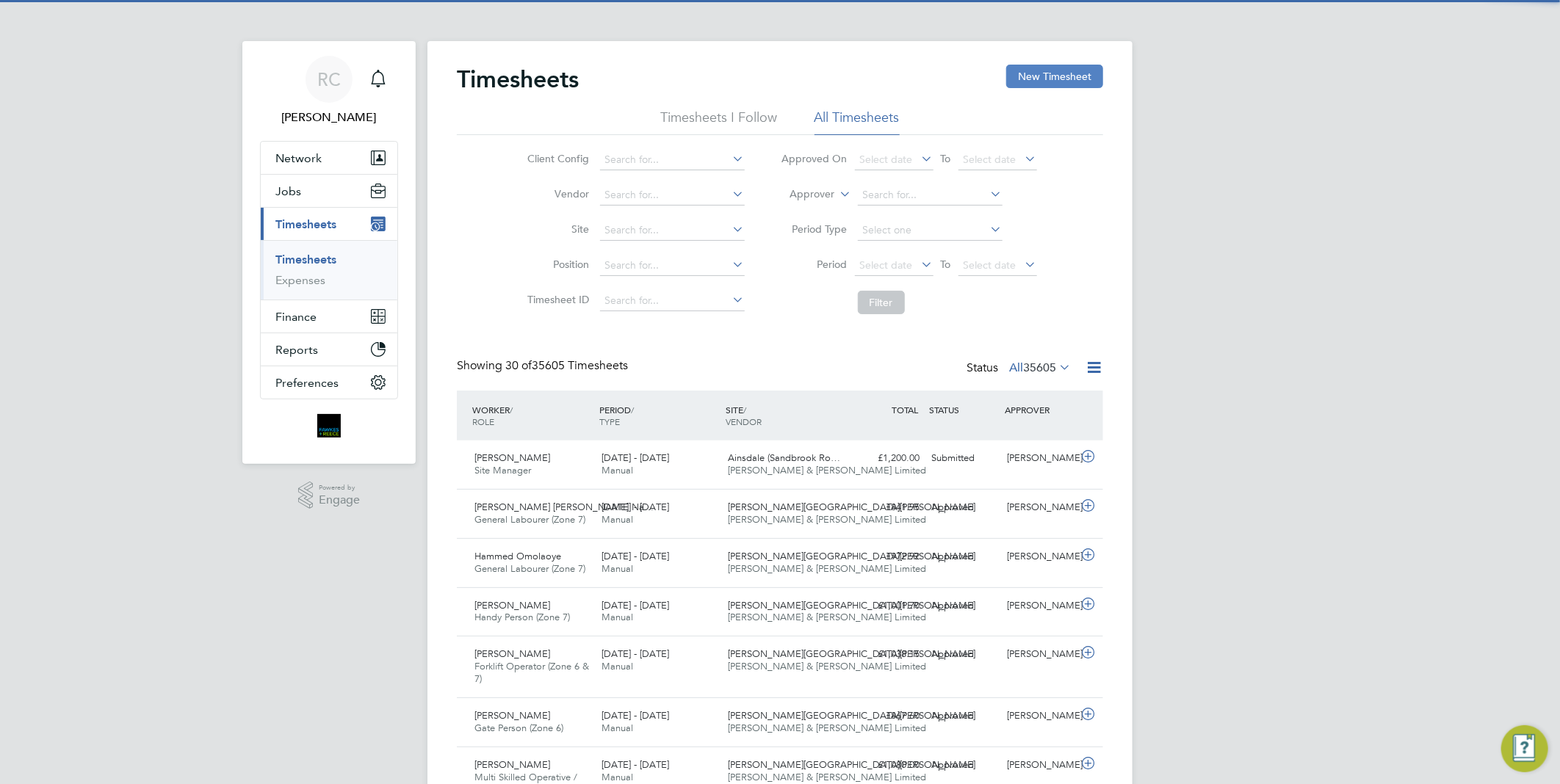
click at [1037, 83] on button "New Timesheet" at bounding box center [1054, 76] width 97 height 24
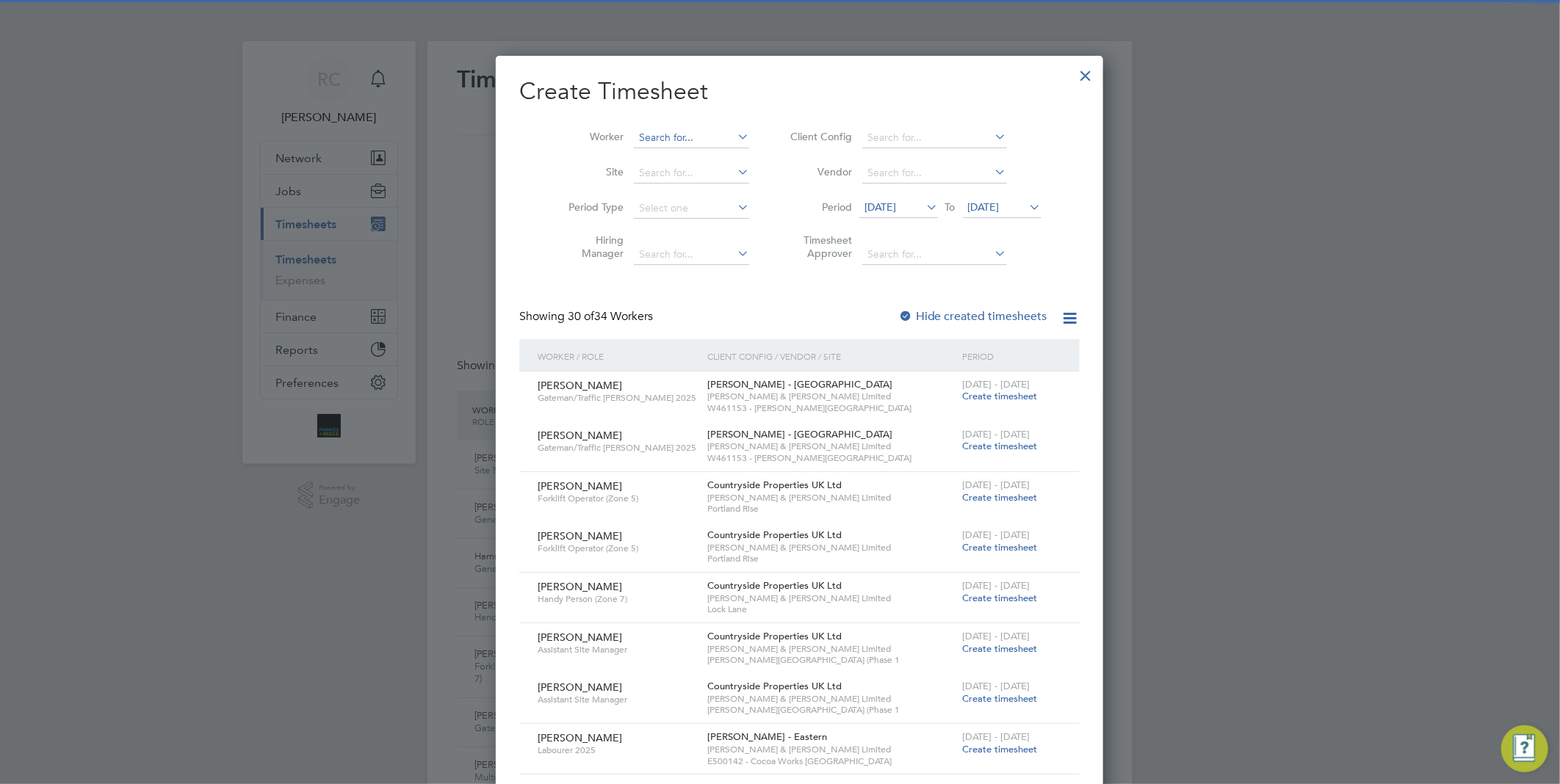
click at [648, 140] on input at bounding box center [691, 138] width 115 height 21
click at [653, 173] on li "Alexandra Rau" at bounding box center [704, 178] width 182 height 20
type input "Alexandra Rau"
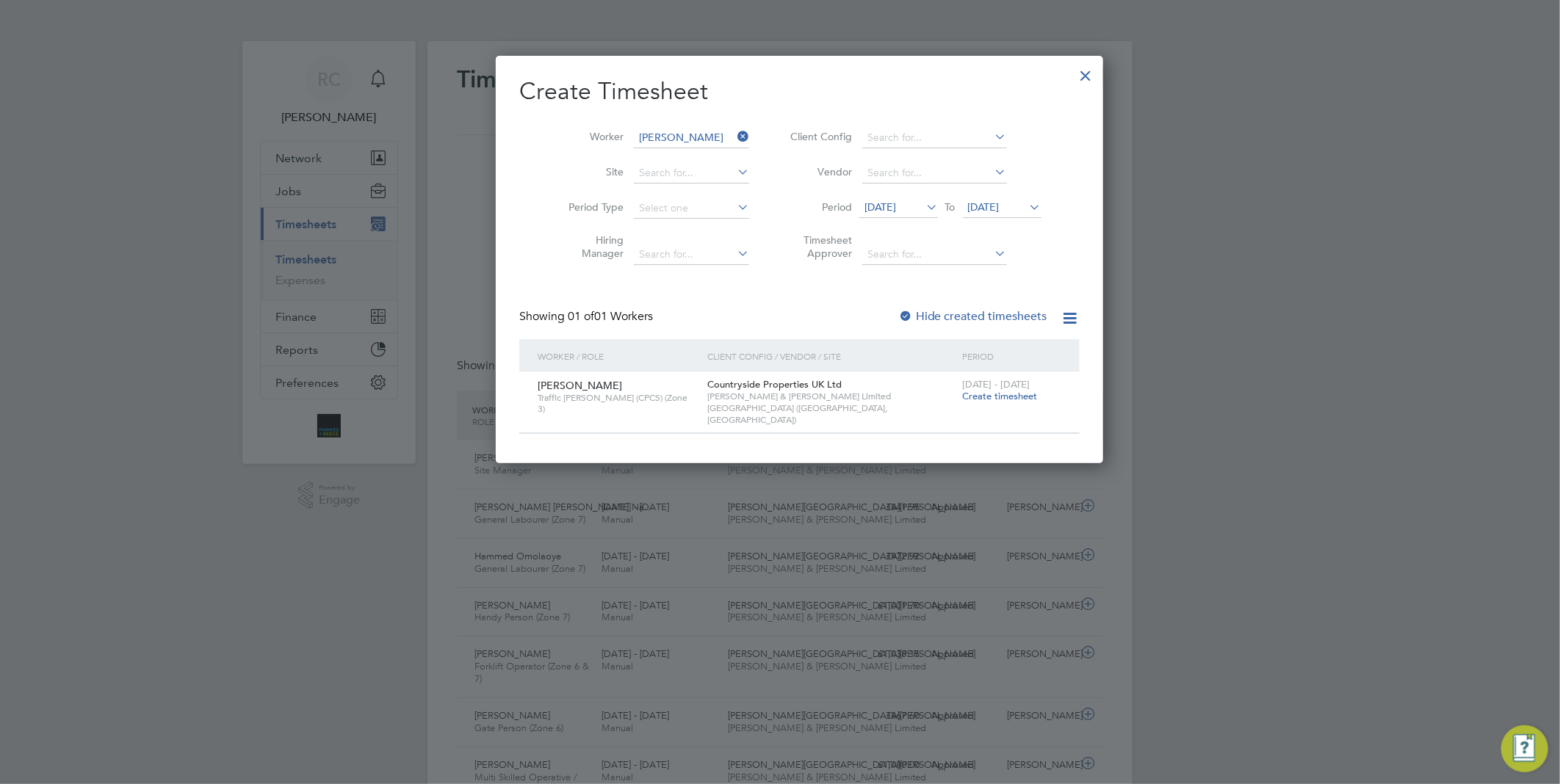
click at [962, 393] on span "Create timesheet" at bounding box center [999, 396] width 75 height 13
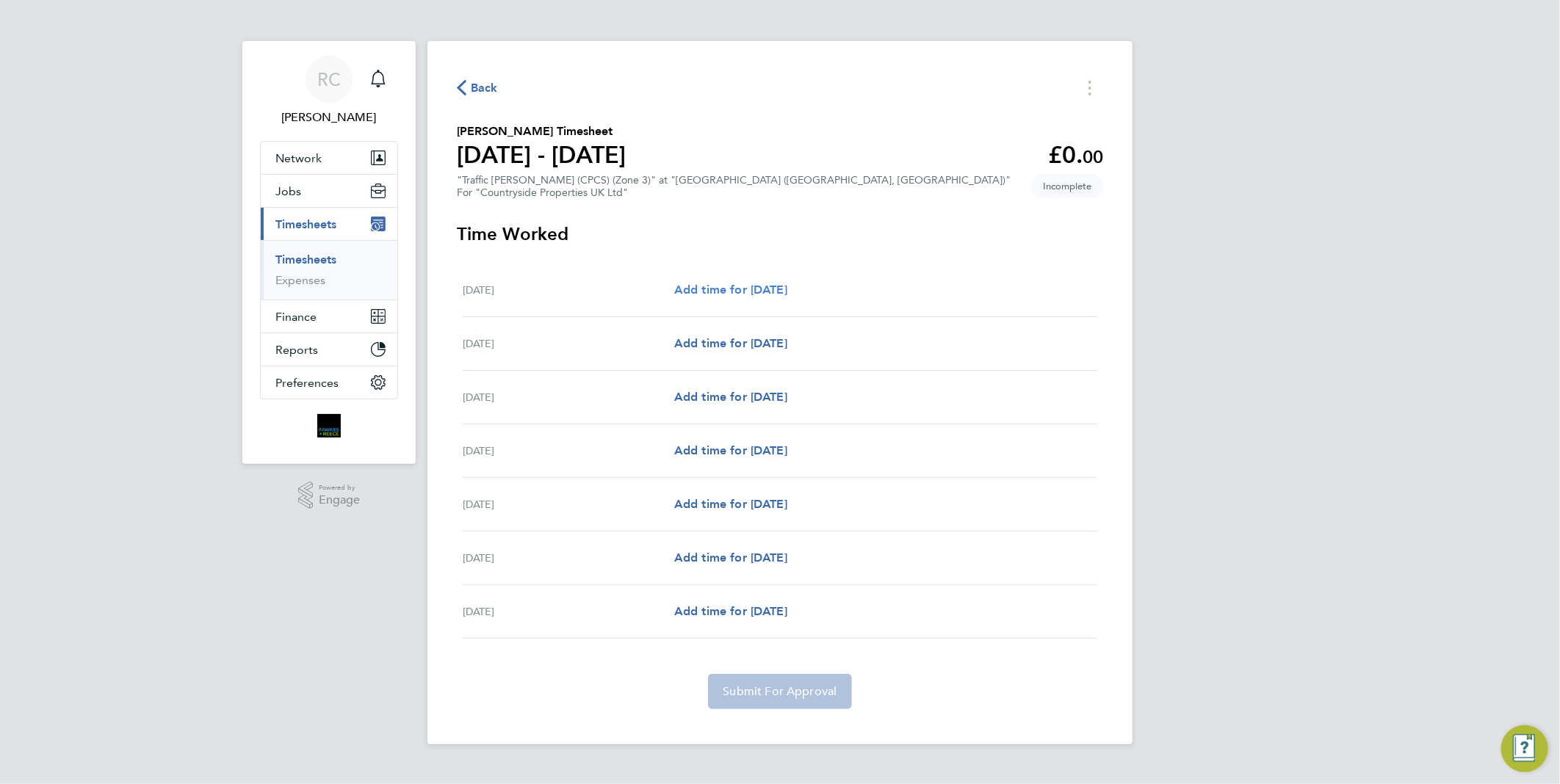
click at [784, 288] on span "Add time for Mon 15 Sep" at bounding box center [730, 289] width 113 height 14
select select "30"
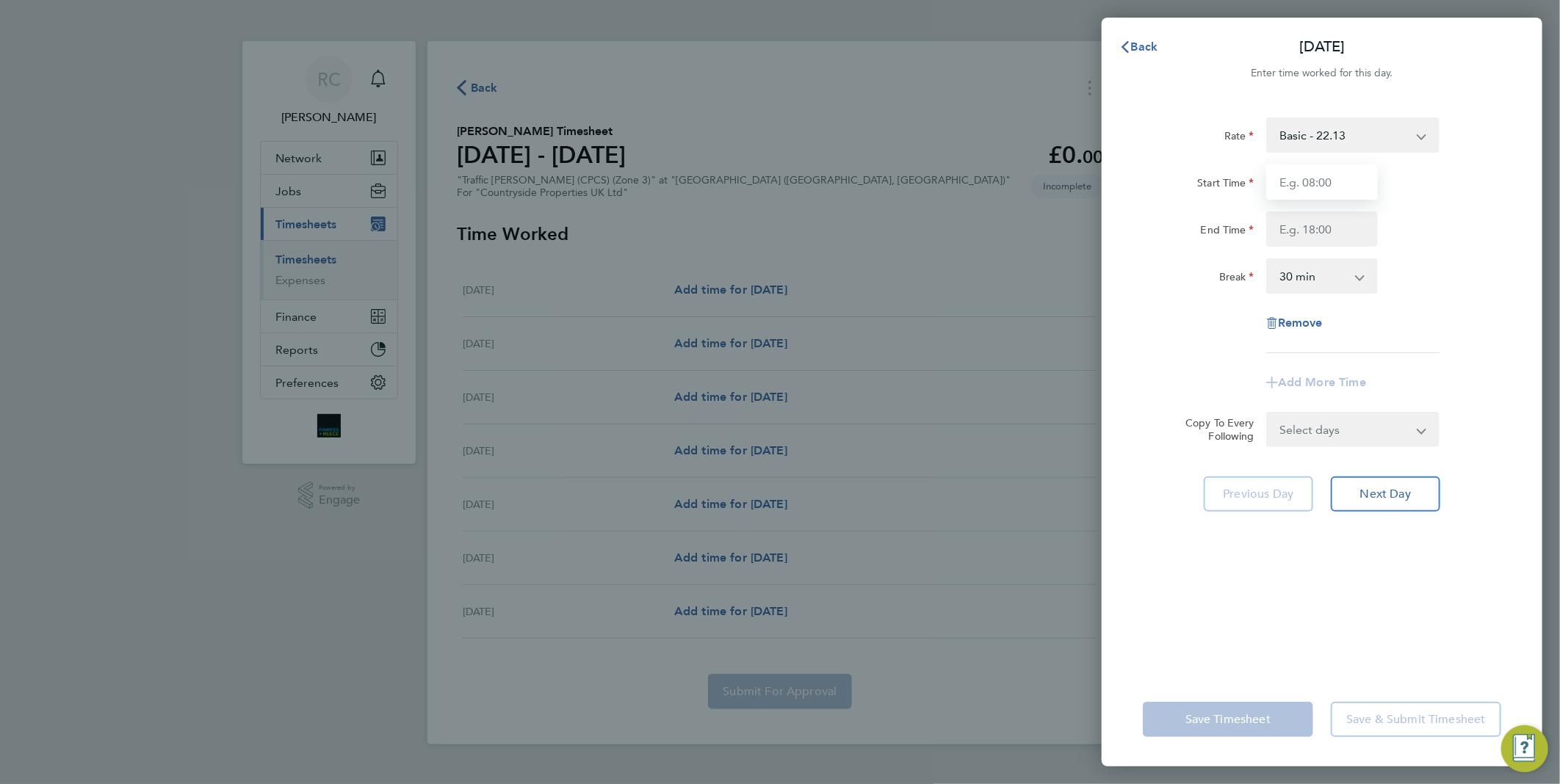
drag, startPoint x: 1323, startPoint y: 181, endPoint x: 1331, endPoint y: 184, distance: 8.5
click at [1326, 182] on input "Start Time" at bounding box center [1321, 182] width 112 height 36
type input "07:30"
type input "17:00"
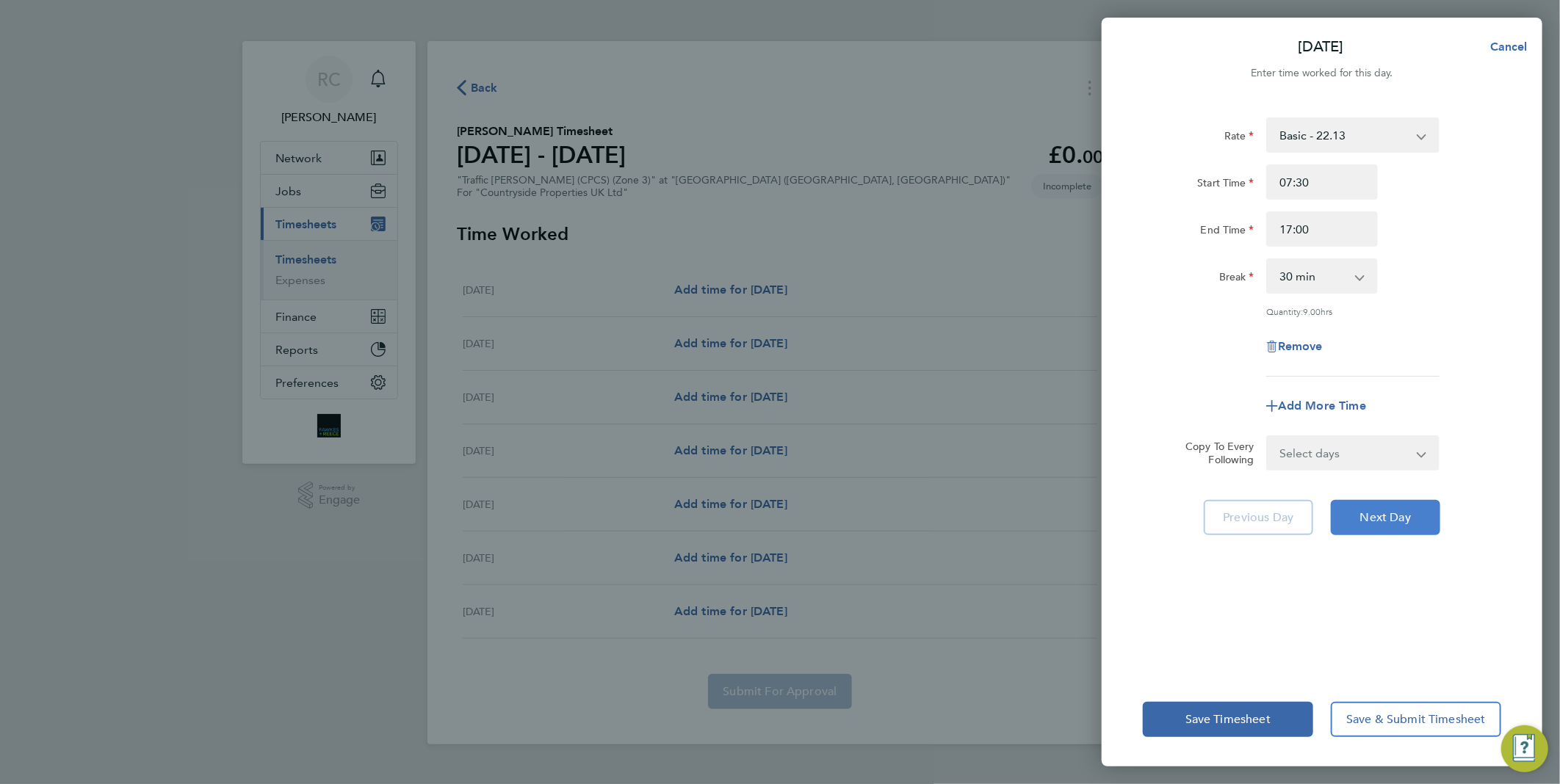
click at [1385, 516] on span "Next Day" at bounding box center [1385, 517] width 50 height 15
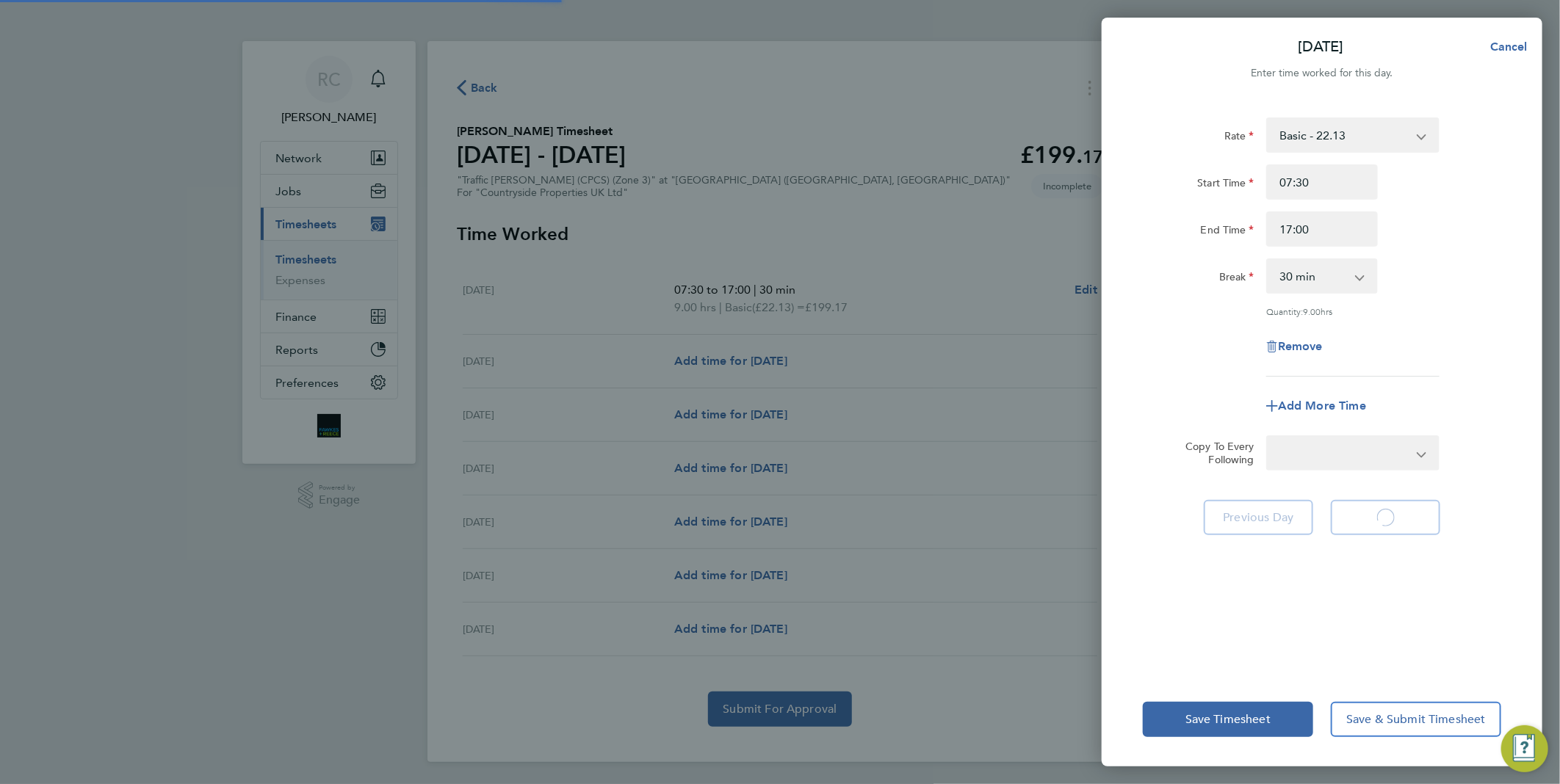
select select "30"
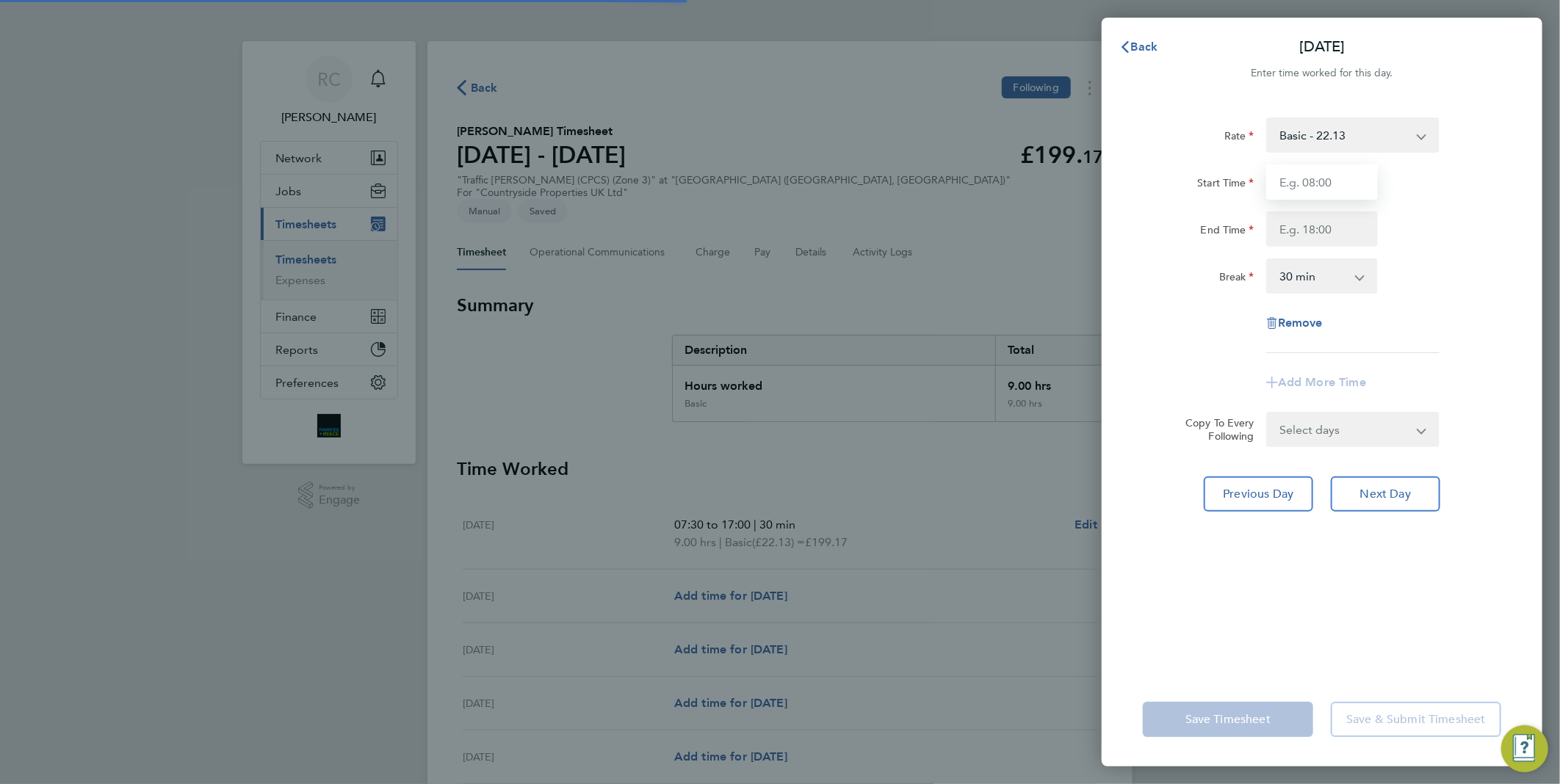
click at [1321, 185] on input "Start Time" at bounding box center [1321, 182] width 112 height 36
type input "07:30"
type input "17:00"
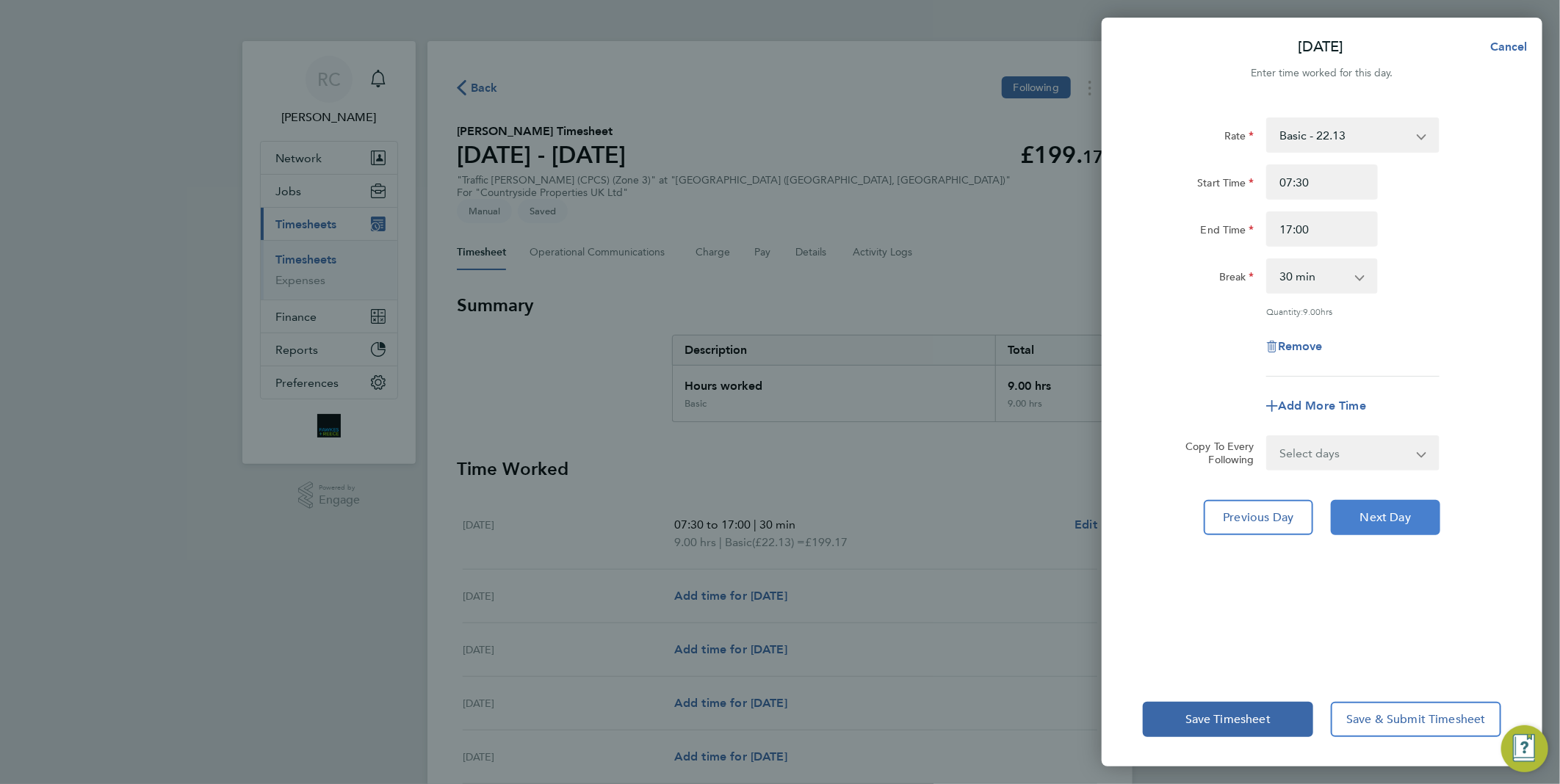
click at [1400, 523] on button "Next Day" at bounding box center [1386, 517] width 110 height 36
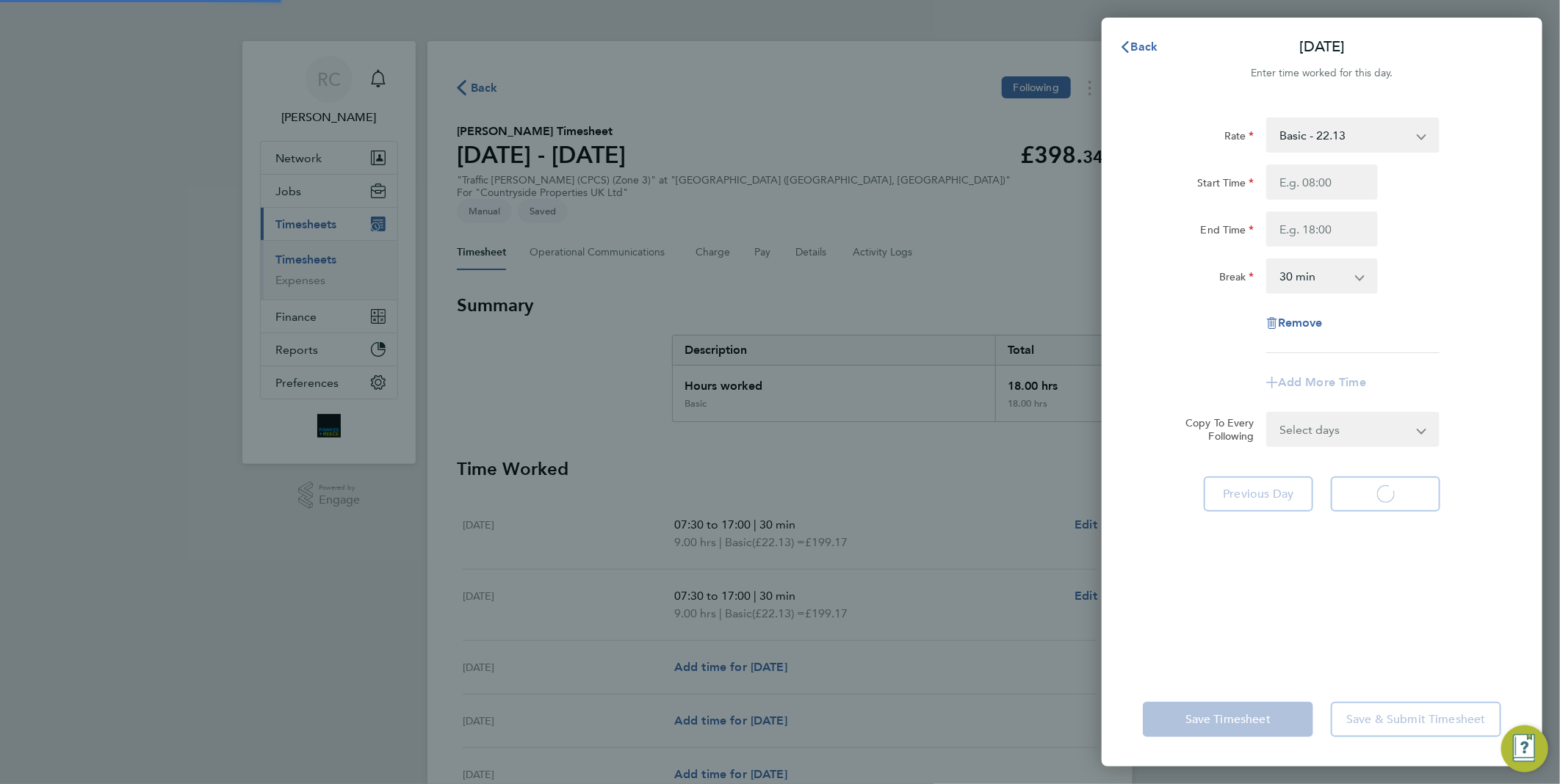
select select "30"
click at [1324, 182] on input "Start Time" at bounding box center [1321, 182] width 112 height 36
type input "07:30"
type input "17:00"
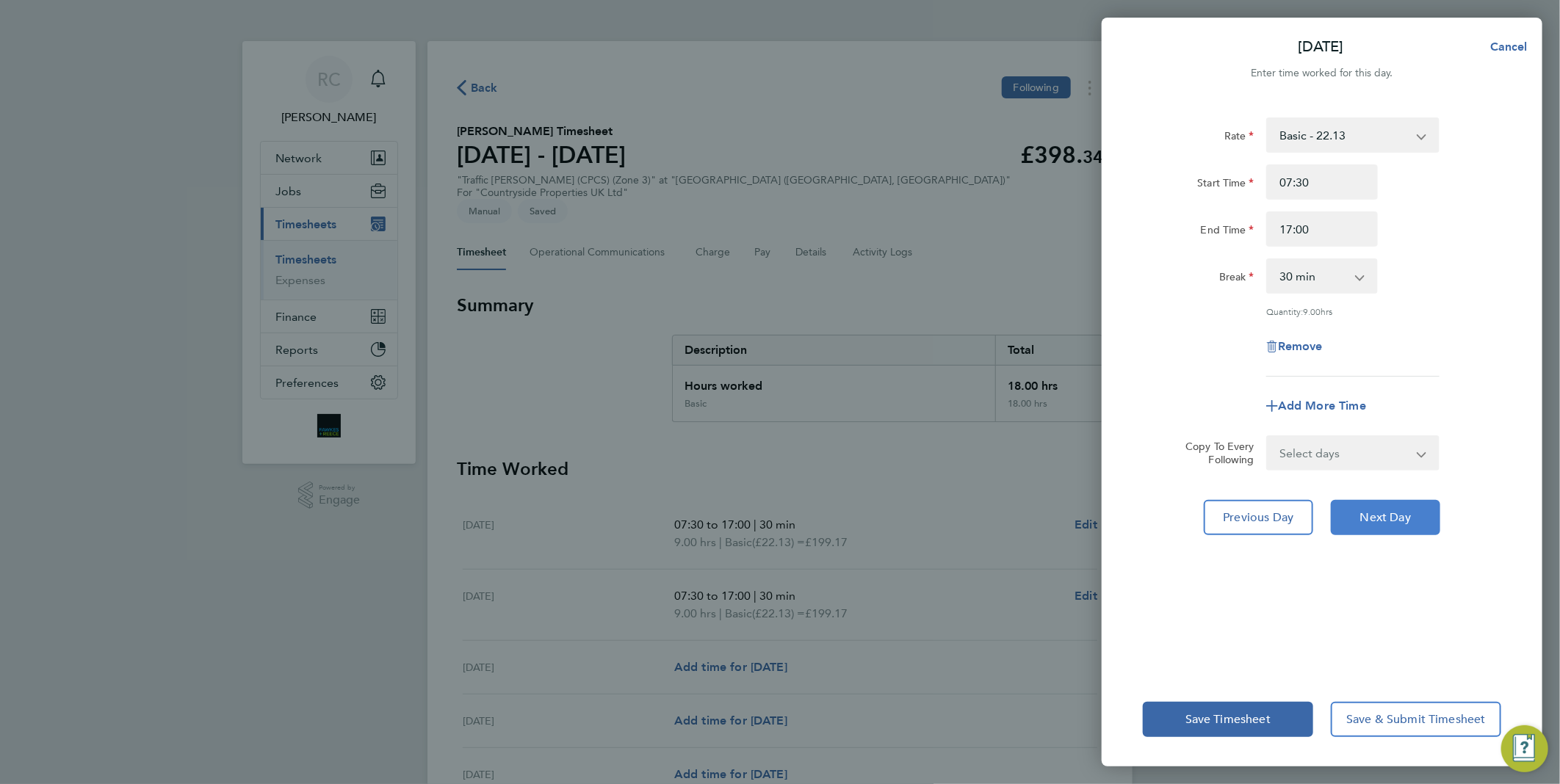
click at [1411, 525] on button "Next Day" at bounding box center [1386, 517] width 110 height 36
select select "30"
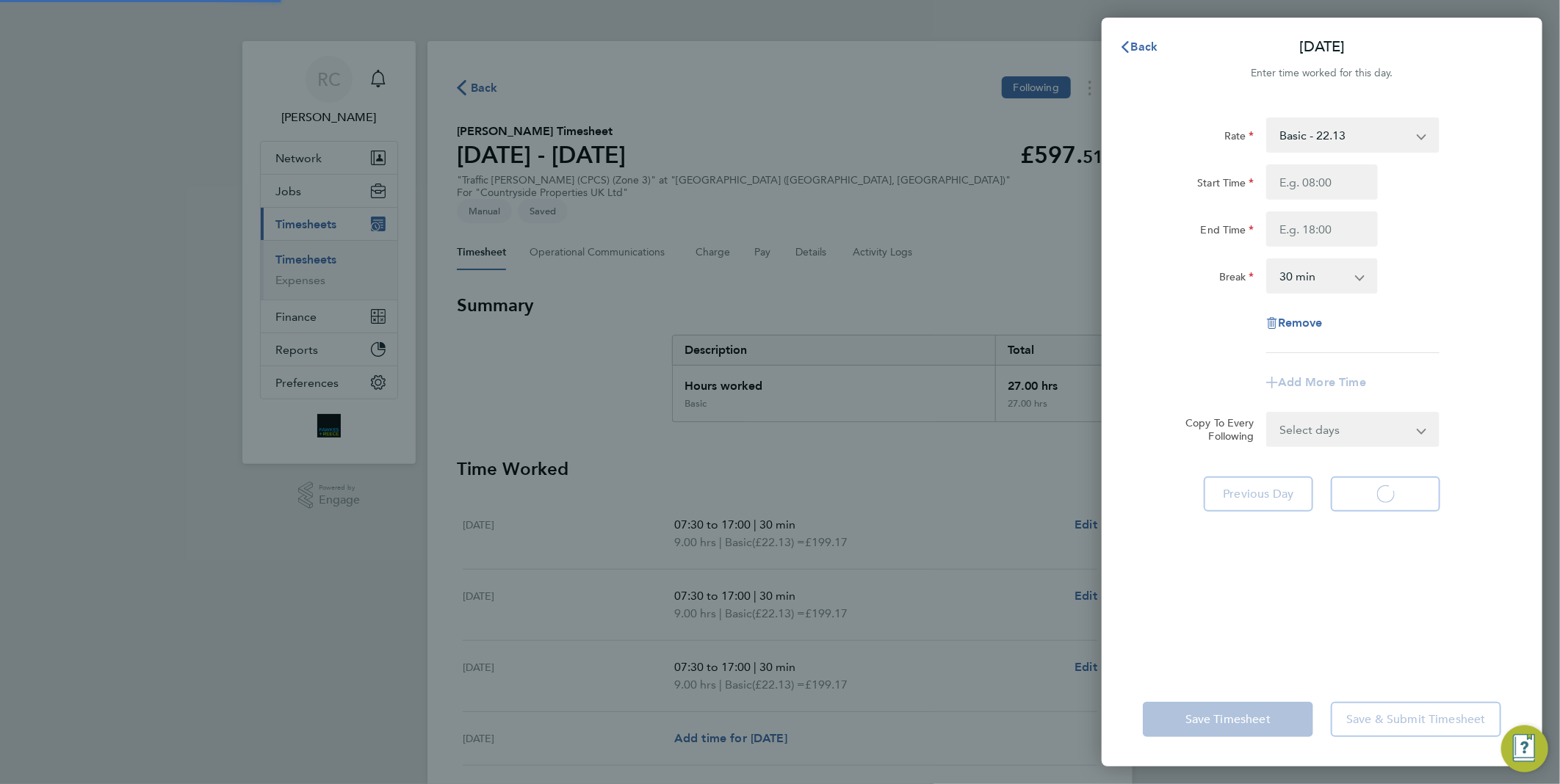
select select "30"
click at [1334, 181] on input "Start Time" at bounding box center [1321, 182] width 112 height 36
type input "07:30"
type input "17:00"
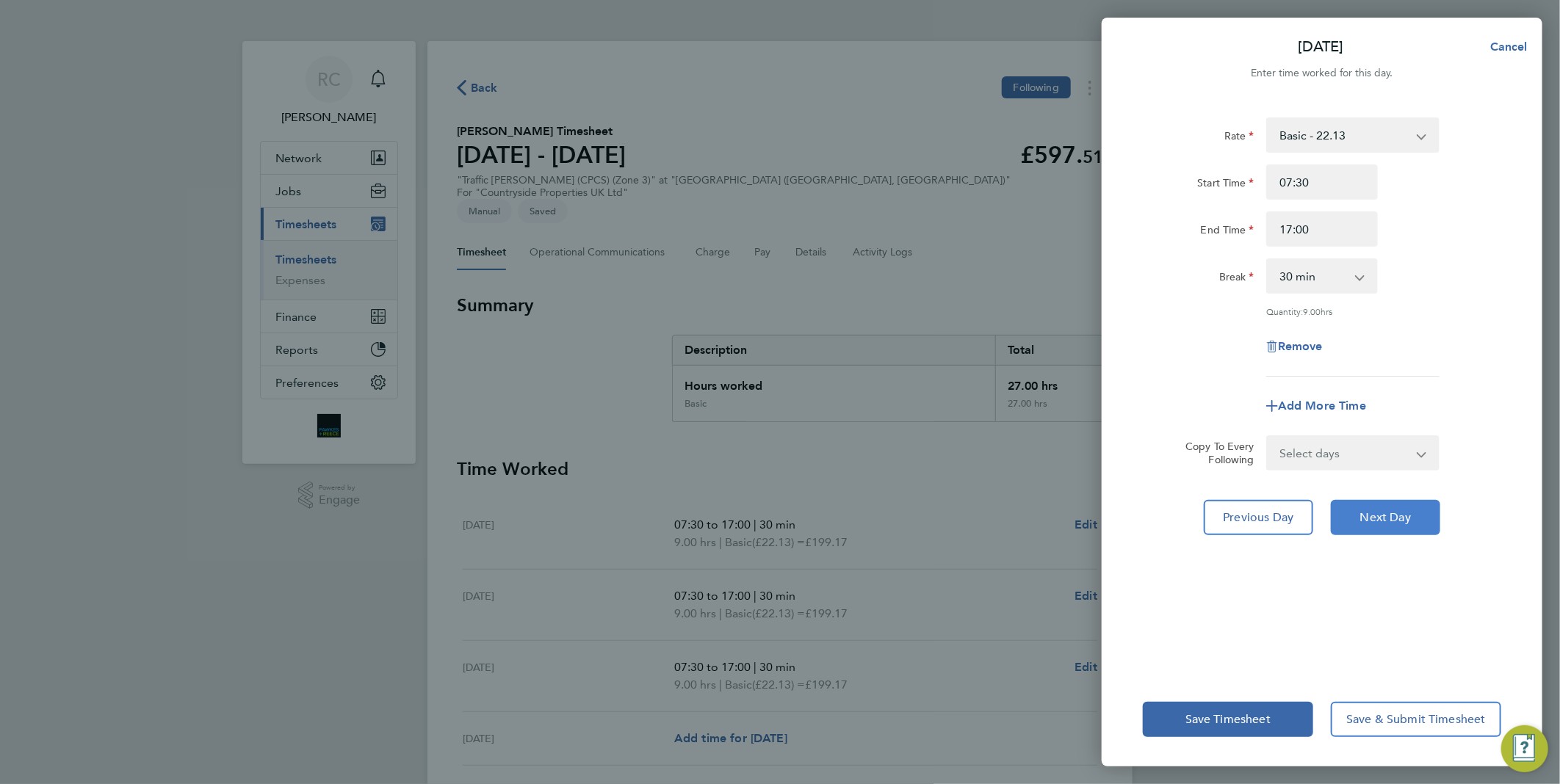
click at [1395, 516] on span "Next Day" at bounding box center [1385, 517] width 50 height 15
select select "30"
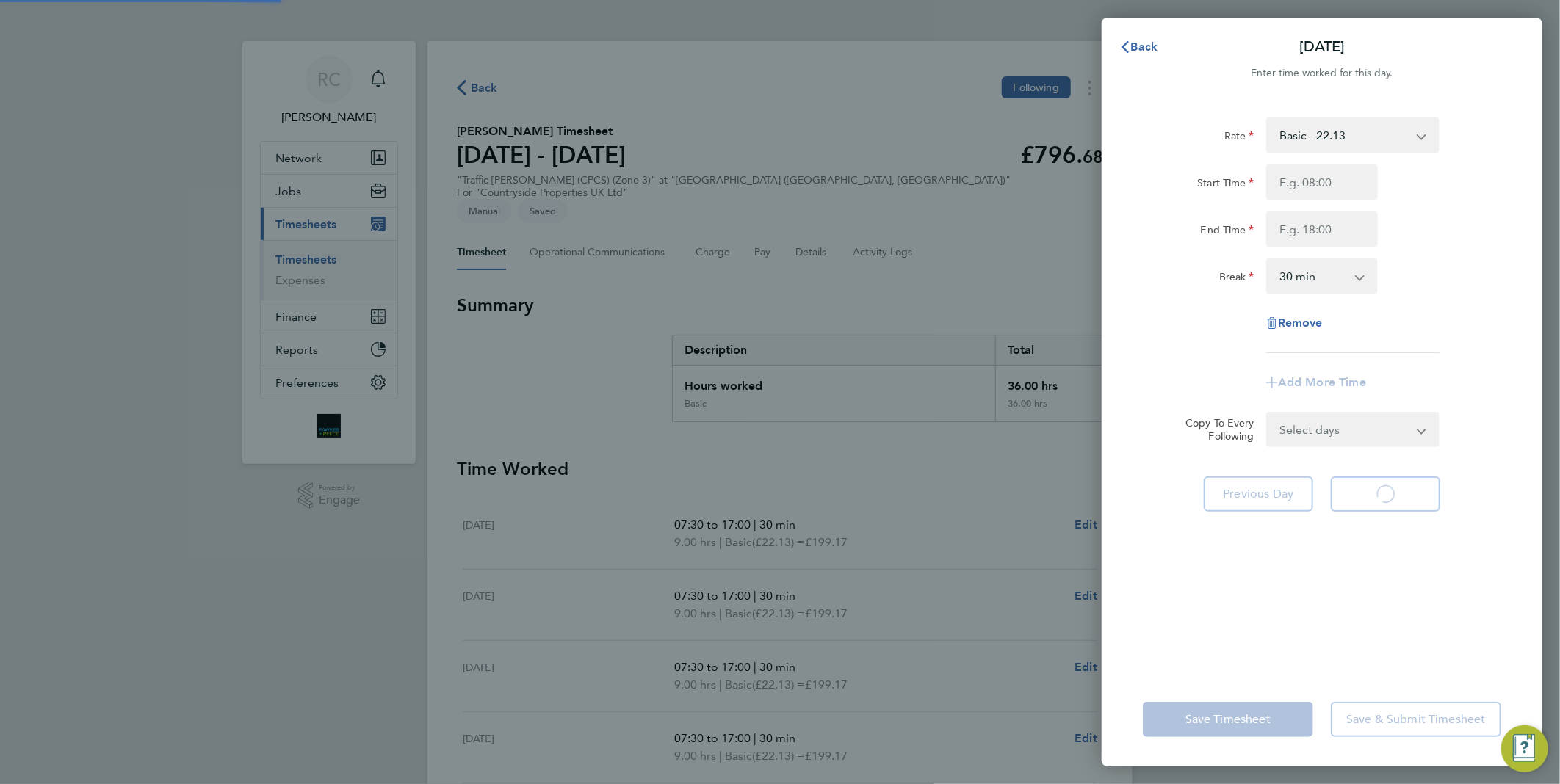
select select "30"
click at [1328, 181] on input "Start Time" at bounding box center [1321, 182] width 112 height 36
type input "07:30"
type input "17:00"
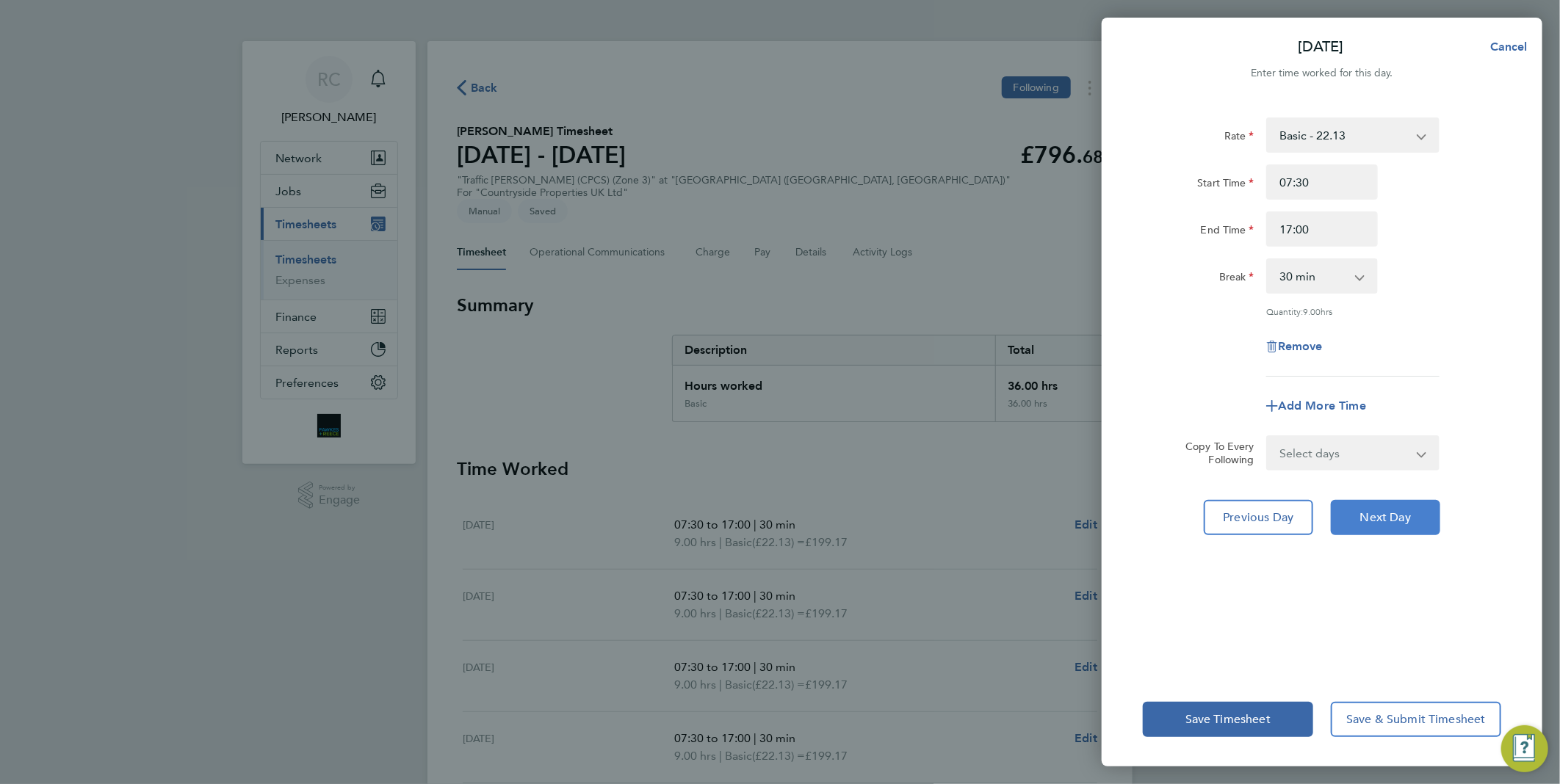
click at [1376, 517] on span "Next Day" at bounding box center [1385, 517] width 50 height 15
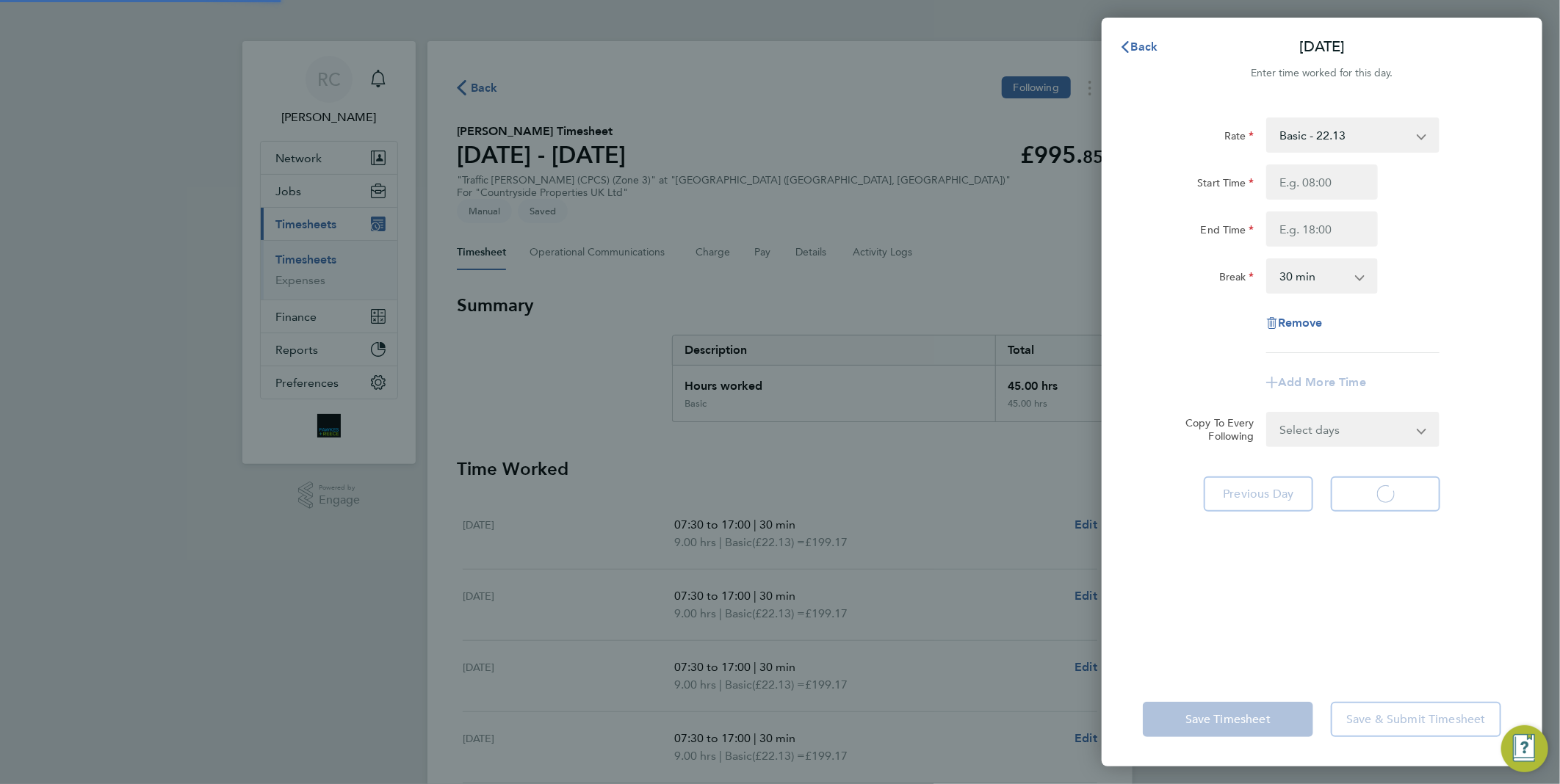
select select "30"
click at [1329, 171] on input "Start Time" at bounding box center [1321, 182] width 112 height 36
type input "07:30"
type input "17:00"
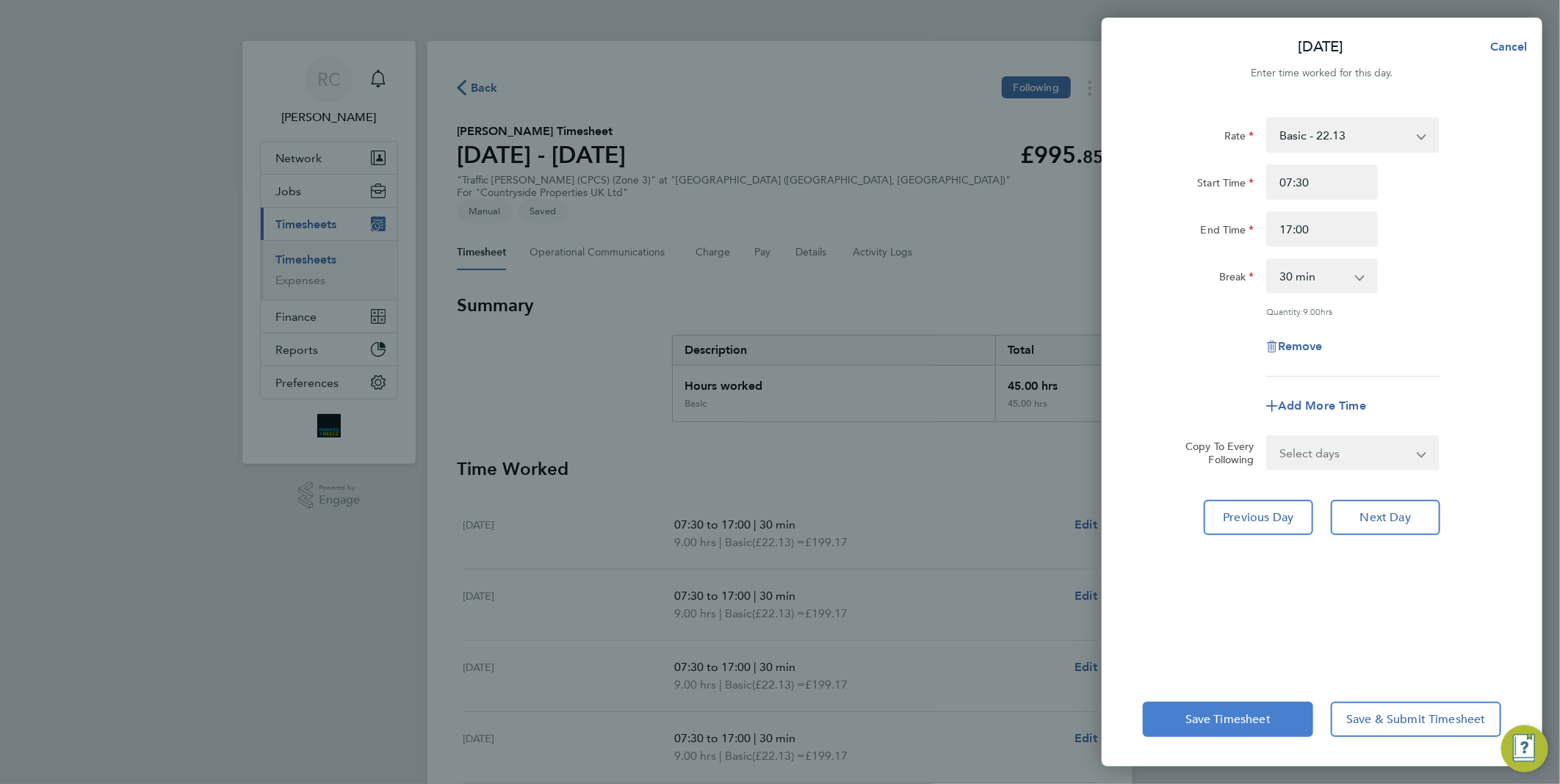
click at [1283, 722] on button "Save Timesheet" at bounding box center [1228, 720] width 171 height 36
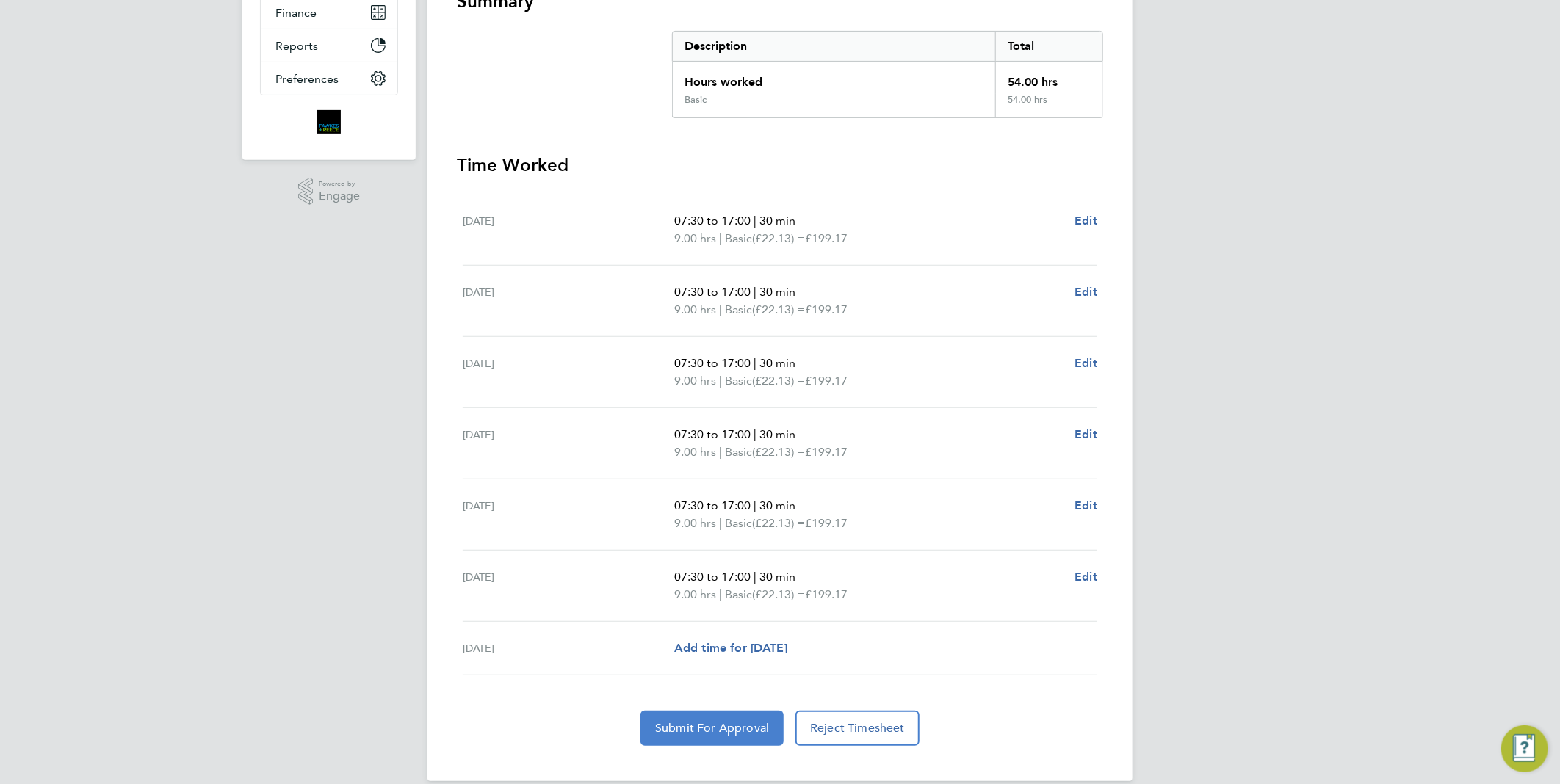
click at [764, 721] on span "Submit For Approval" at bounding box center [712, 728] width 114 height 15
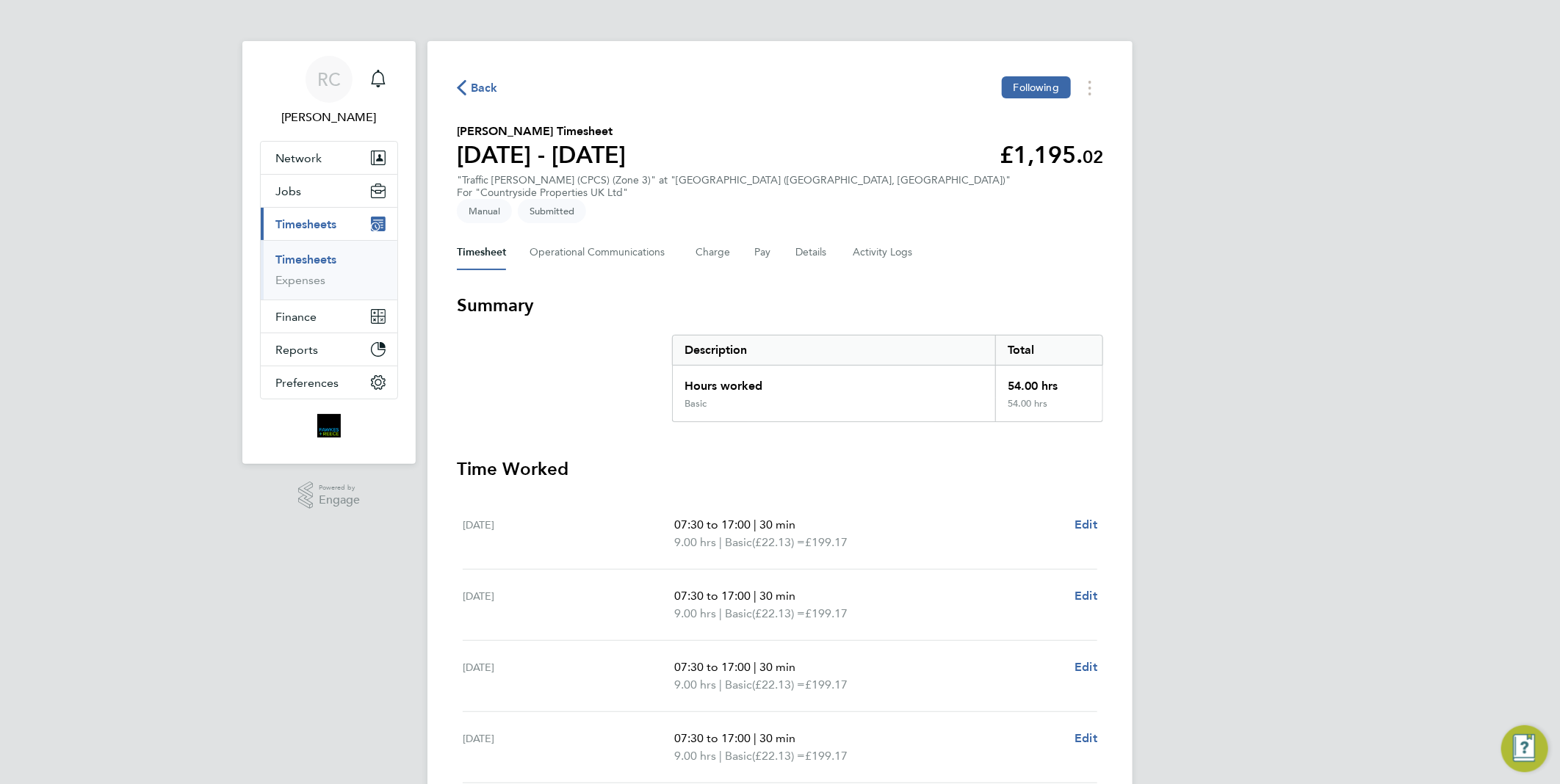
drag, startPoint x: 468, startPoint y: 84, endPoint x: 480, endPoint y: 88, distance: 12.6
click at [480, 88] on span "Back" at bounding box center [477, 87] width 41 height 14
